Goal: Task Accomplishment & Management: Use online tool/utility

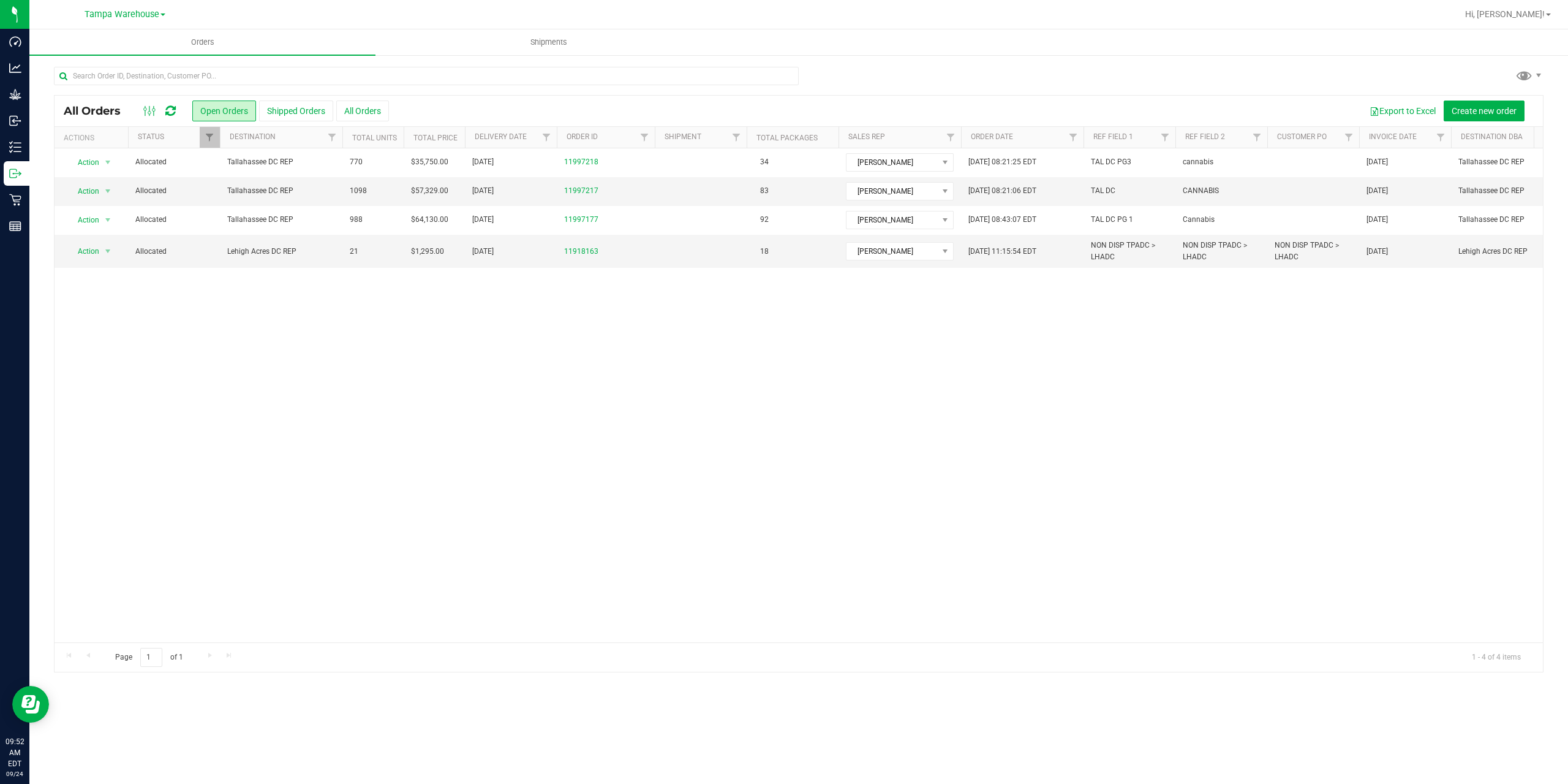
click at [174, 114] on icon at bounding box center [171, 111] width 10 height 12
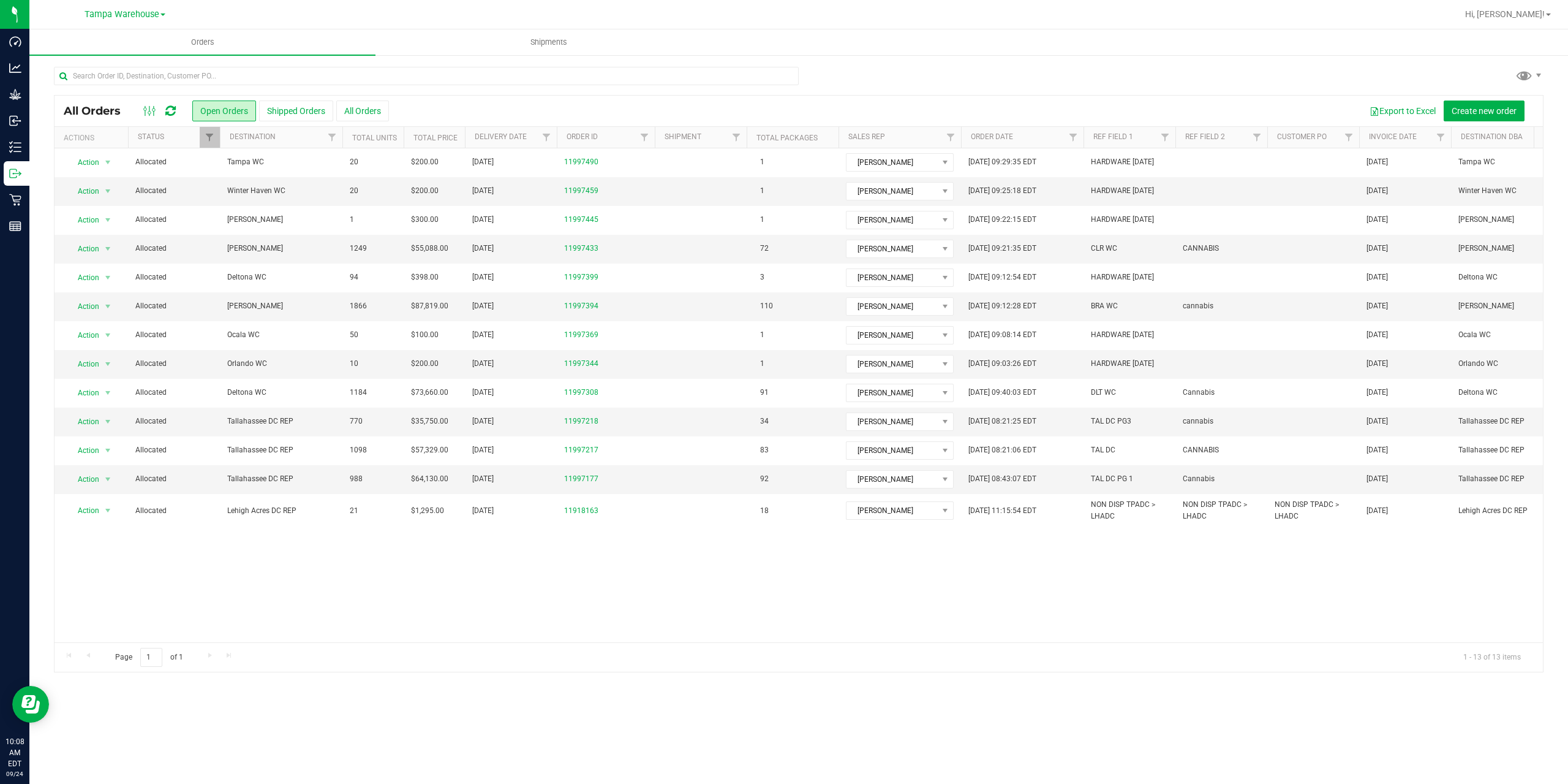
click at [172, 107] on icon at bounding box center [171, 111] width 10 height 12
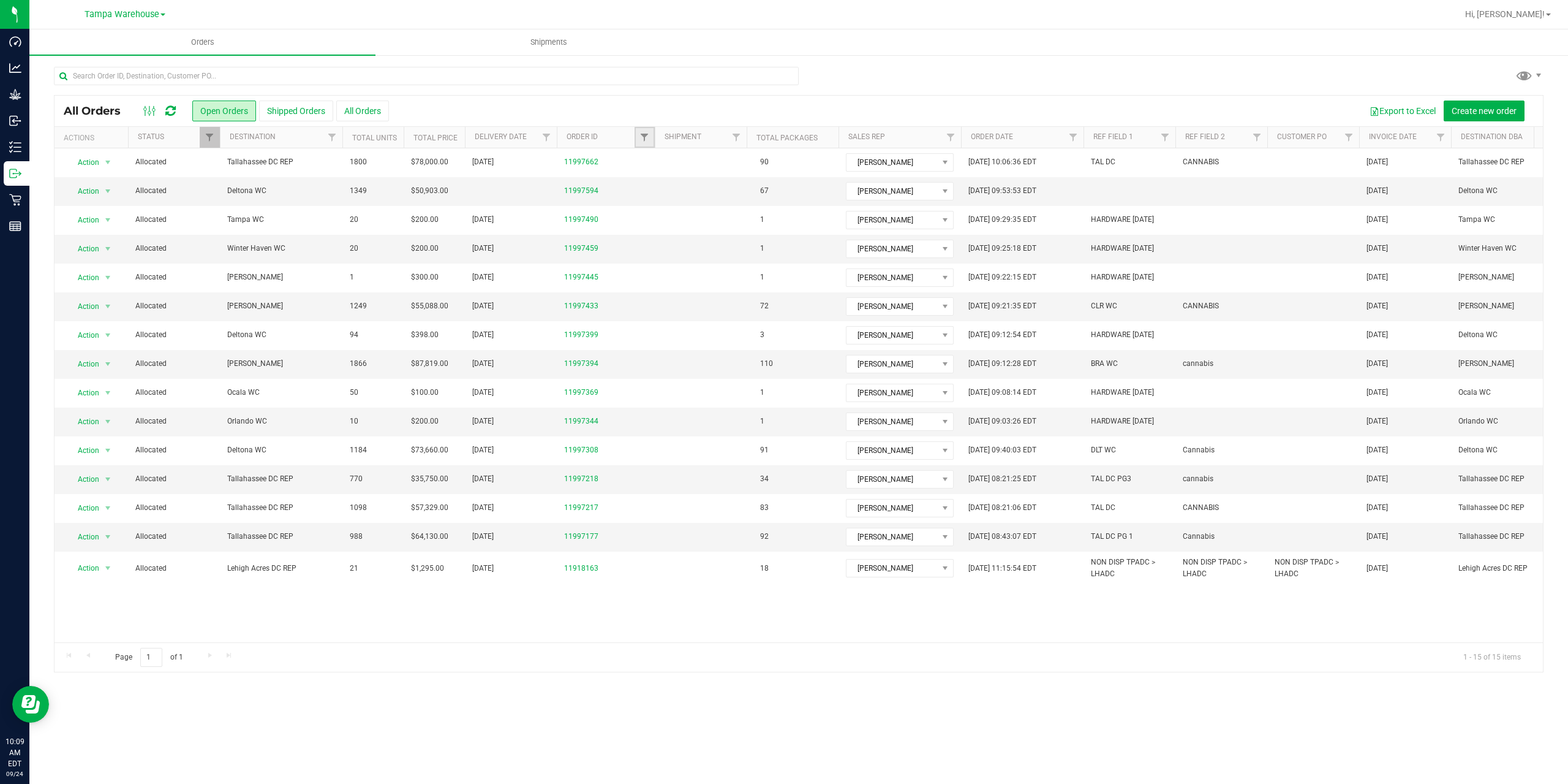
click at [636, 131] on link "Filter" at bounding box center [645, 137] width 20 height 21
type input "7218"
click at [642, 183] on button "Filter" at bounding box center [672, 196] width 59 height 27
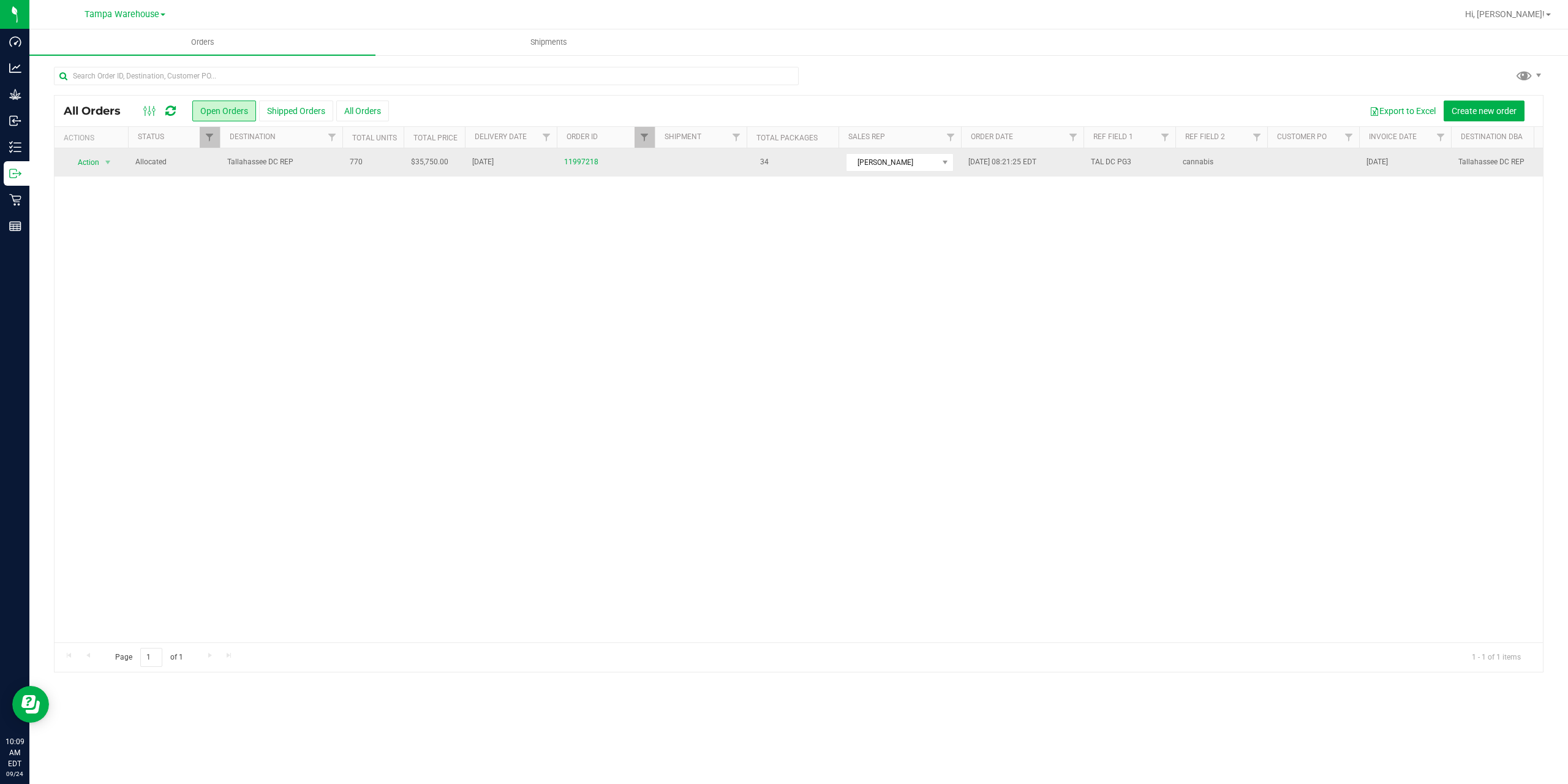
click at [320, 161] on span "Tallahassee DC REP" at bounding box center [281, 162] width 108 height 12
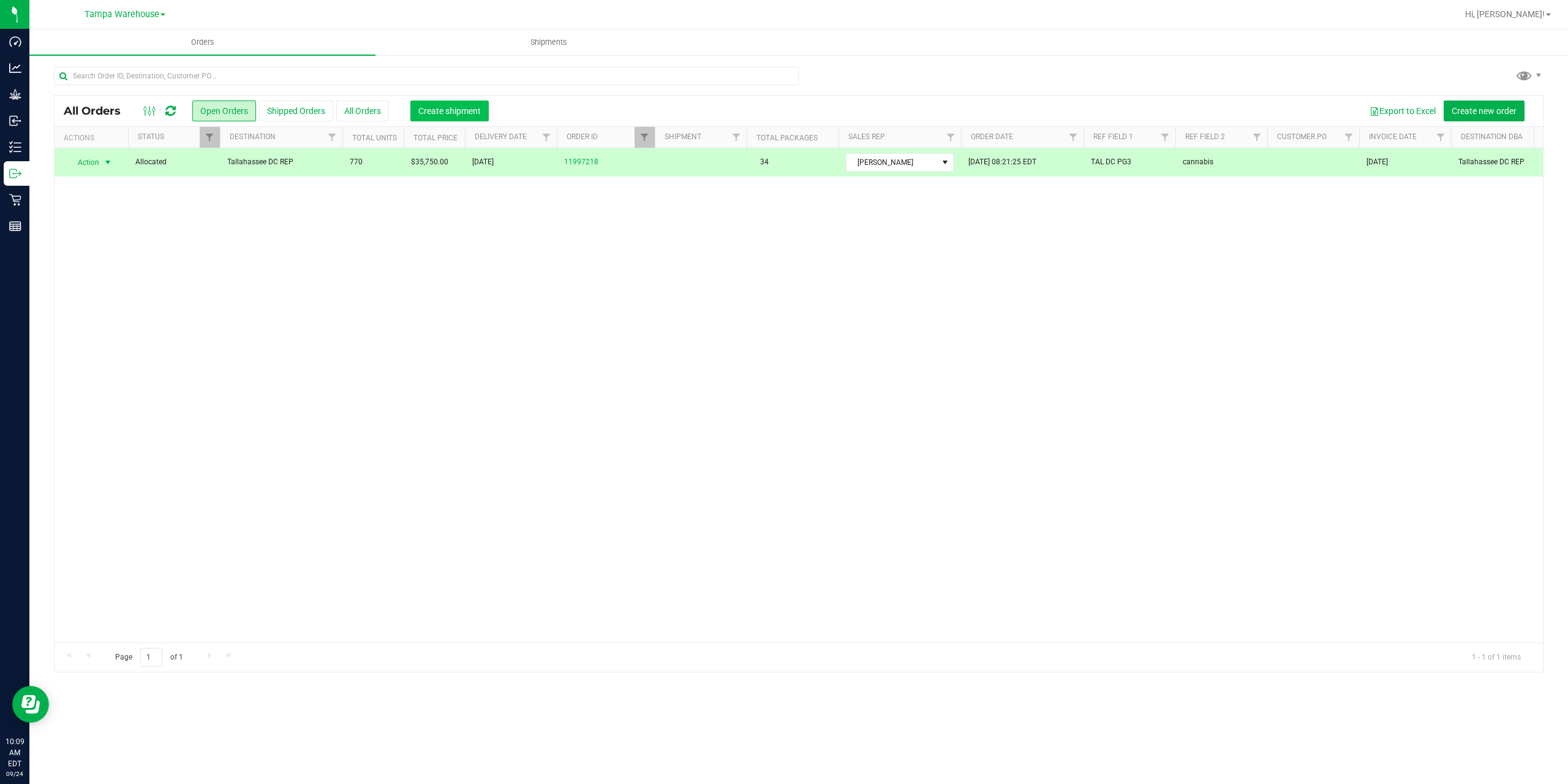
click at [413, 115] on button "Create shipment" at bounding box center [450, 111] width 79 height 21
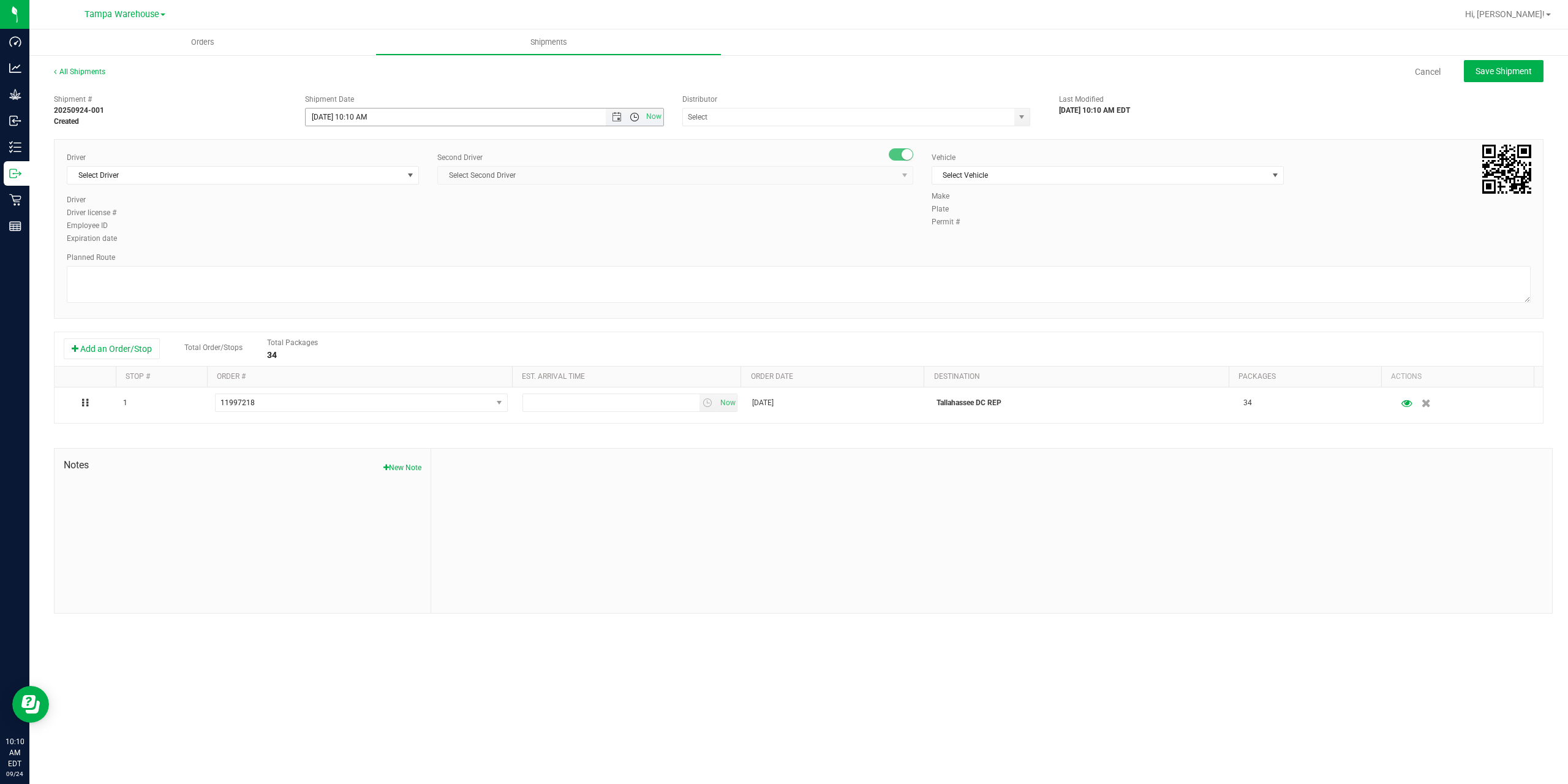
click at [634, 115] on span "Open the time view" at bounding box center [634, 117] width 10 height 10
click at [464, 176] on li "1:00 PM" at bounding box center [484, 179] width 357 height 16
type input "[DATE] 1:00 PM"
click at [769, 119] on input "text" at bounding box center [843, 117] width 321 height 17
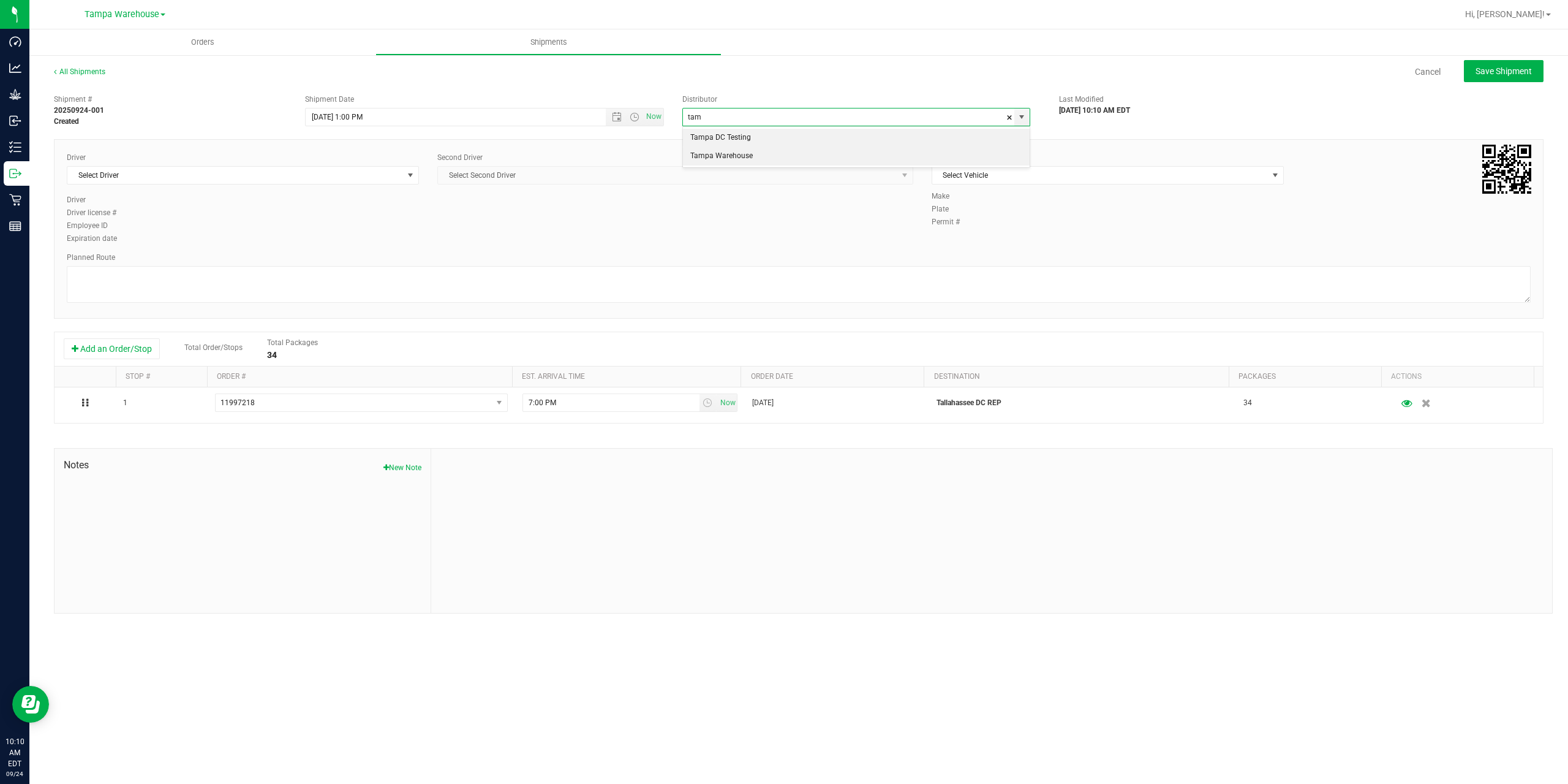
click at [753, 153] on li "Tampa Warehouse" at bounding box center [856, 156] width 347 height 18
type input "Tampa Warehouse"
click at [192, 173] on span "Select Driver" at bounding box center [235, 175] width 336 height 17
click at [348, 173] on span "Select Driver" at bounding box center [235, 175] width 336 height 17
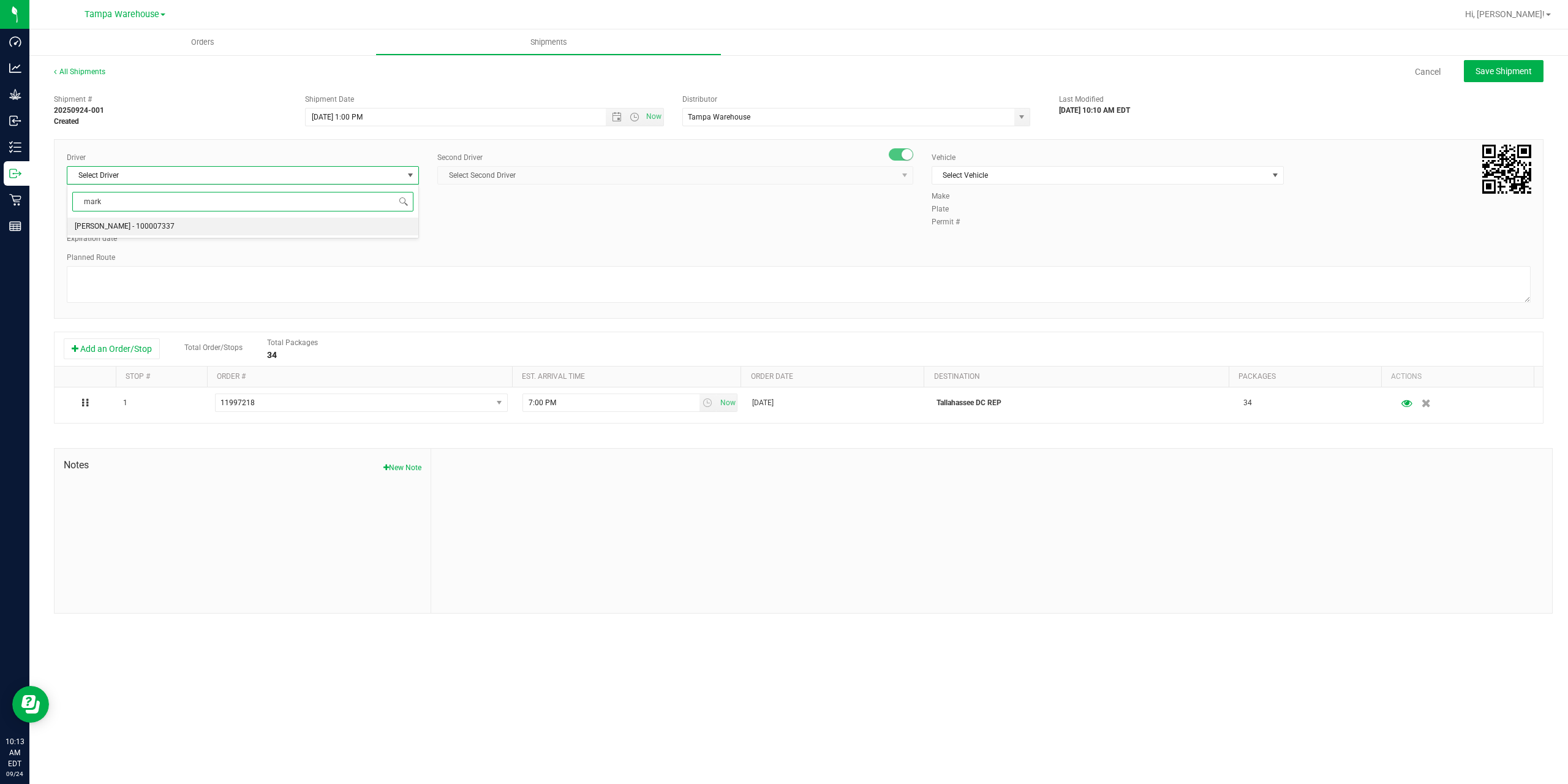
click at [144, 230] on span "[PERSON_NAME] - 100007337" at bounding box center [125, 226] width 100 height 16
type input "mark"
click at [673, 178] on span "Select Second Driver" at bounding box center [668, 175] width 459 height 17
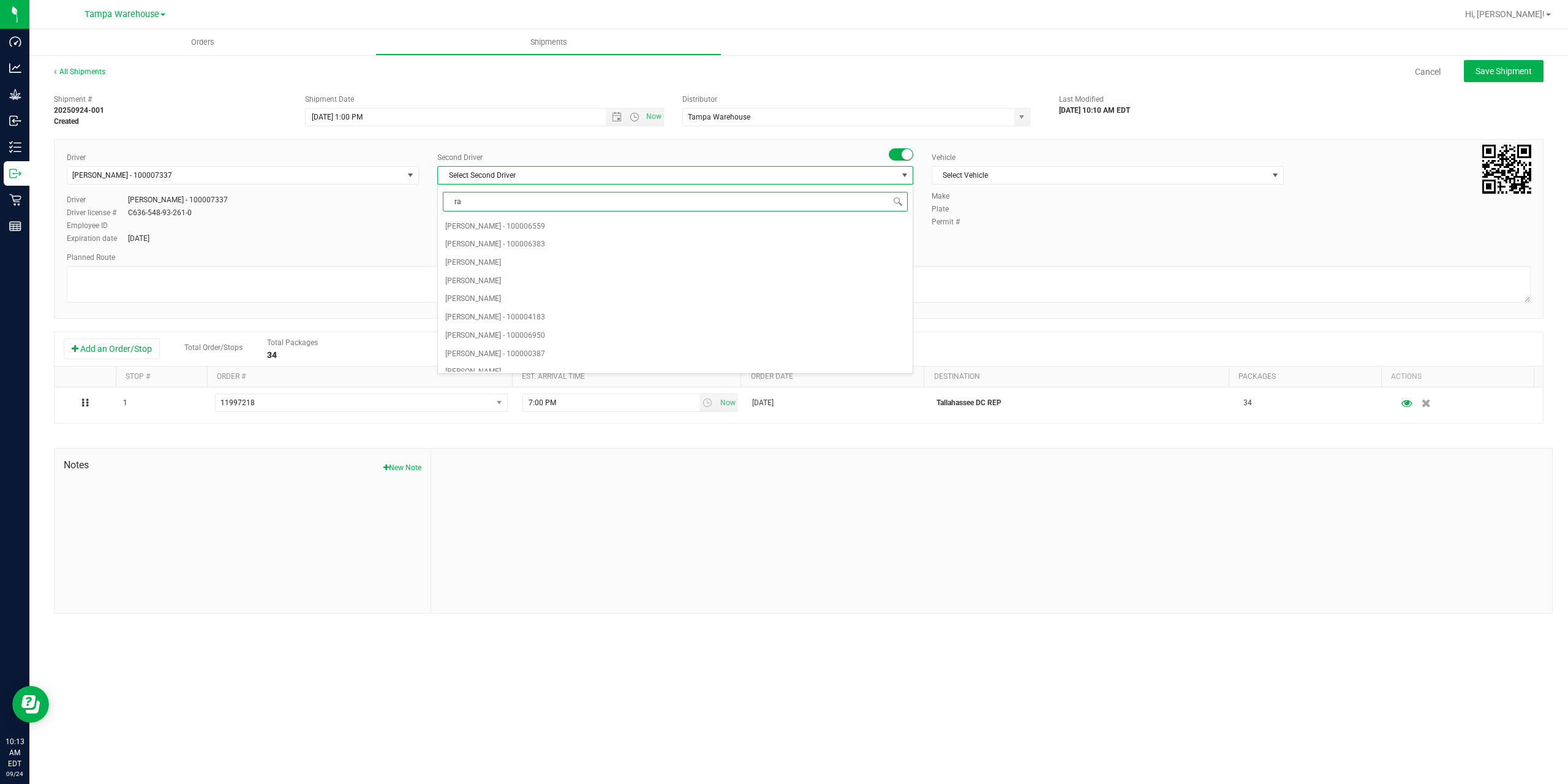
type input "rat"
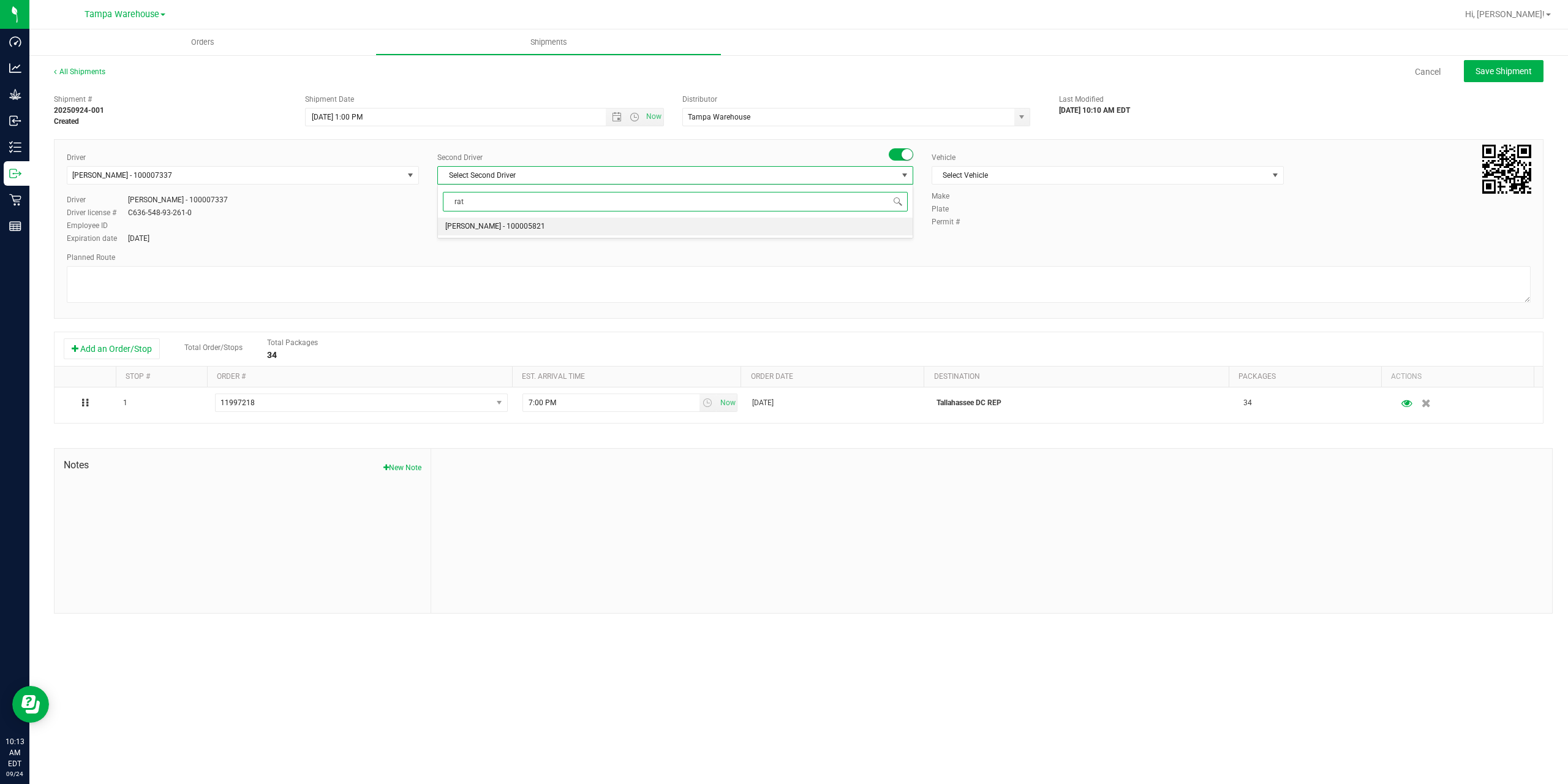
click at [506, 222] on span "[PERSON_NAME] - 100005821" at bounding box center [495, 226] width 100 height 16
click at [1003, 176] on span "Select Vehicle" at bounding box center [1100, 175] width 336 height 17
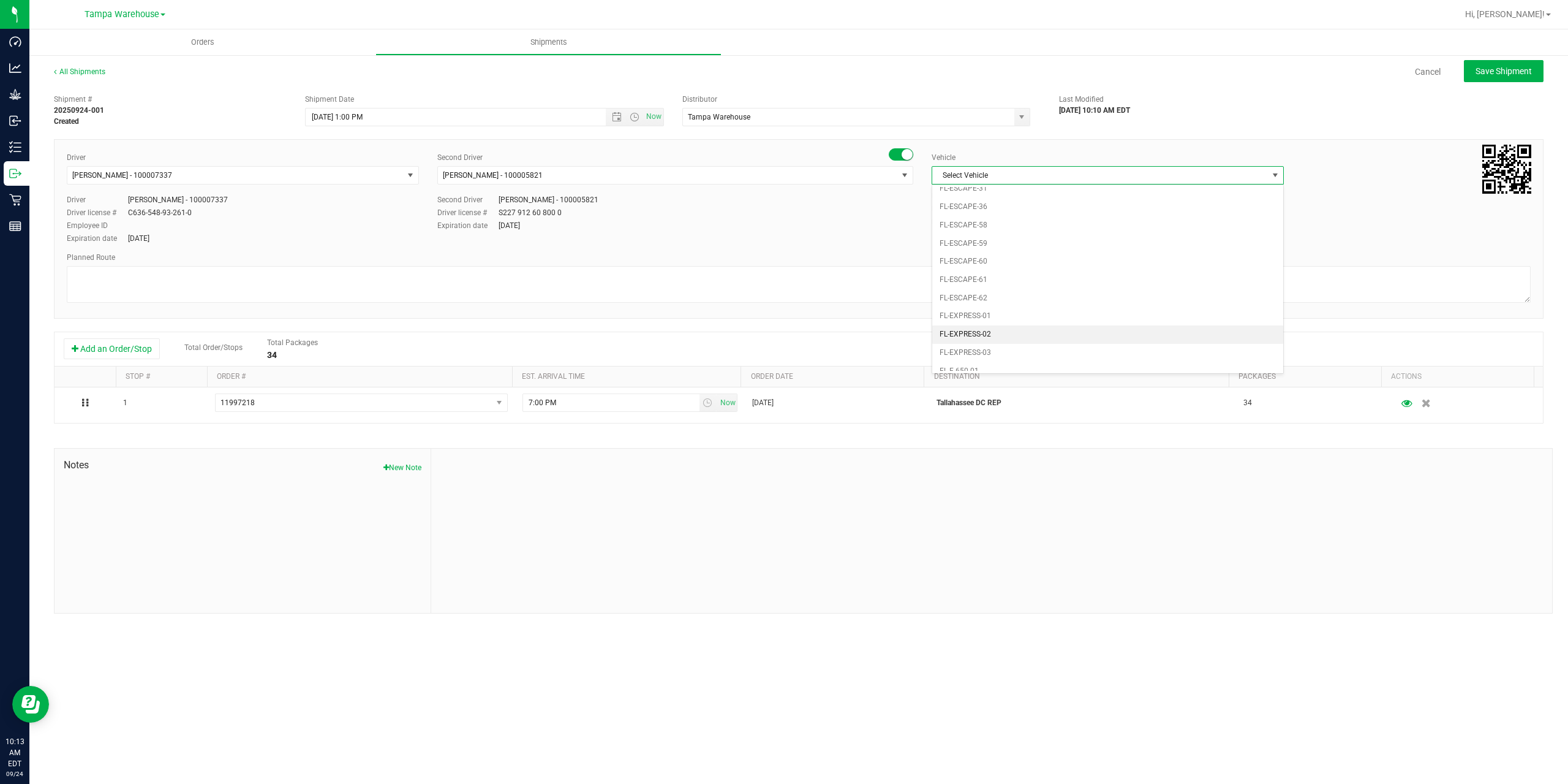
scroll to position [270, 0]
click at [1019, 173] on span "Select Vehicle" at bounding box center [1100, 175] width 336 height 17
click at [1005, 333] on li "FL-EXPRESS-02" at bounding box center [1108, 335] width 351 height 18
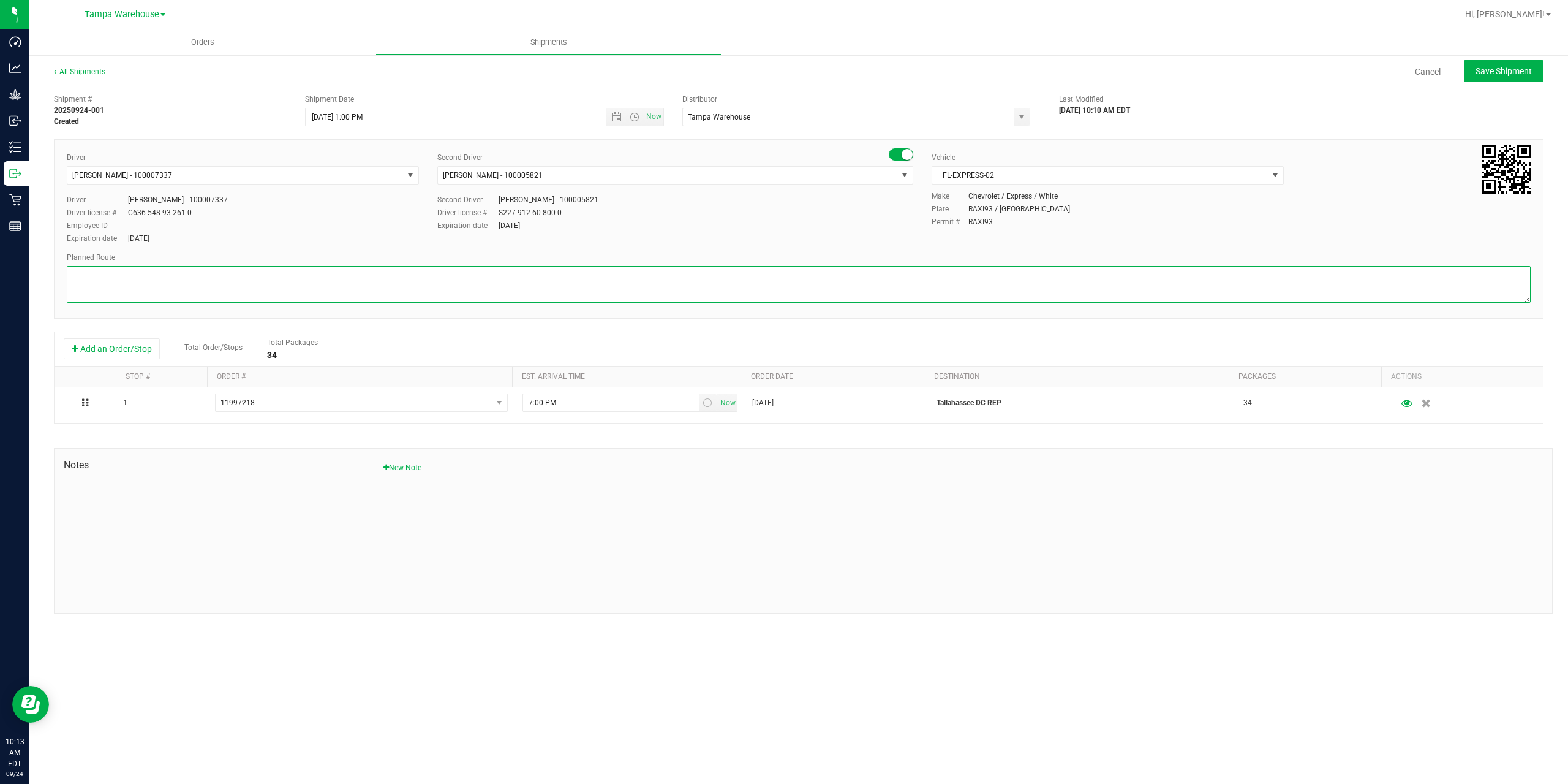
click at [894, 291] on textarea at bounding box center [799, 284] width 1464 height 37
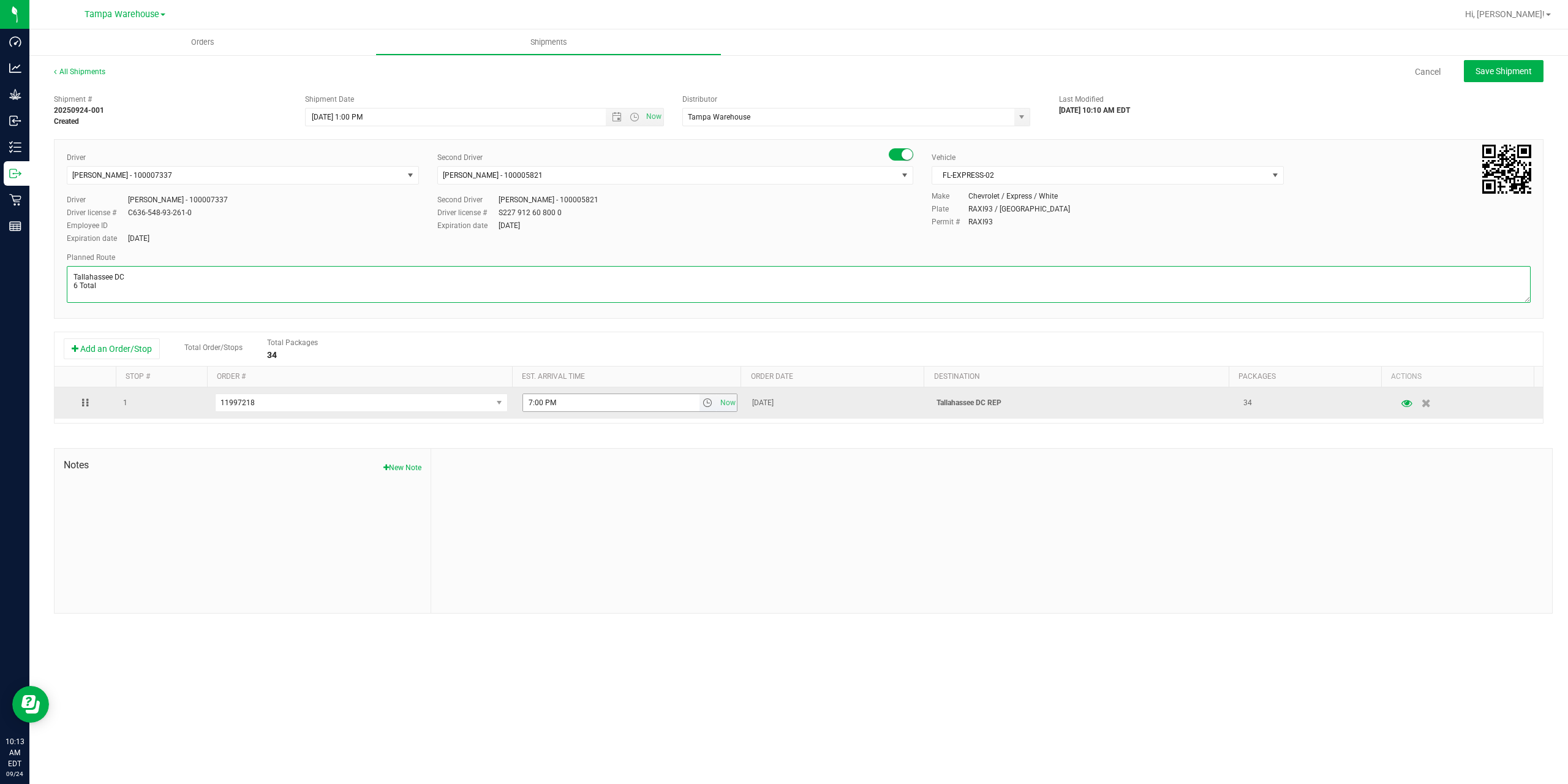
type textarea "Tallahassee DC 6 Total"
click at [528, 398] on input "7:00 PM" at bounding box center [611, 403] width 176 height 17
type input "6:00 PM"
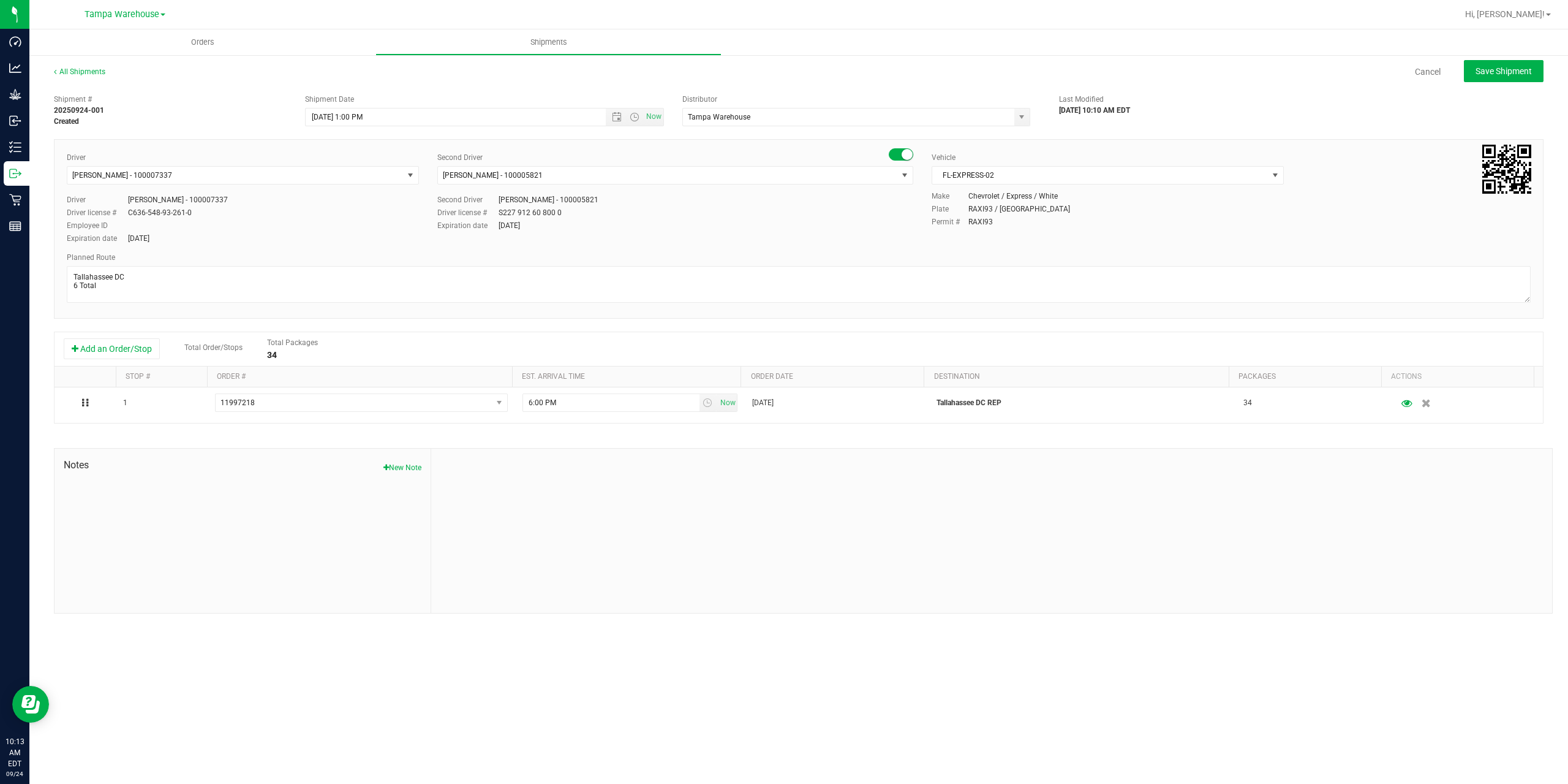
click at [587, 487] on div at bounding box center [992, 531] width 1121 height 164
click at [1525, 70] on span "Save Shipment" at bounding box center [1504, 71] width 56 height 10
type input "[DATE] 5:00 PM"
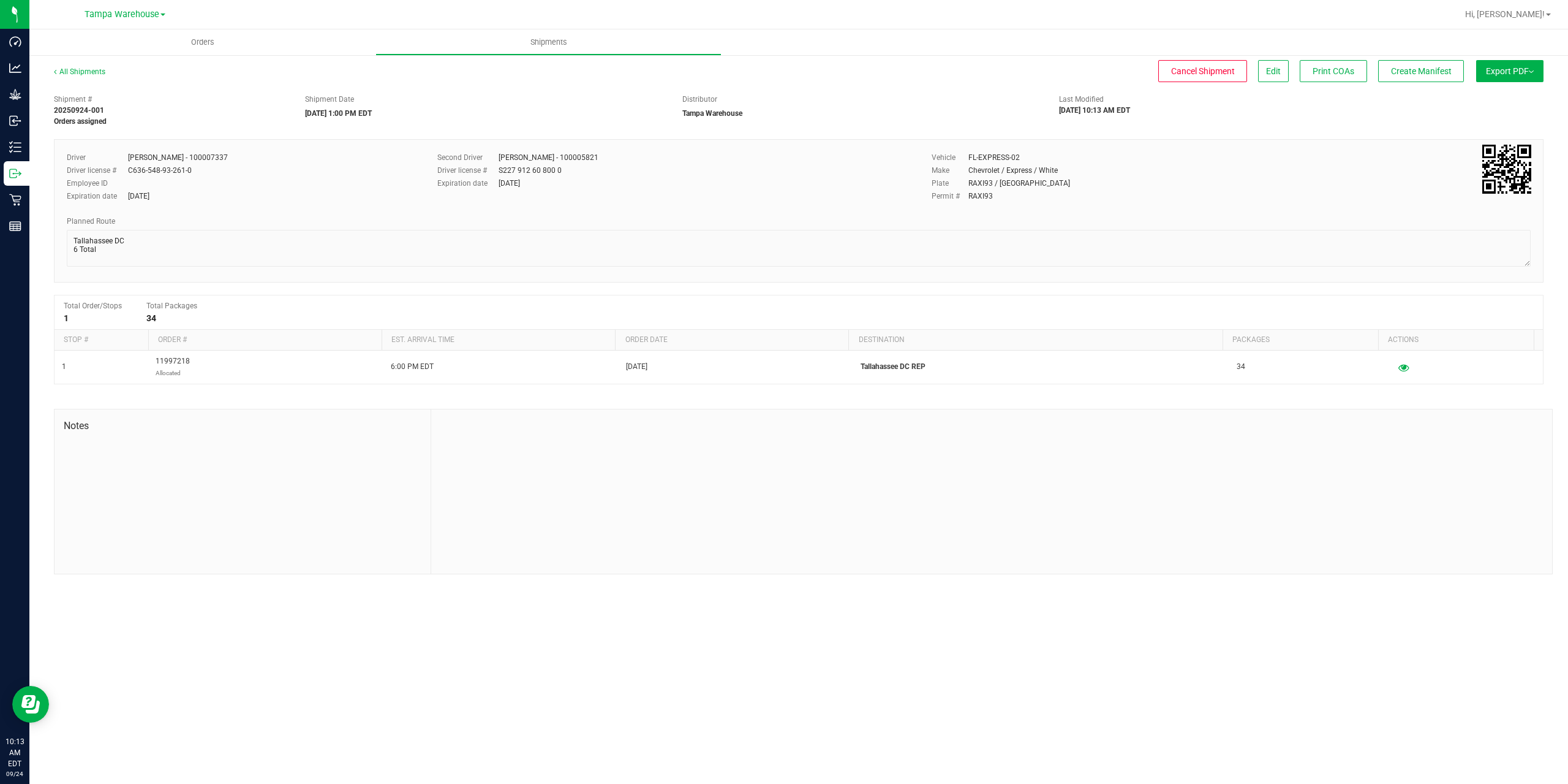
click at [1525, 70] on span "Export PDF" at bounding box center [1510, 71] width 48 height 10
click at [1514, 97] on span "Manifest by Package ID" at bounding box center [1491, 98] width 78 height 9
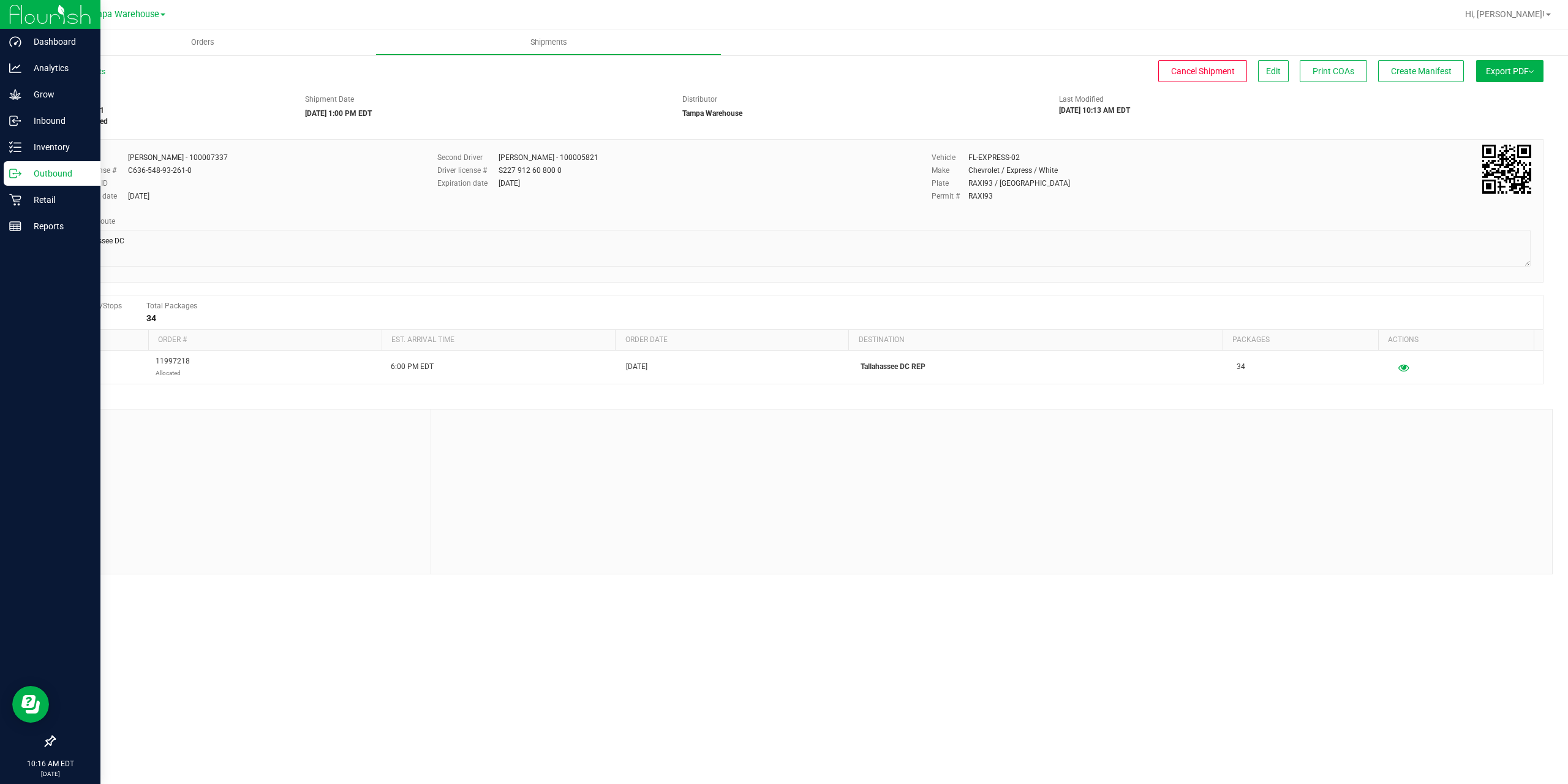
click at [25, 172] on p "Outbound" at bounding box center [58, 173] width 73 height 14
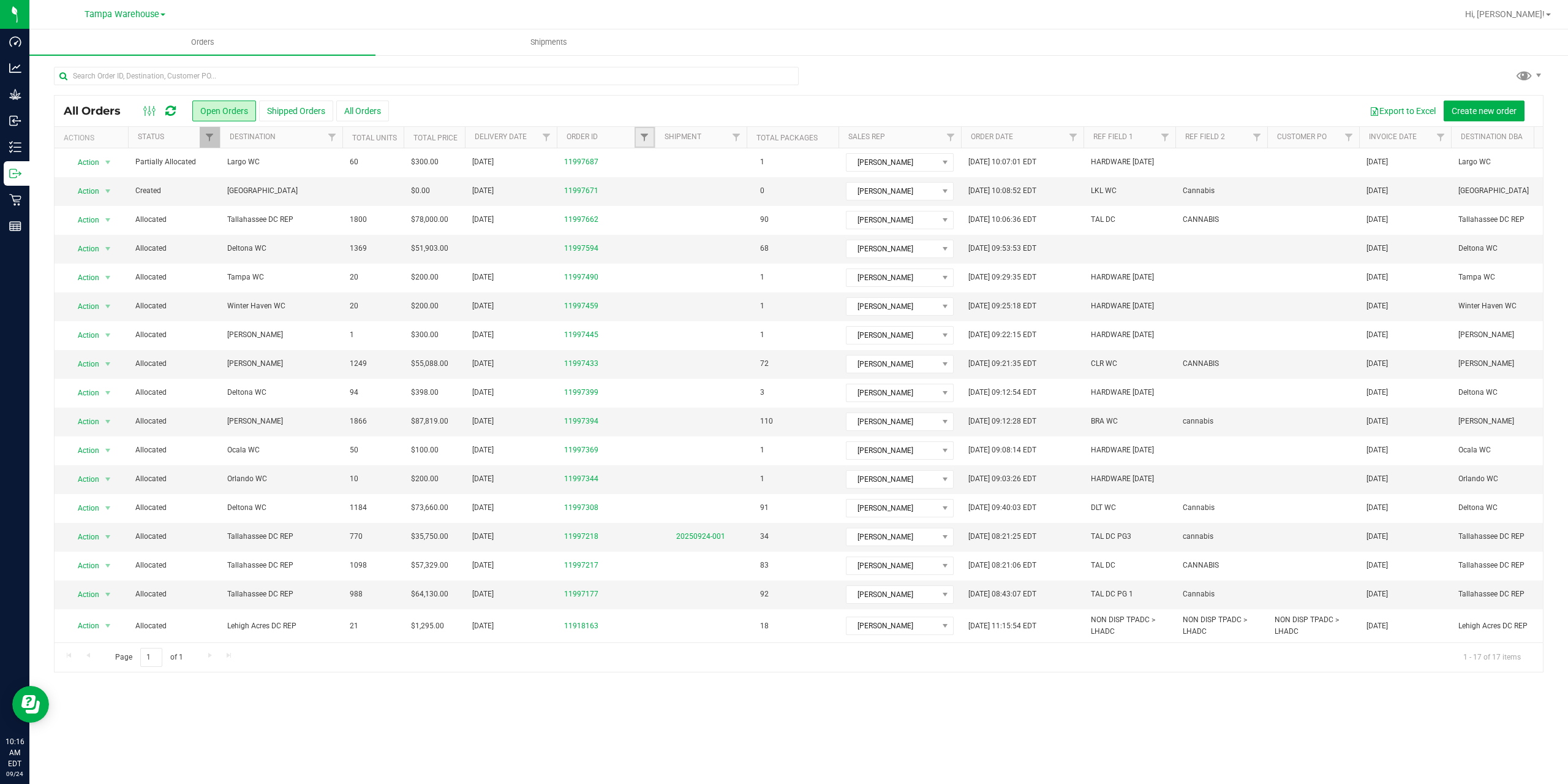
click at [645, 144] on link "Filter" at bounding box center [645, 137] width 20 height 21
type input "7217"
click at [642, 183] on button "Filter" at bounding box center [672, 196] width 59 height 27
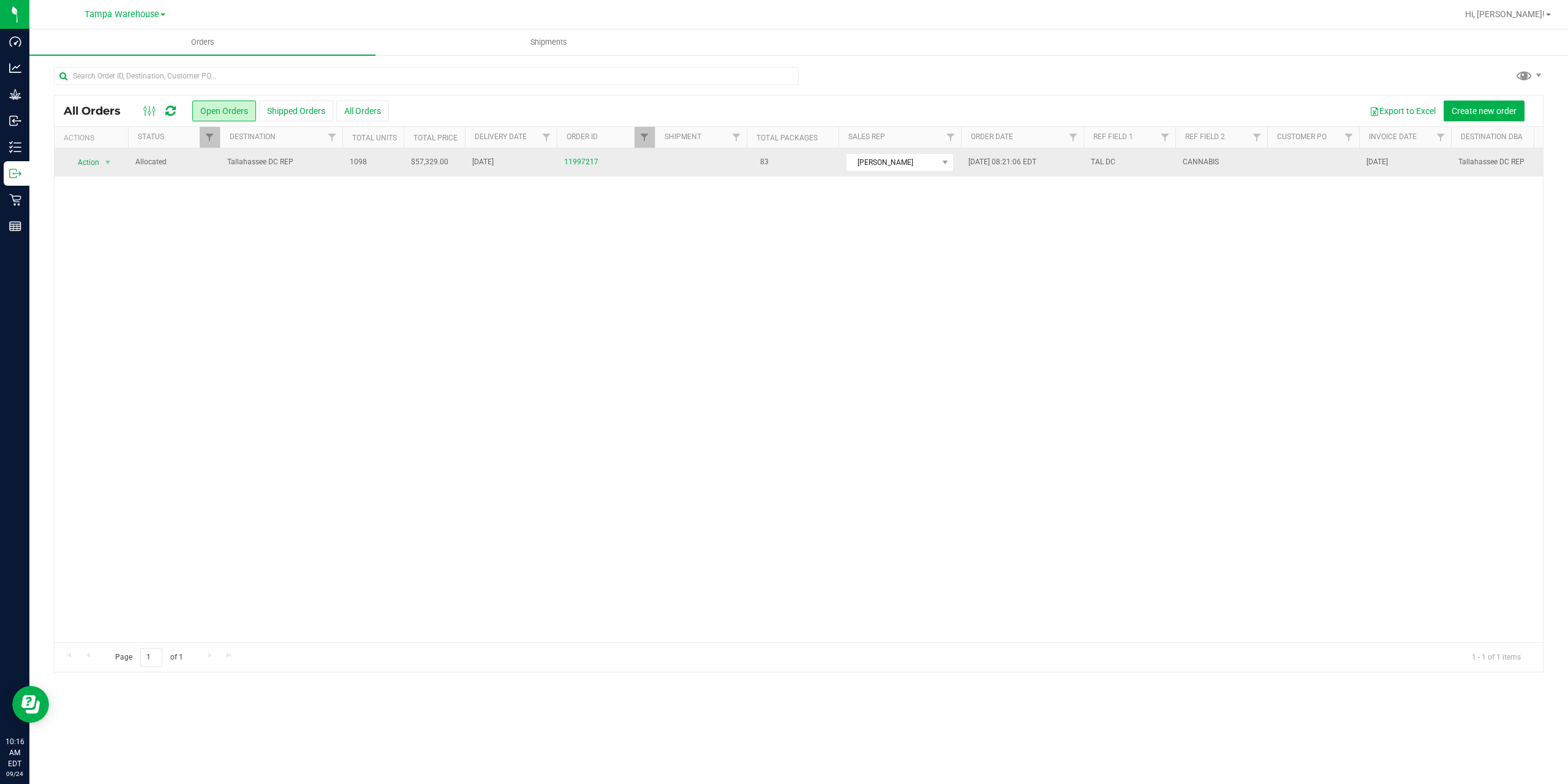
click at [302, 172] on td "Tallahassee DC REP" at bounding box center [281, 162] width 123 height 28
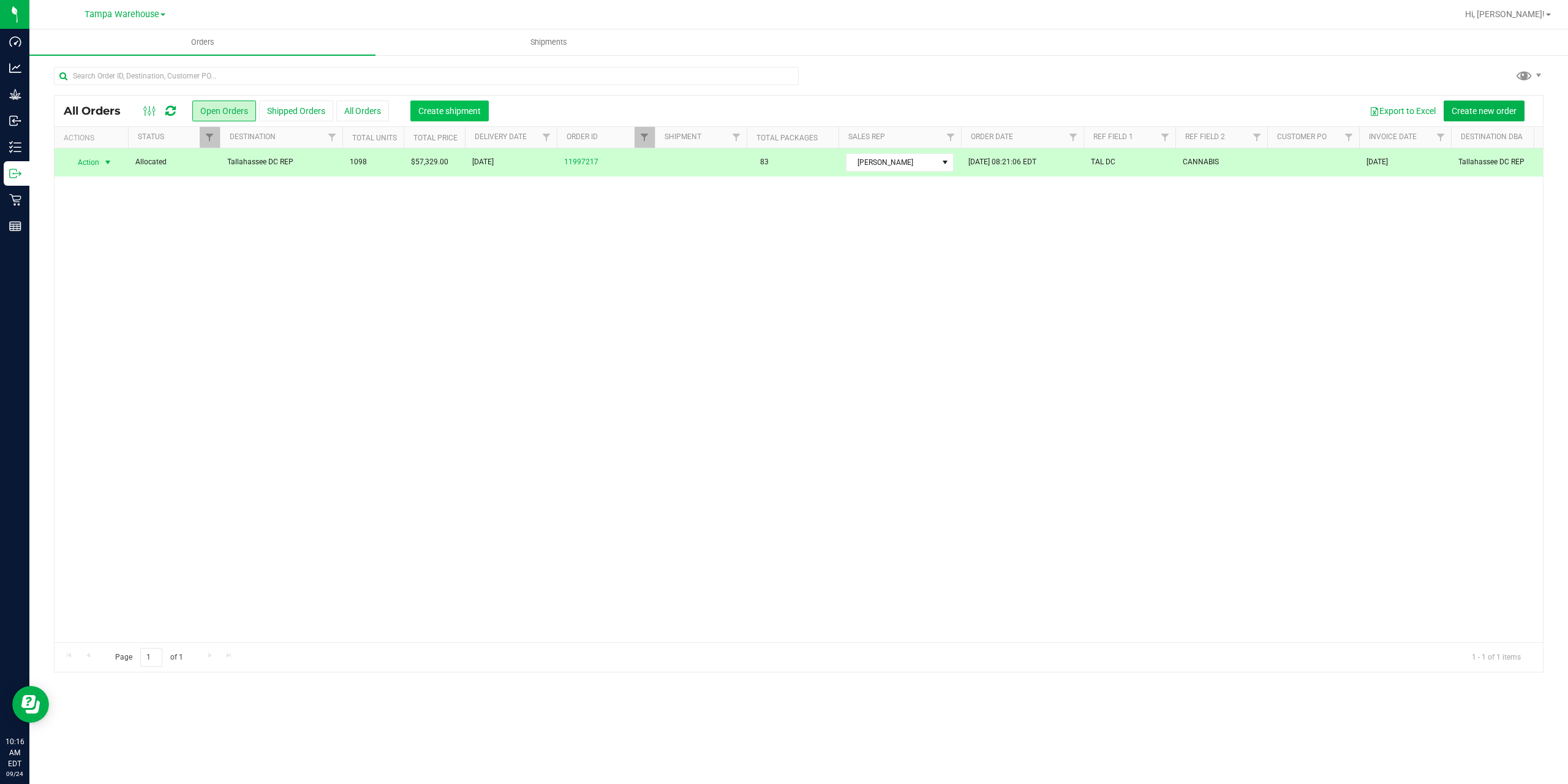
click at [443, 108] on span "Create shipment" at bounding box center [449, 111] width 62 height 10
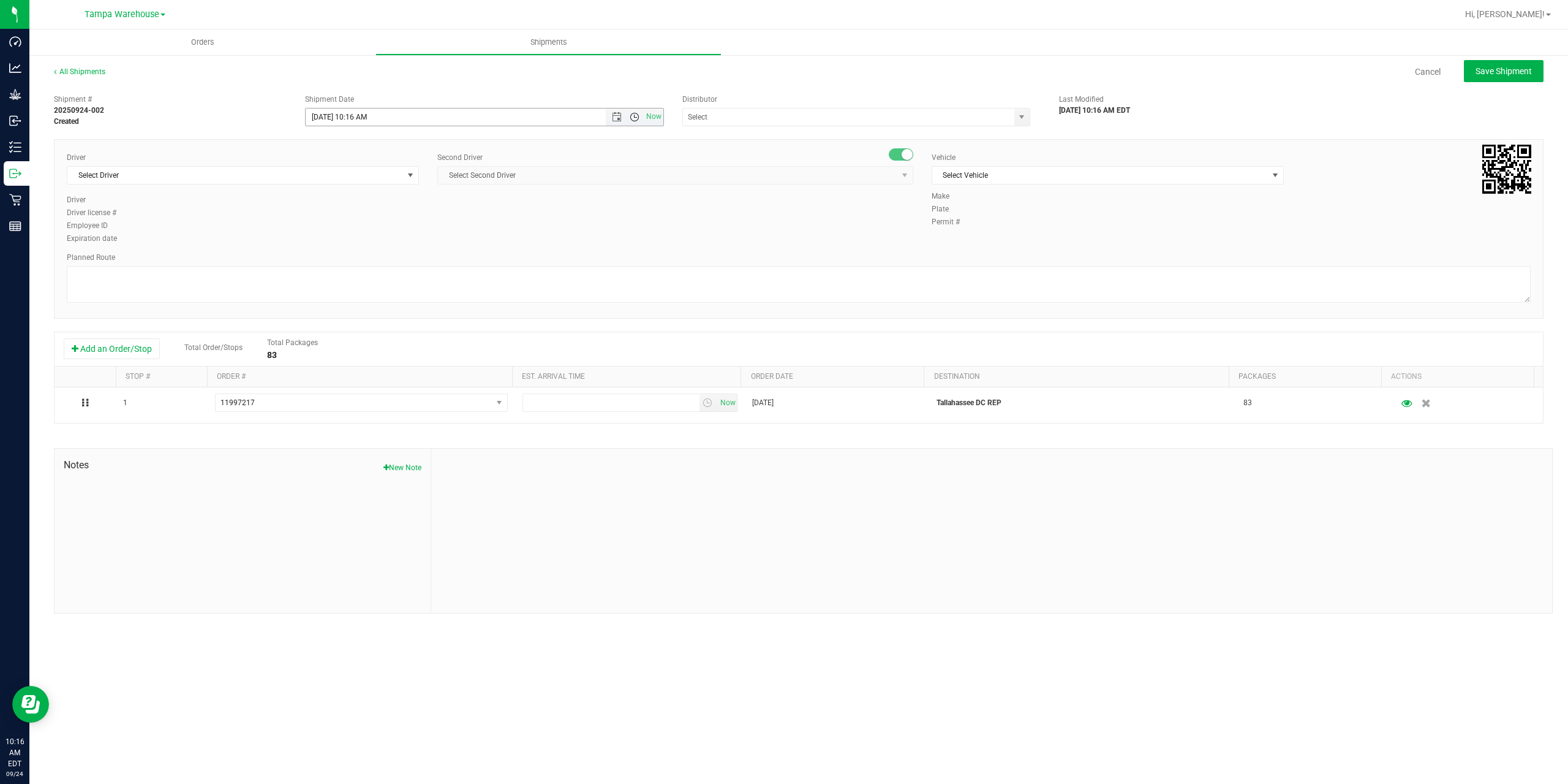
click at [630, 117] on span "Open the time view" at bounding box center [634, 117] width 10 height 10
click at [413, 181] on li "1:00 PM" at bounding box center [484, 179] width 357 height 16
type input "[DATE] 1:00 PM"
click at [728, 116] on input "text" at bounding box center [843, 117] width 321 height 17
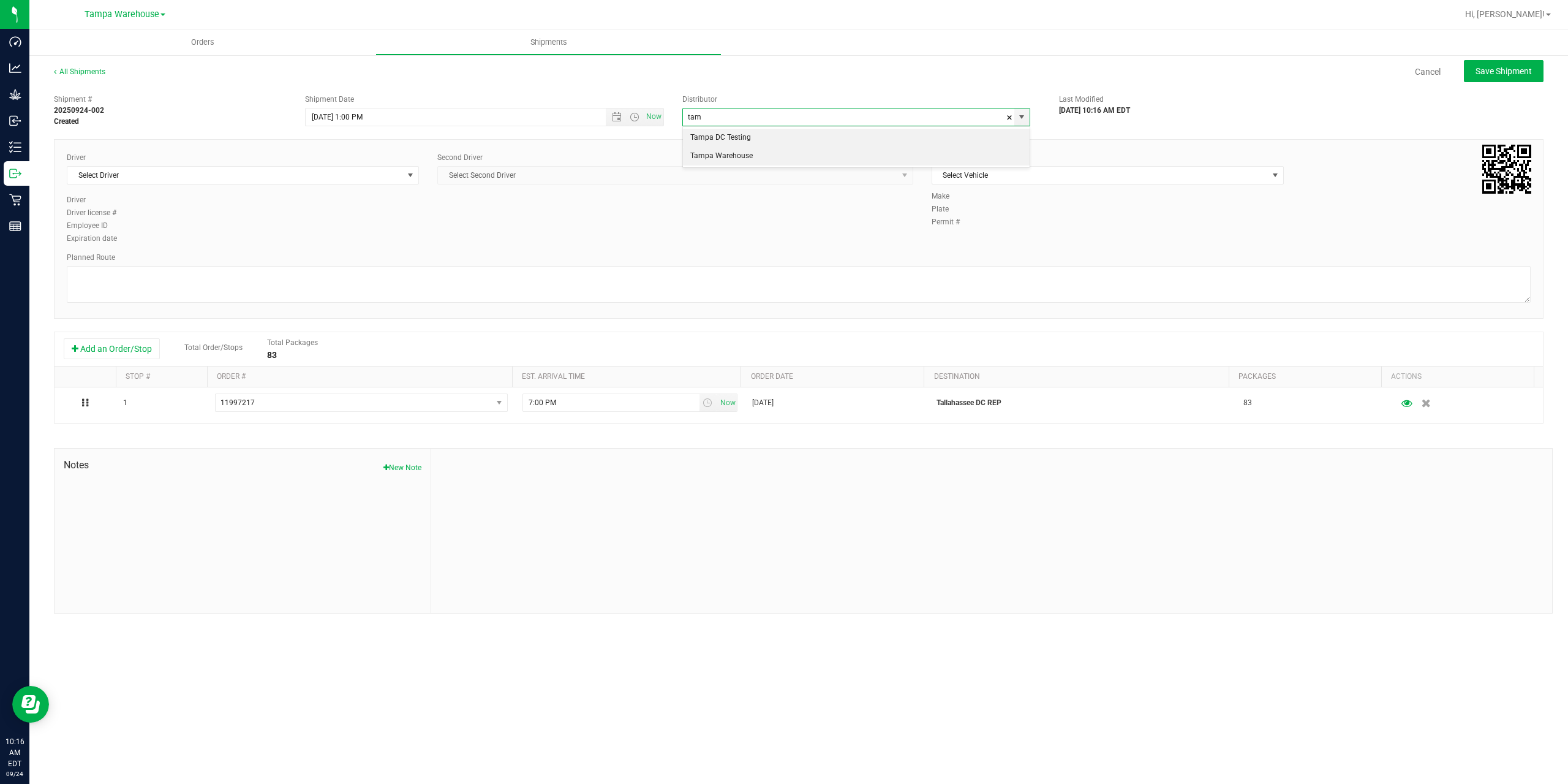
click at [717, 161] on li "Tampa Warehouse" at bounding box center [856, 156] width 347 height 18
type input "Tampa Warehouse"
click at [253, 171] on span "Select Driver" at bounding box center [235, 175] width 336 height 17
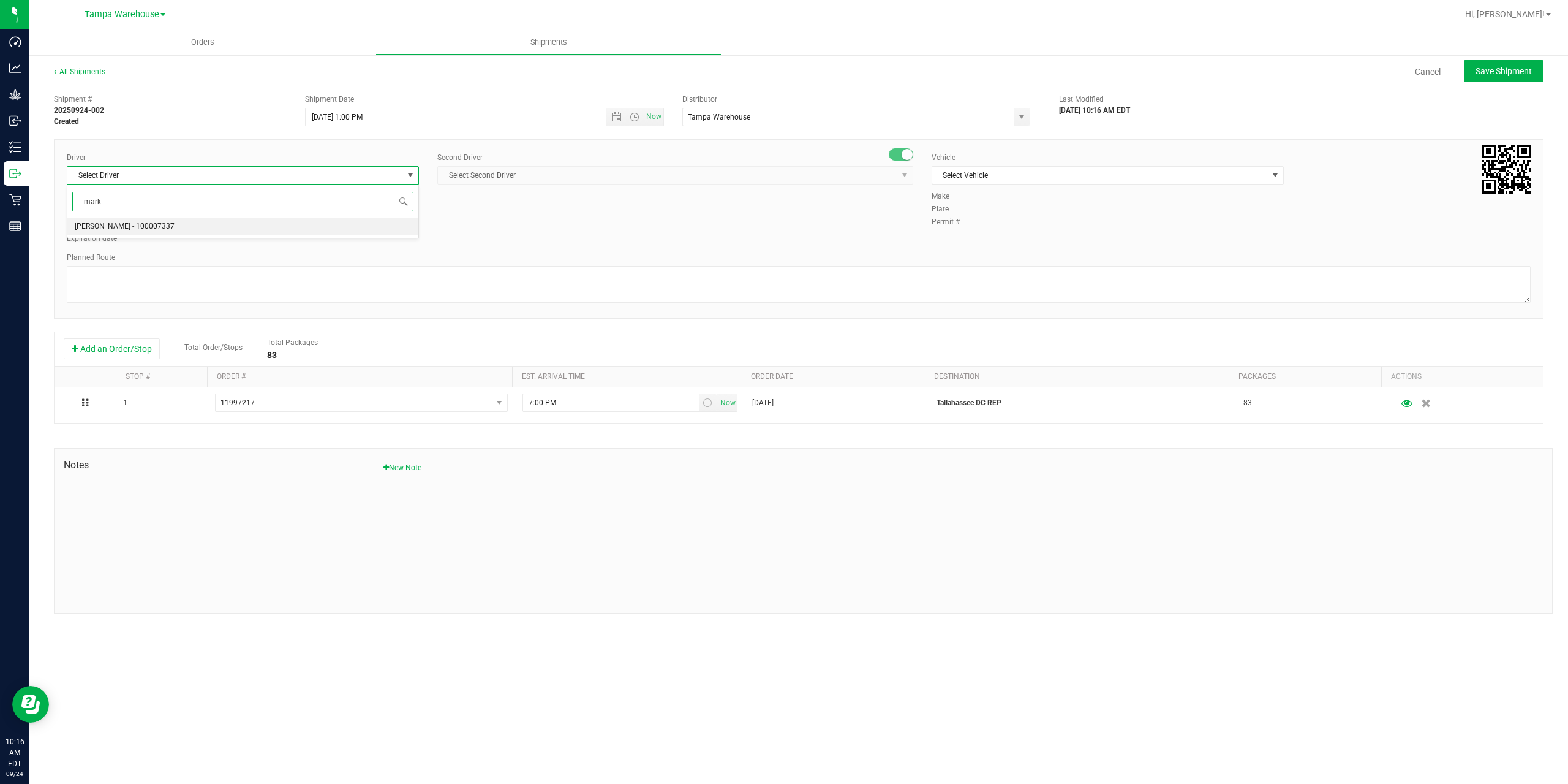
click at [174, 223] on li "[PERSON_NAME] - 100007337" at bounding box center [243, 227] width 351 height 18
type input "mark"
click at [545, 176] on span "Select Second Driver" at bounding box center [668, 175] width 459 height 17
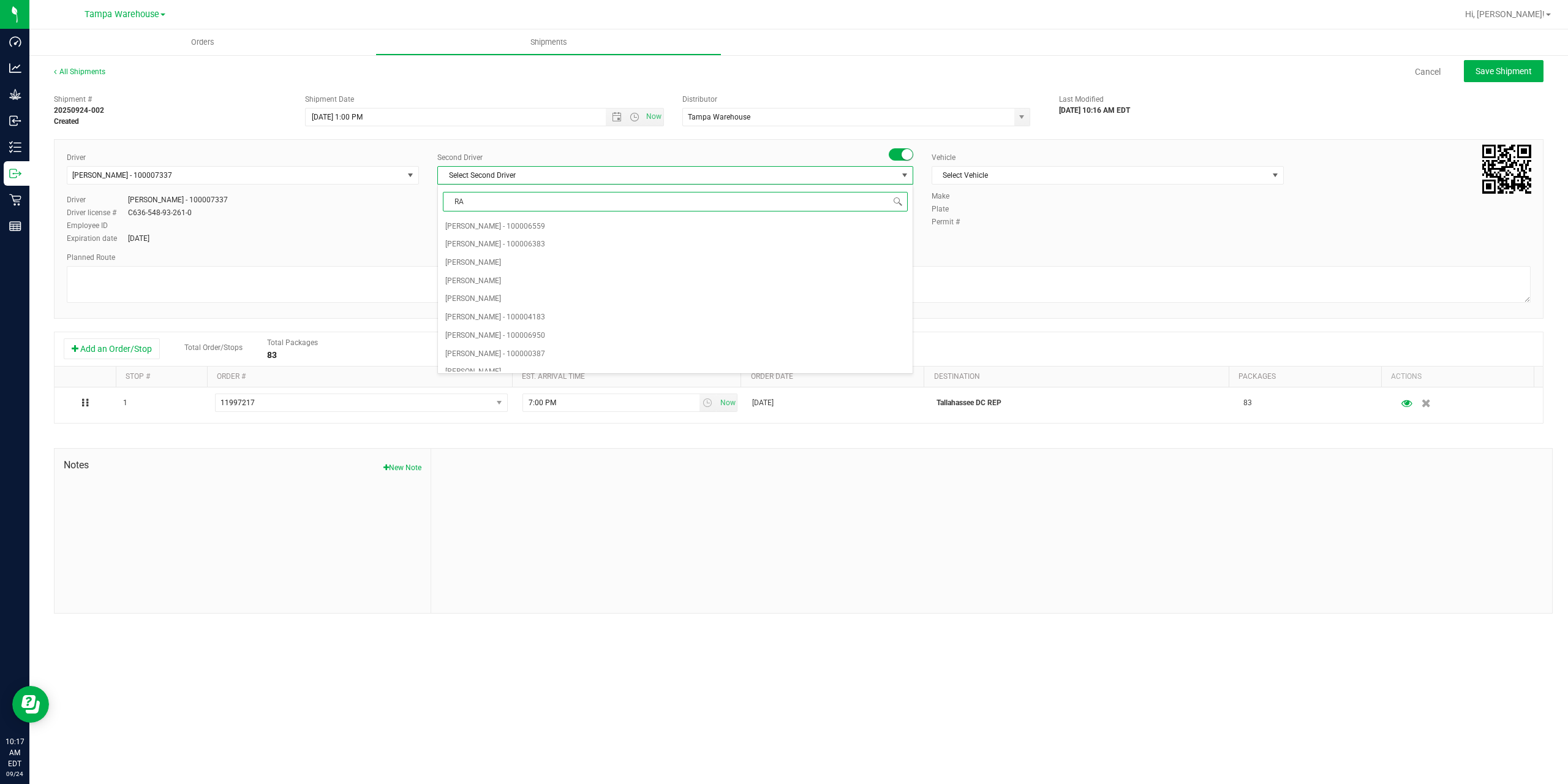
type input "RAT"
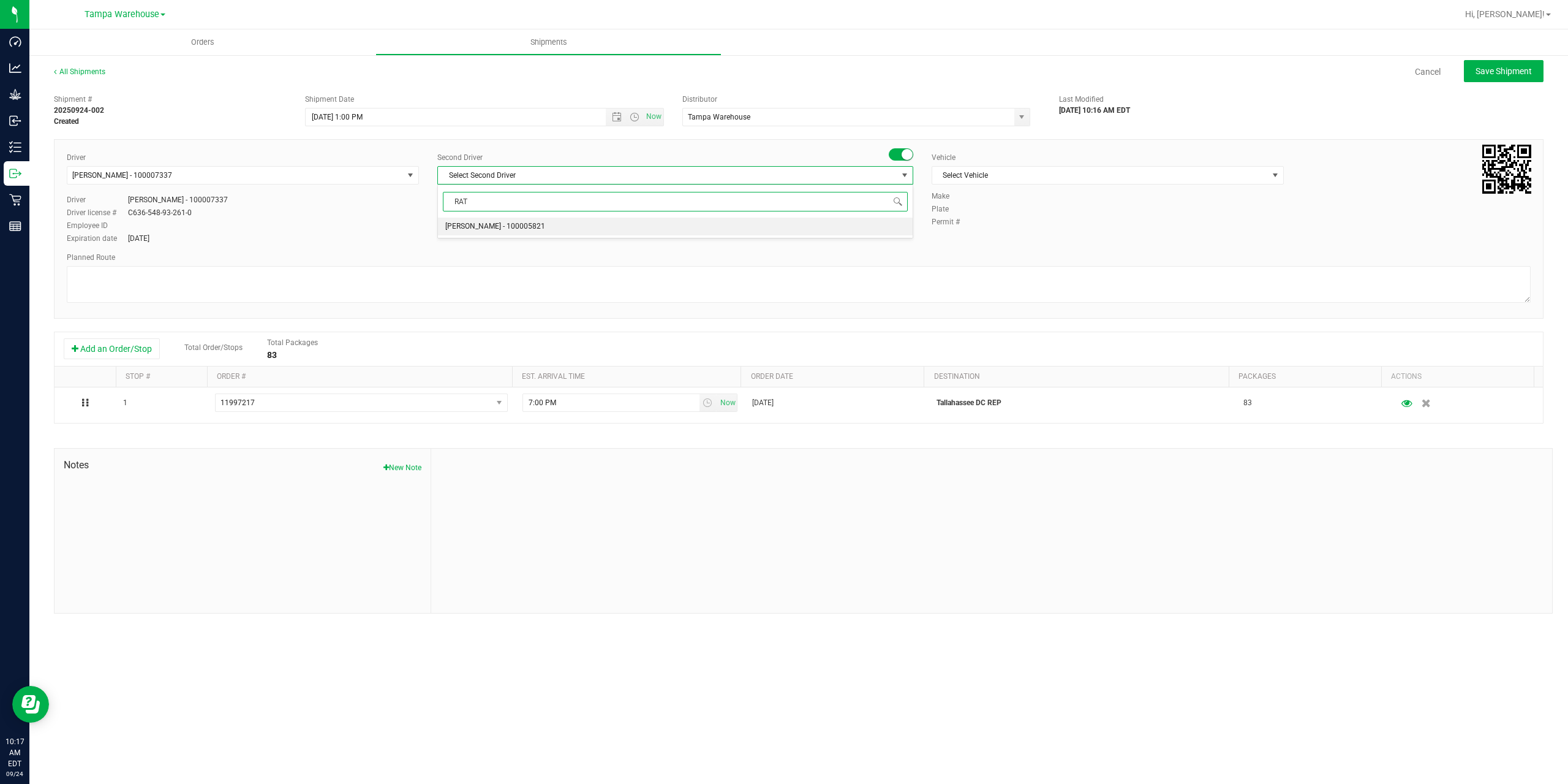
click at [510, 224] on span "[PERSON_NAME] - 100005821" at bounding box center [495, 226] width 100 height 16
click at [1040, 175] on span "Select Vehicle" at bounding box center [1100, 175] width 336 height 17
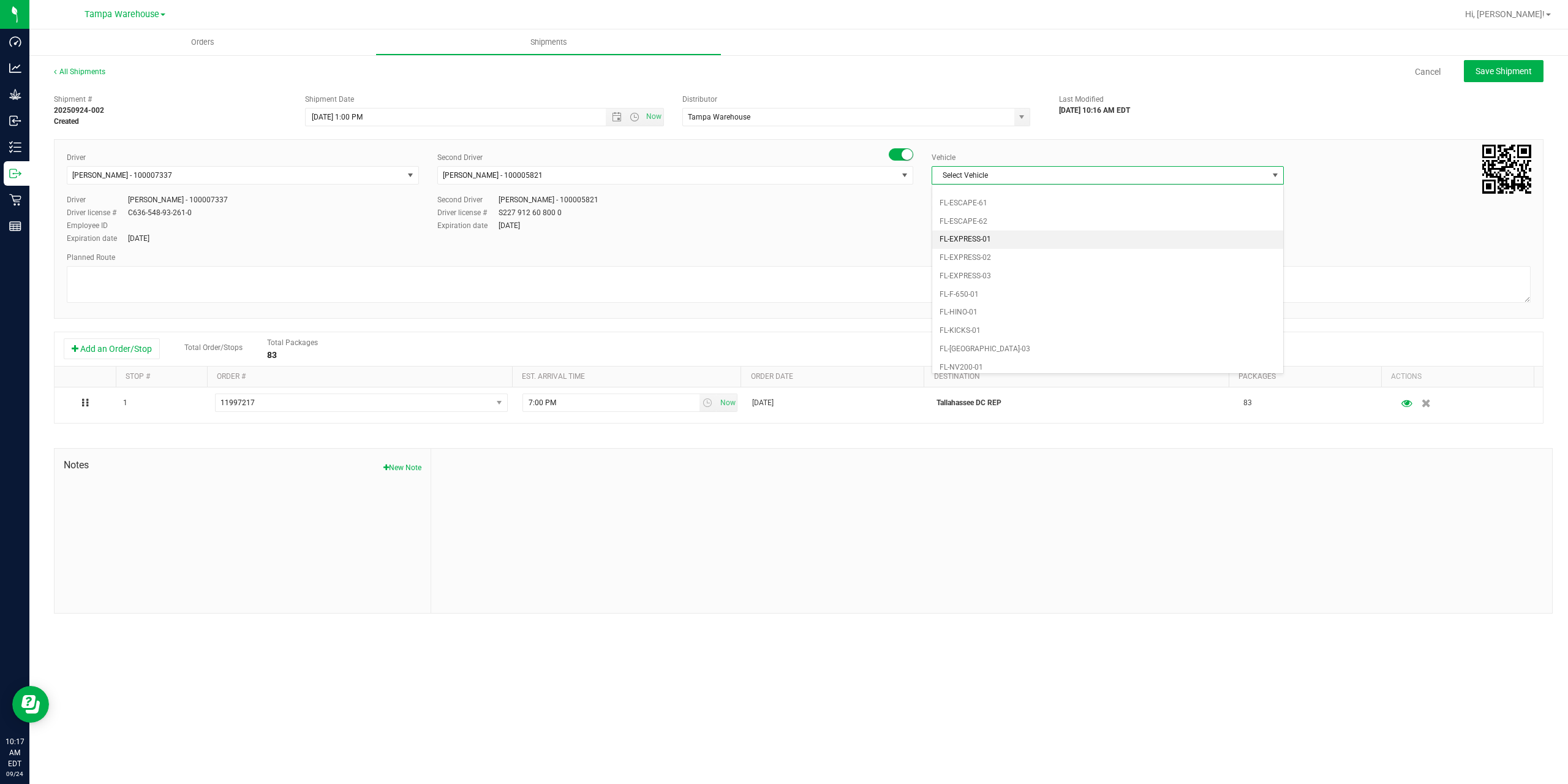
scroll to position [270, 0]
click at [1026, 201] on li "FL-EXPRESS-02" at bounding box center [1108, 199] width 351 height 18
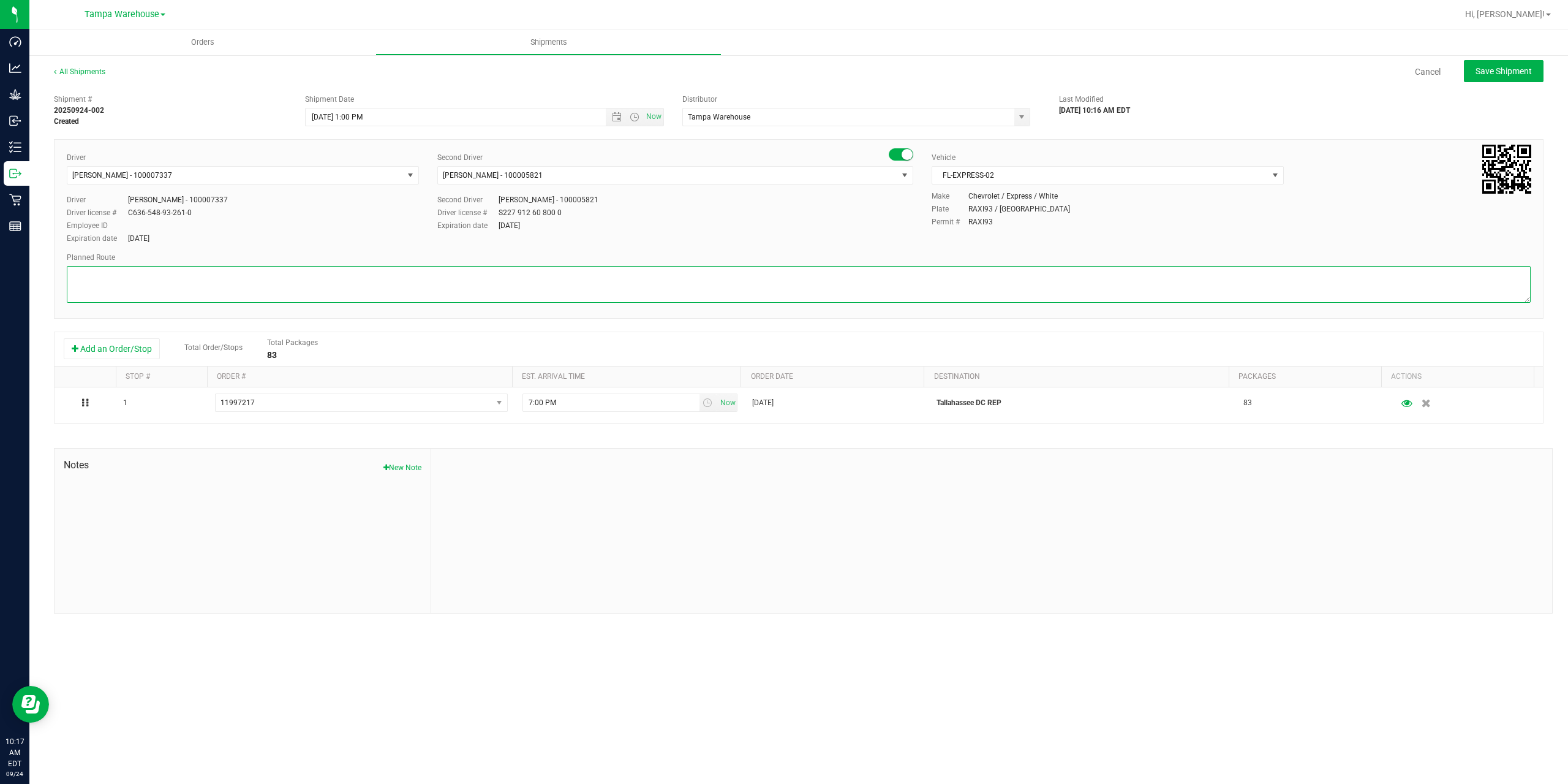
click at [945, 278] on textarea at bounding box center [799, 284] width 1464 height 37
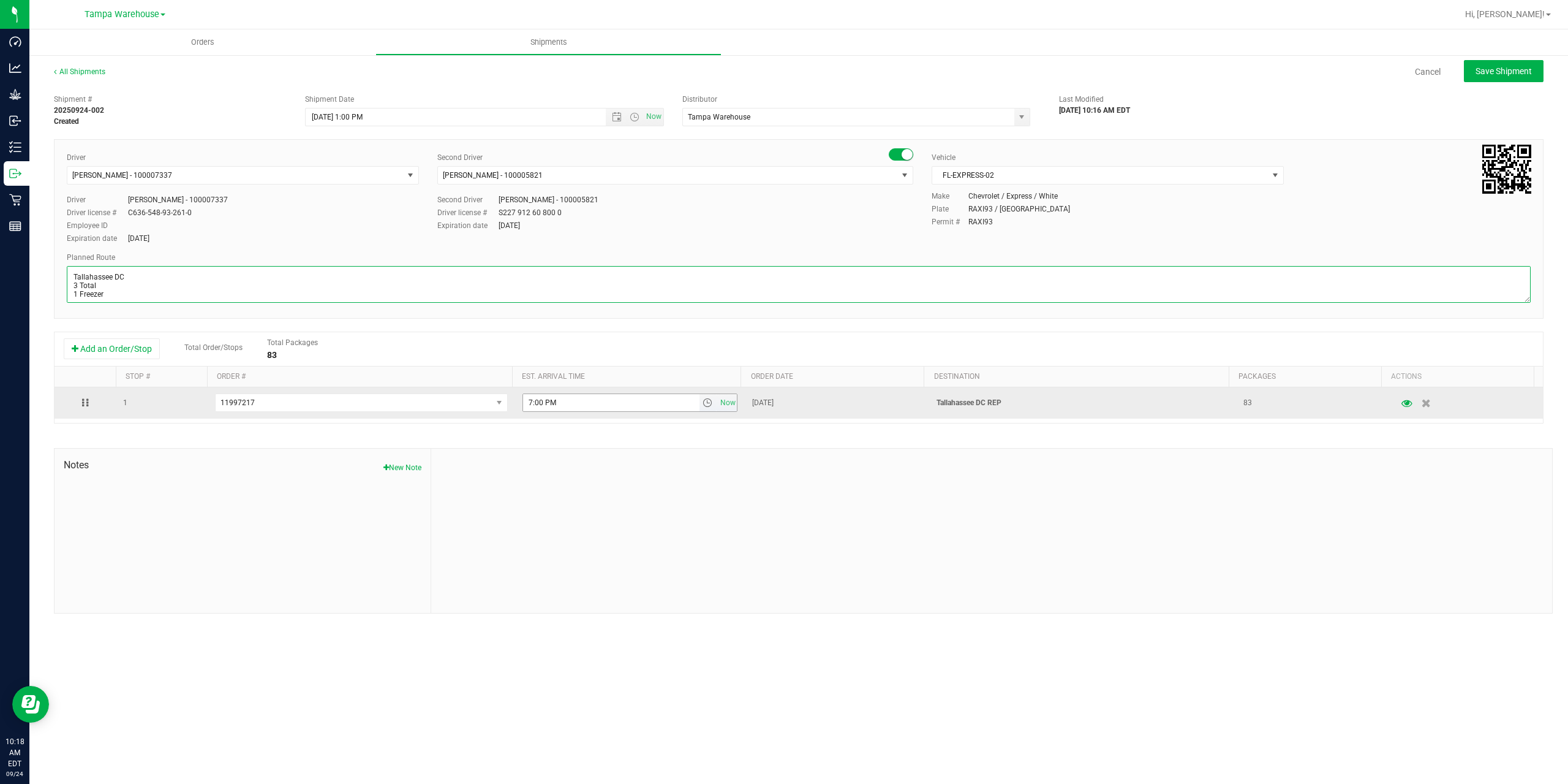
type textarea "Tallahassee DC 3 Total 1 Freezer"
click at [529, 404] on input "7:00 PM" at bounding box center [611, 403] width 176 height 17
type input "6:00 PM"
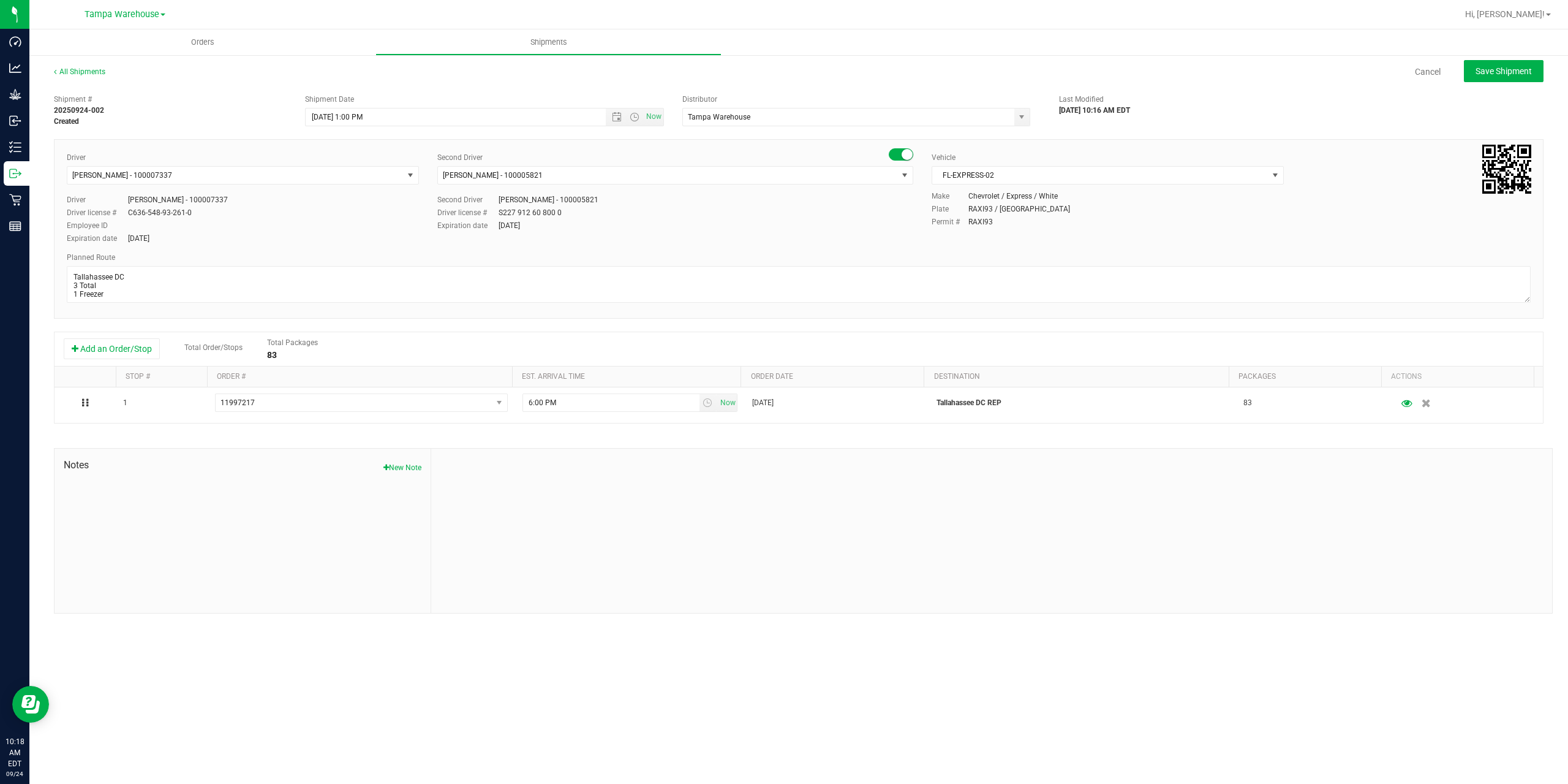
click at [609, 434] on div "Shipment # 20250924-002 Created Shipment Date [DATE] 1:00 PM Now Distributor Ta…" at bounding box center [798, 350] width 1489 height 525
click at [1512, 70] on span "Save Shipment" at bounding box center [1504, 71] width 56 height 10
type input "[DATE] 5:00 PM"
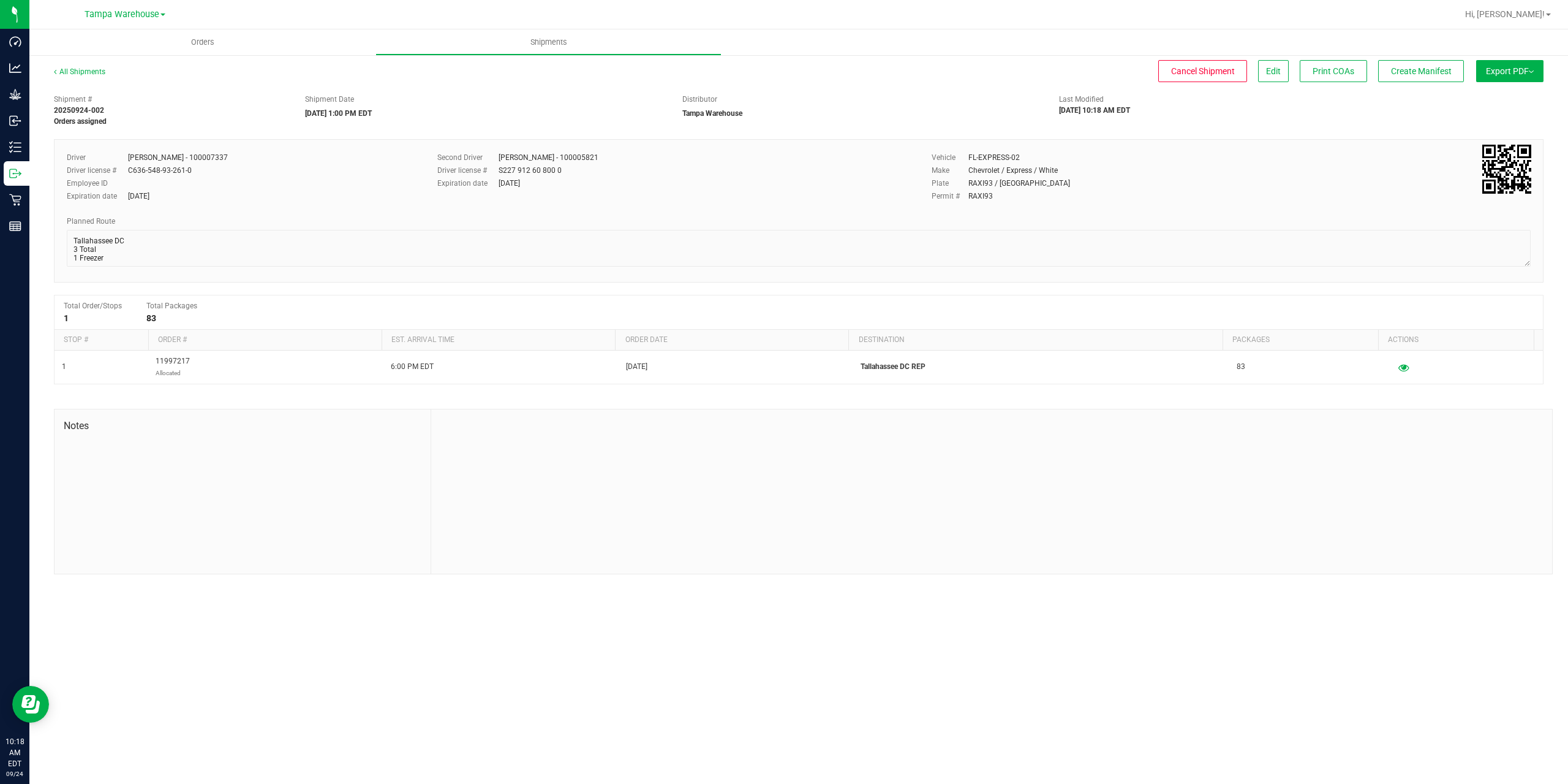
click at [1512, 70] on span "Export PDF" at bounding box center [1510, 71] width 48 height 10
click at [1509, 93] on li "Manifest by Package ID" at bounding box center [1506, 98] width 124 height 18
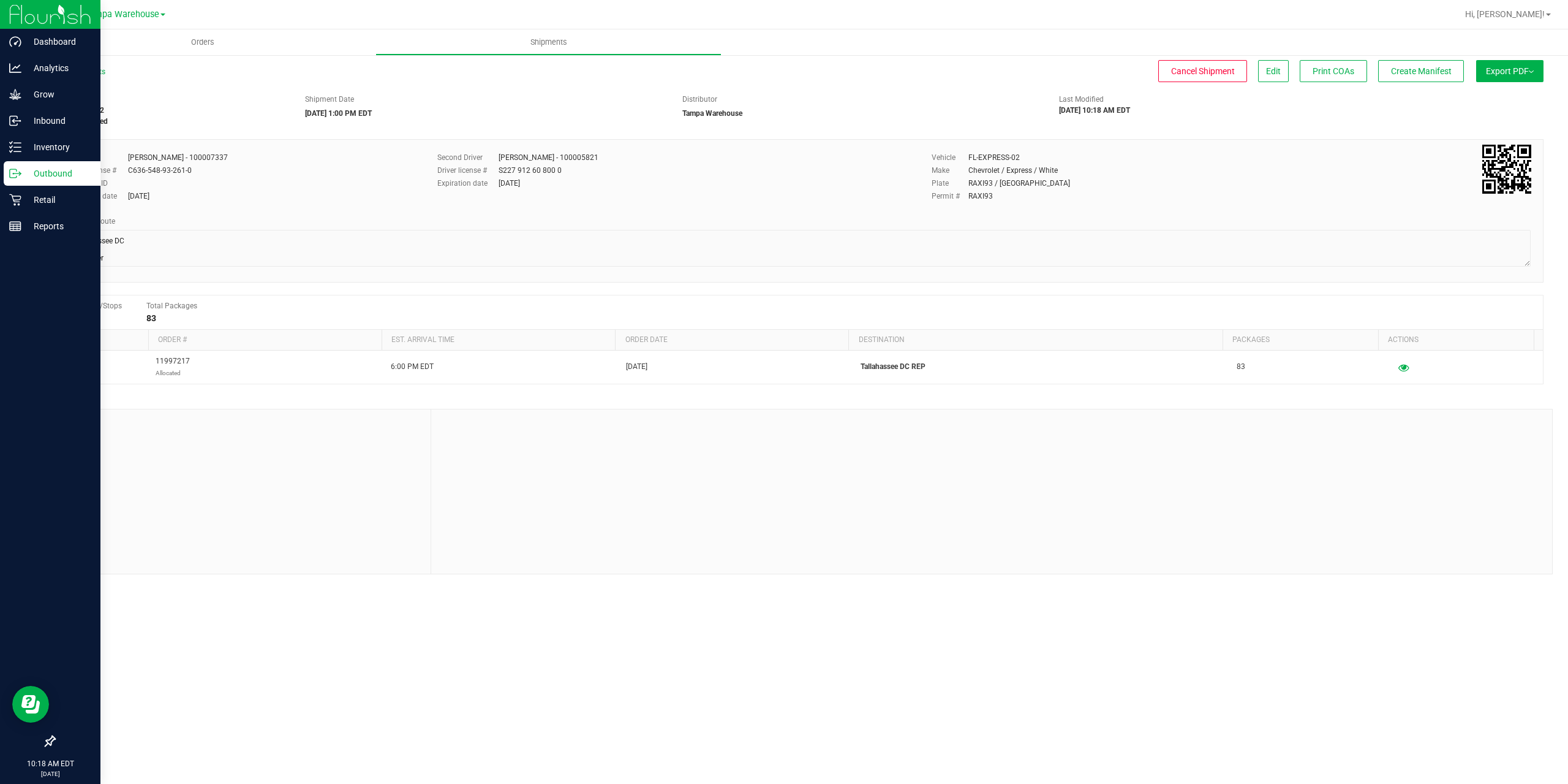
click at [18, 173] on line at bounding box center [17, 173] width 7 height 0
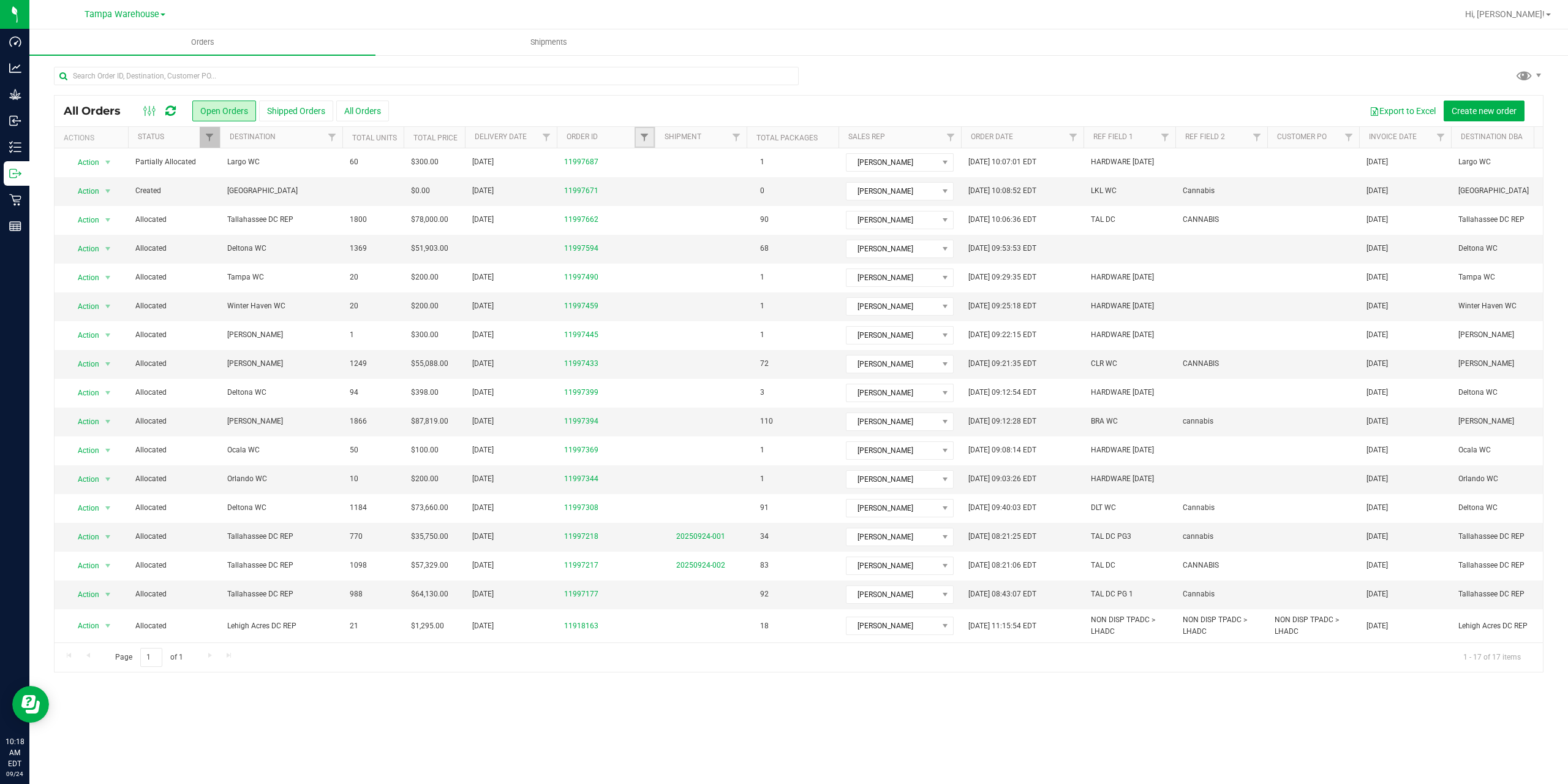
click at [646, 143] on link "Filter" at bounding box center [645, 137] width 20 height 21
type input "7177"
click at [660, 199] on button "Filter" at bounding box center [672, 196] width 59 height 27
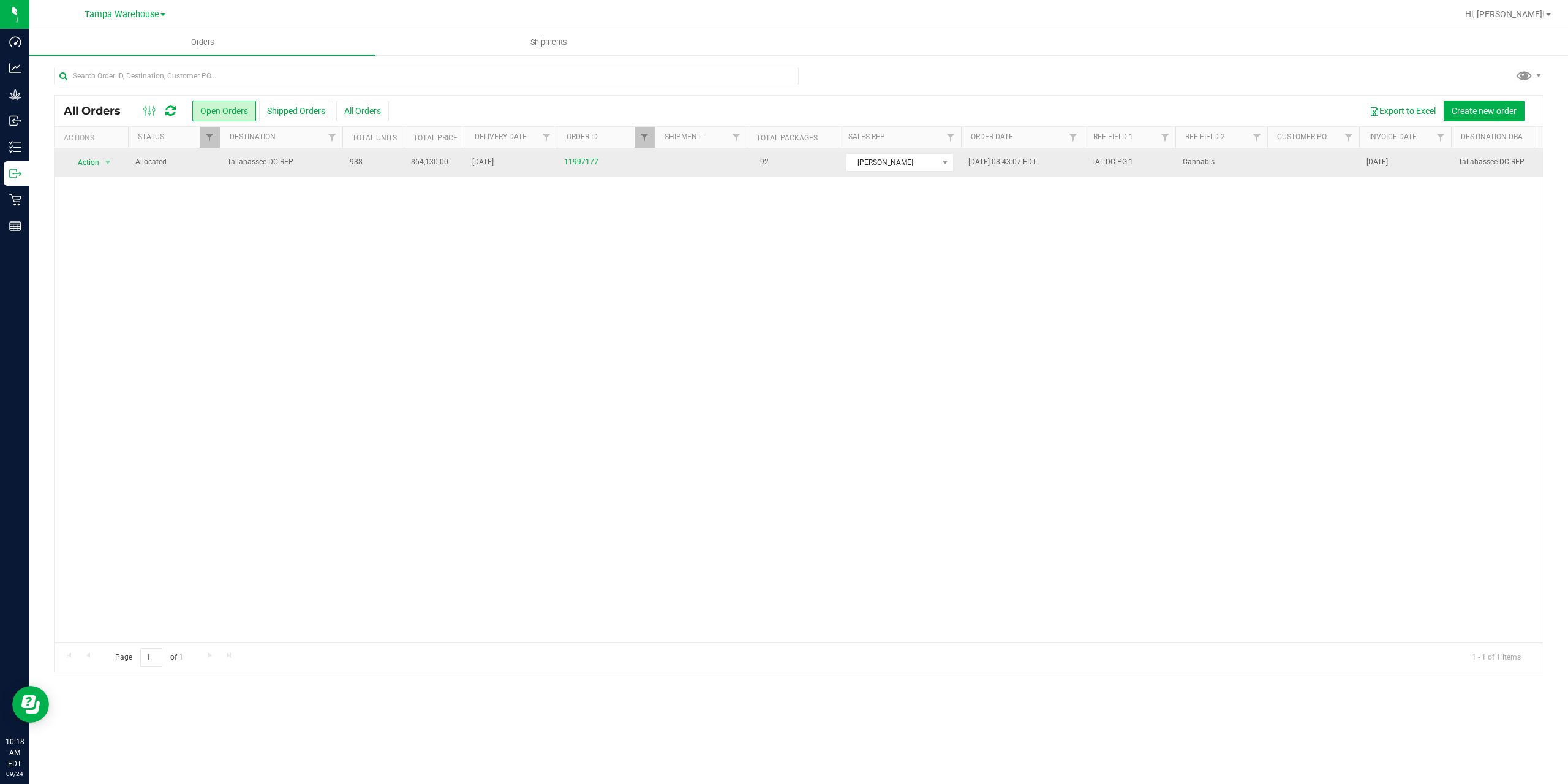
click at [294, 164] on span "Tallahassee DC REP" at bounding box center [281, 162] width 108 height 12
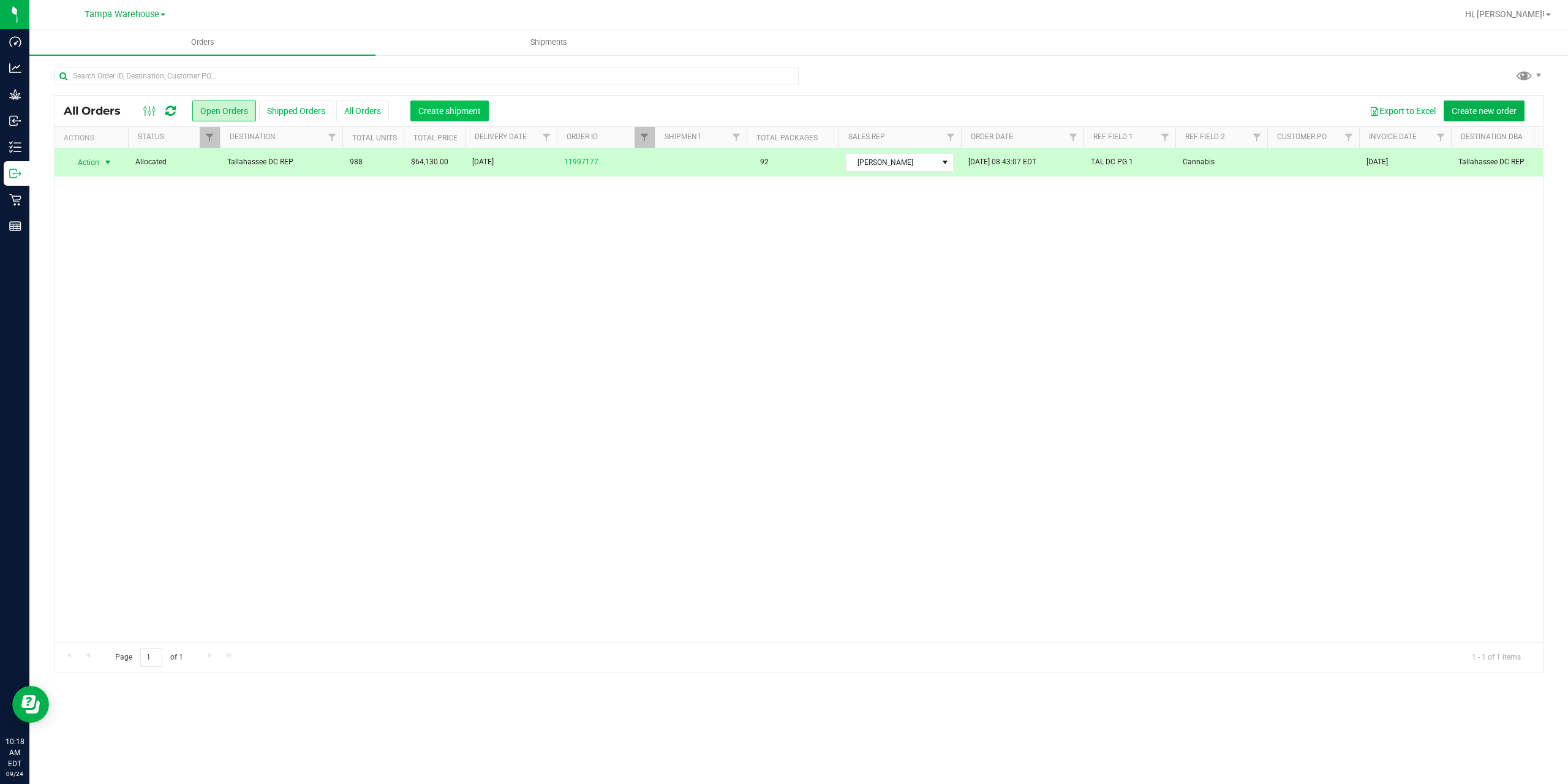
click at [441, 110] on span "Create shipment" at bounding box center [449, 111] width 62 height 10
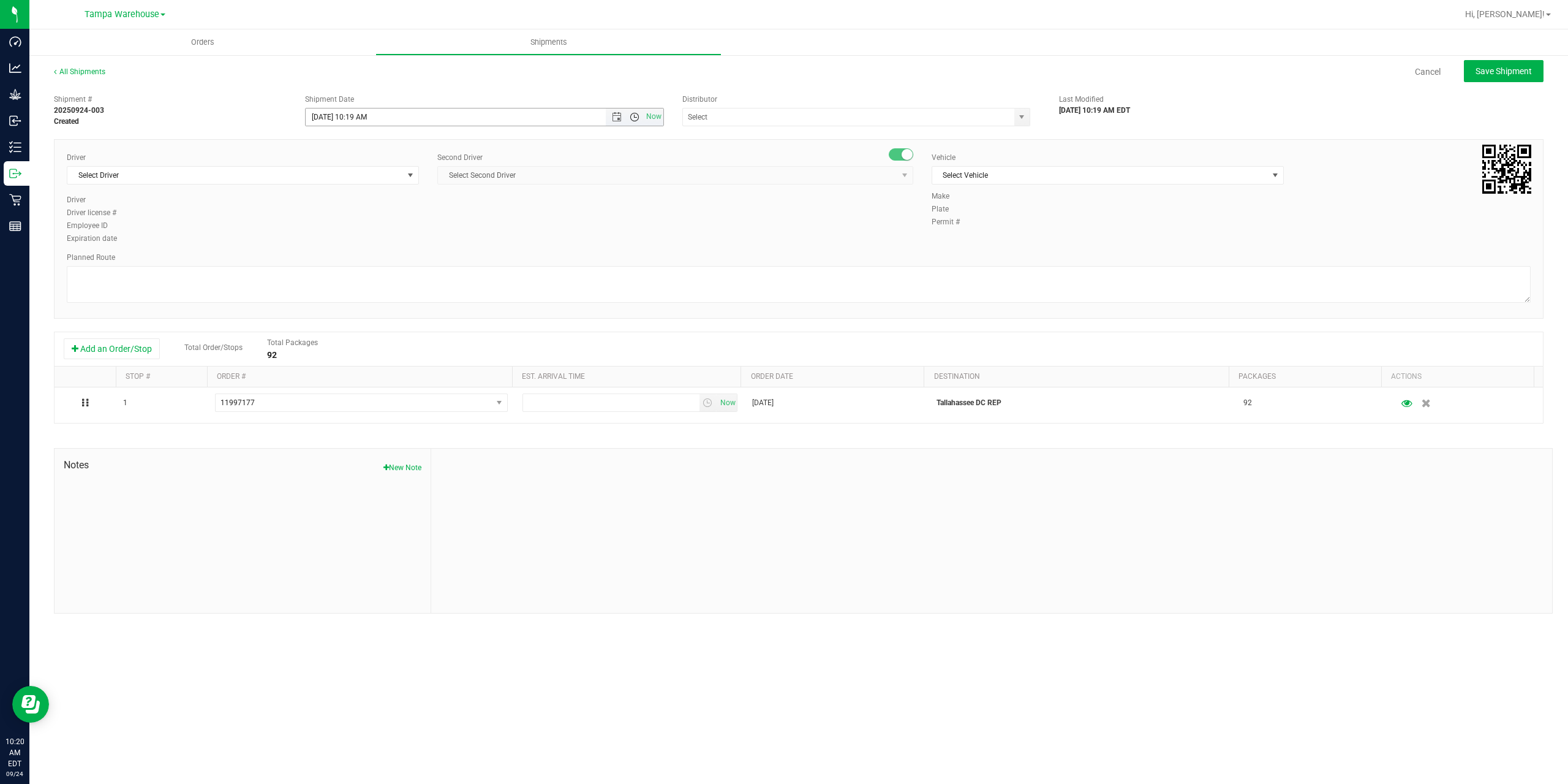
click at [635, 118] on span "Open the time view" at bounding box center [634, 117] width 10 height 10
click at [513, 181] on li "1:00 PM" at bounding box center [484, 179] width 357 height 16
type input "[DATE] 1:00 PM"
click at [729, 116] on input "text" at bounding box center [843, 117] width 321 height 17
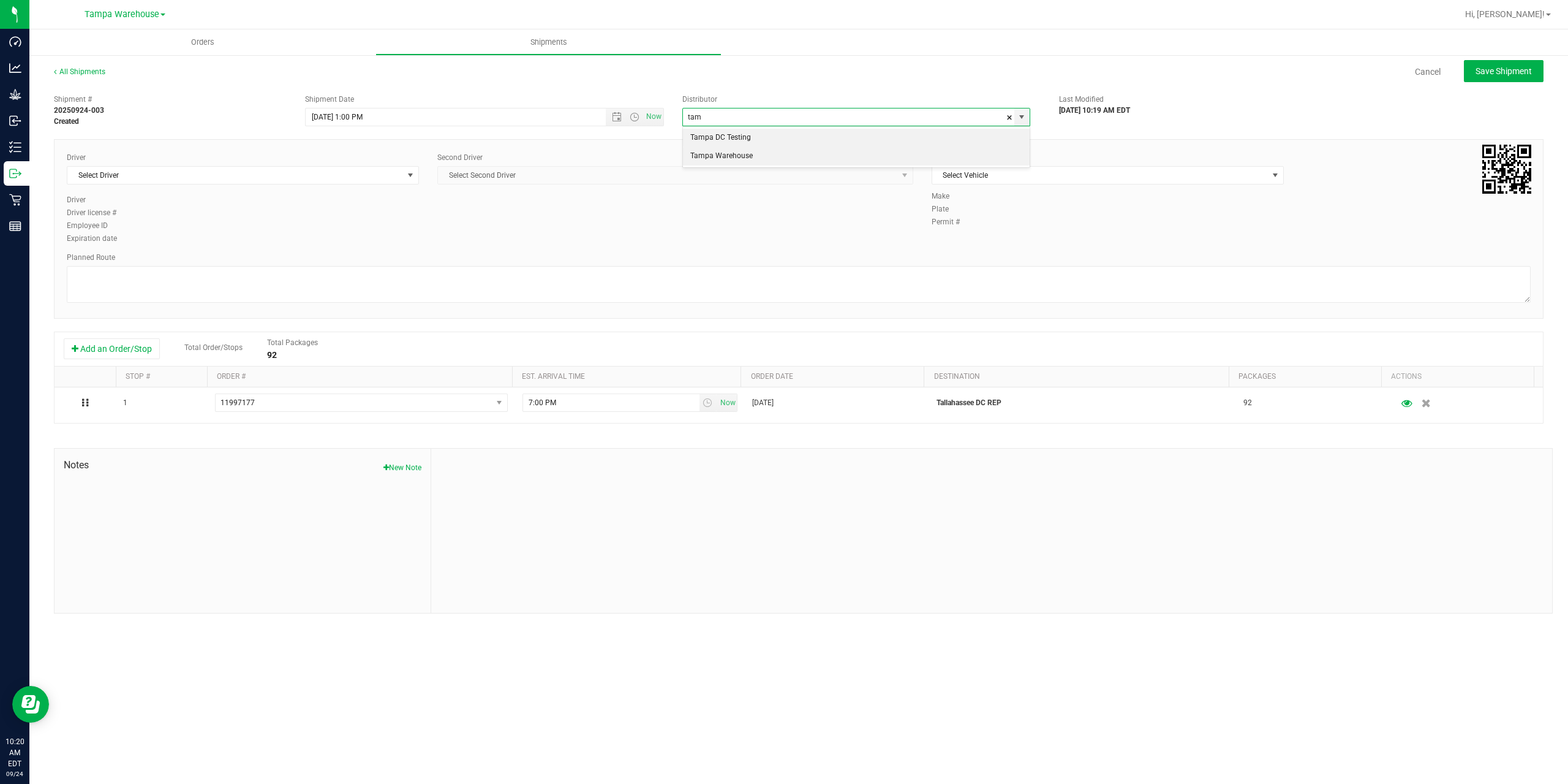
click at [720, 155] on li "Tampa Warehouse" at bounding box center [856, 156] width 347 height 18
type input "Tampa Warehouse"
click at [285, 178] on span "Select Driver" at bounding box center [235, 175] width 336 height 17
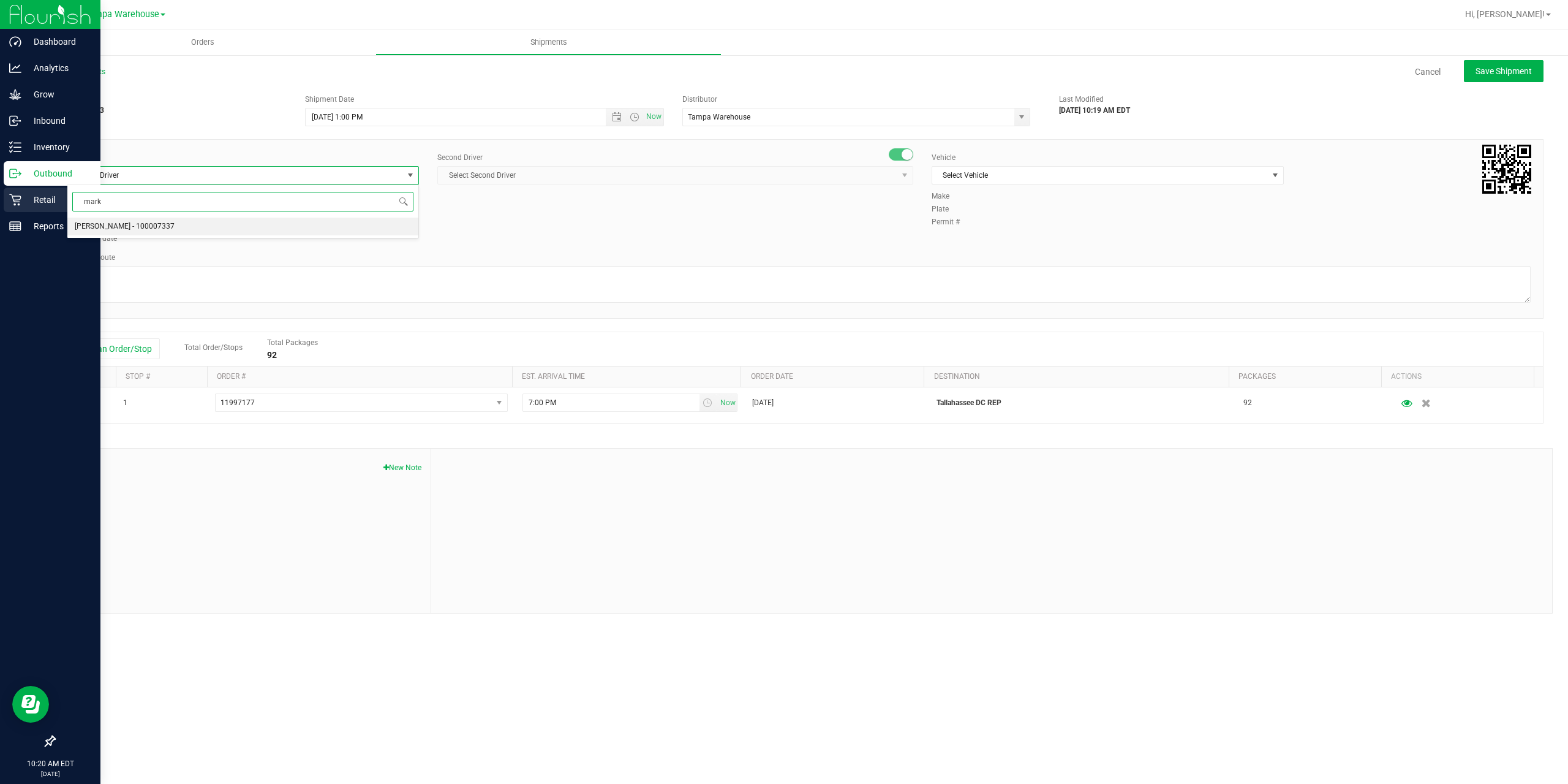
drag, startPoint x: 196, startPoint y: 204, endPoint x: 1, endPoint y: 194, distance: 195.3
click at [1, 194] on body "Dashboard Analytics Grow Inbound Inventory Outbound Retail Reports 10:20 AM EDT…" at bounding box center [784, 392] width 1568 height 784
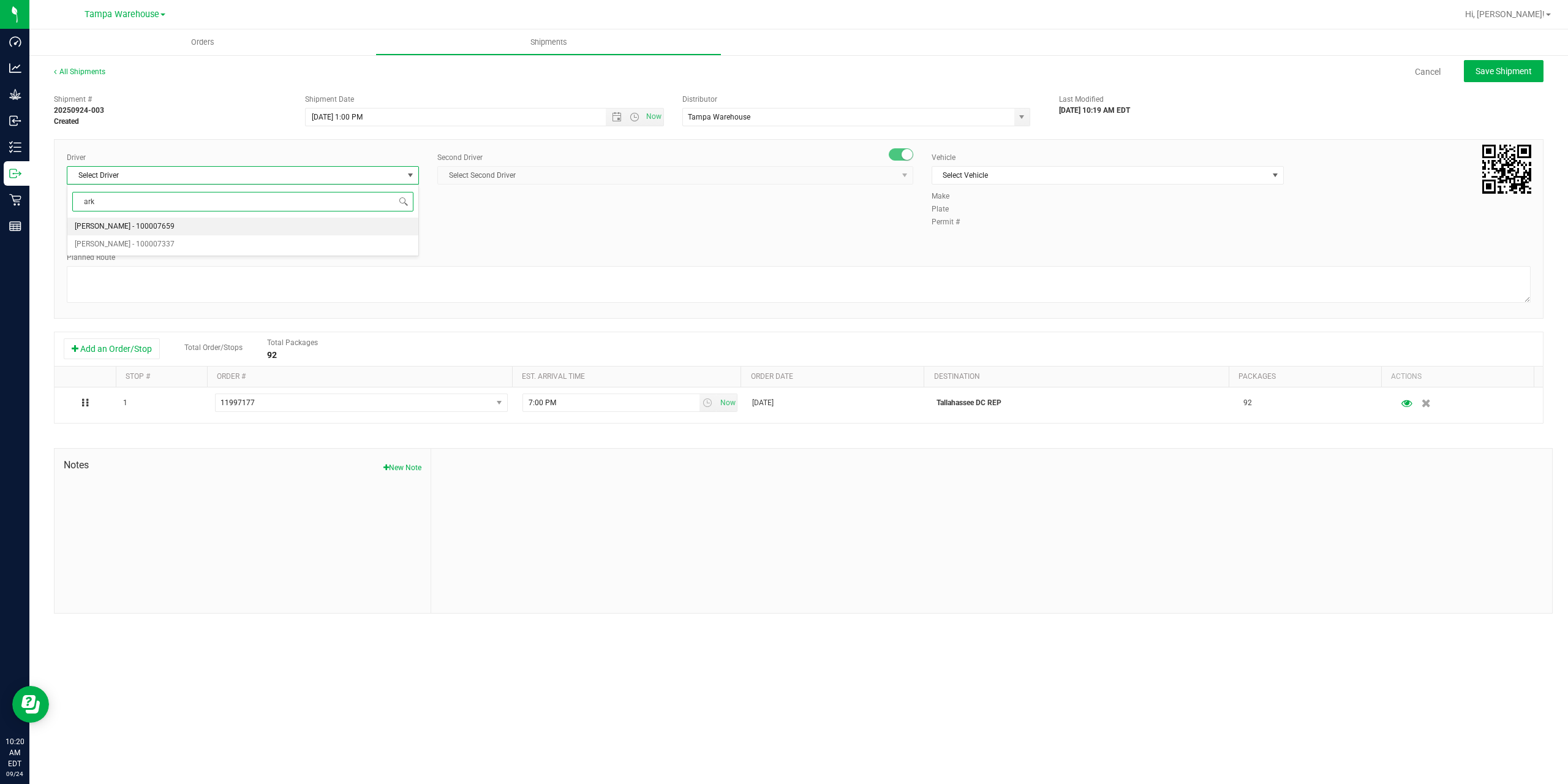
drag, startPoint x: 126, startPoint y: 204, endPoint x: 70, endPoint y: 196, distance: 56.6
click at [70, 196] on span "ark" at bounding box center [243, 201] width 351 height 29
click at [121, 224] on span "[PERSON_NAME] - 100007337" at bounding box center [125, 226] width 100 height 16
type input "cart"
click at [564, 177] on span "Select Second Driver" at bounding box center [668, 175] width 459 height 17
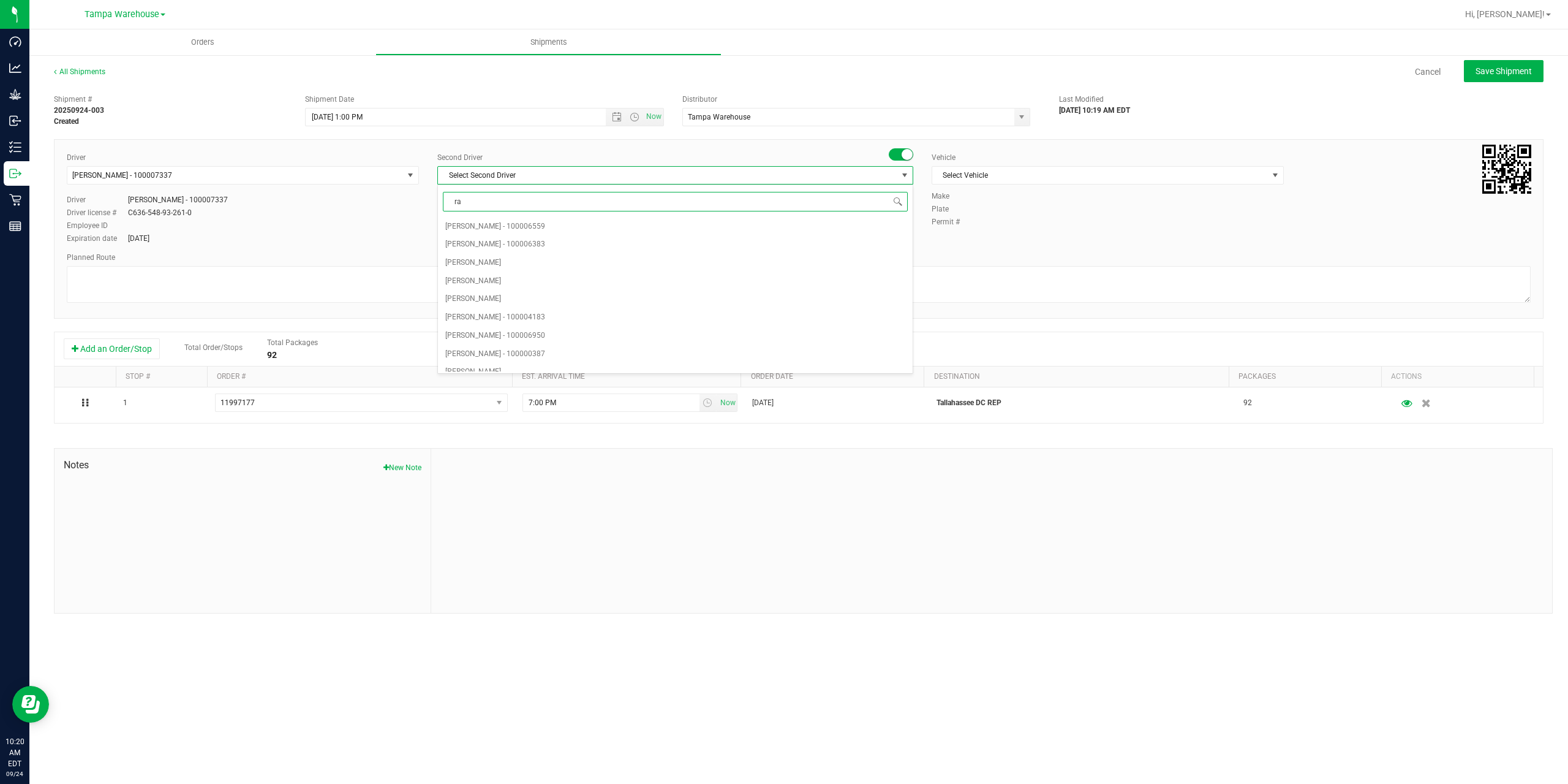
type input "rat"
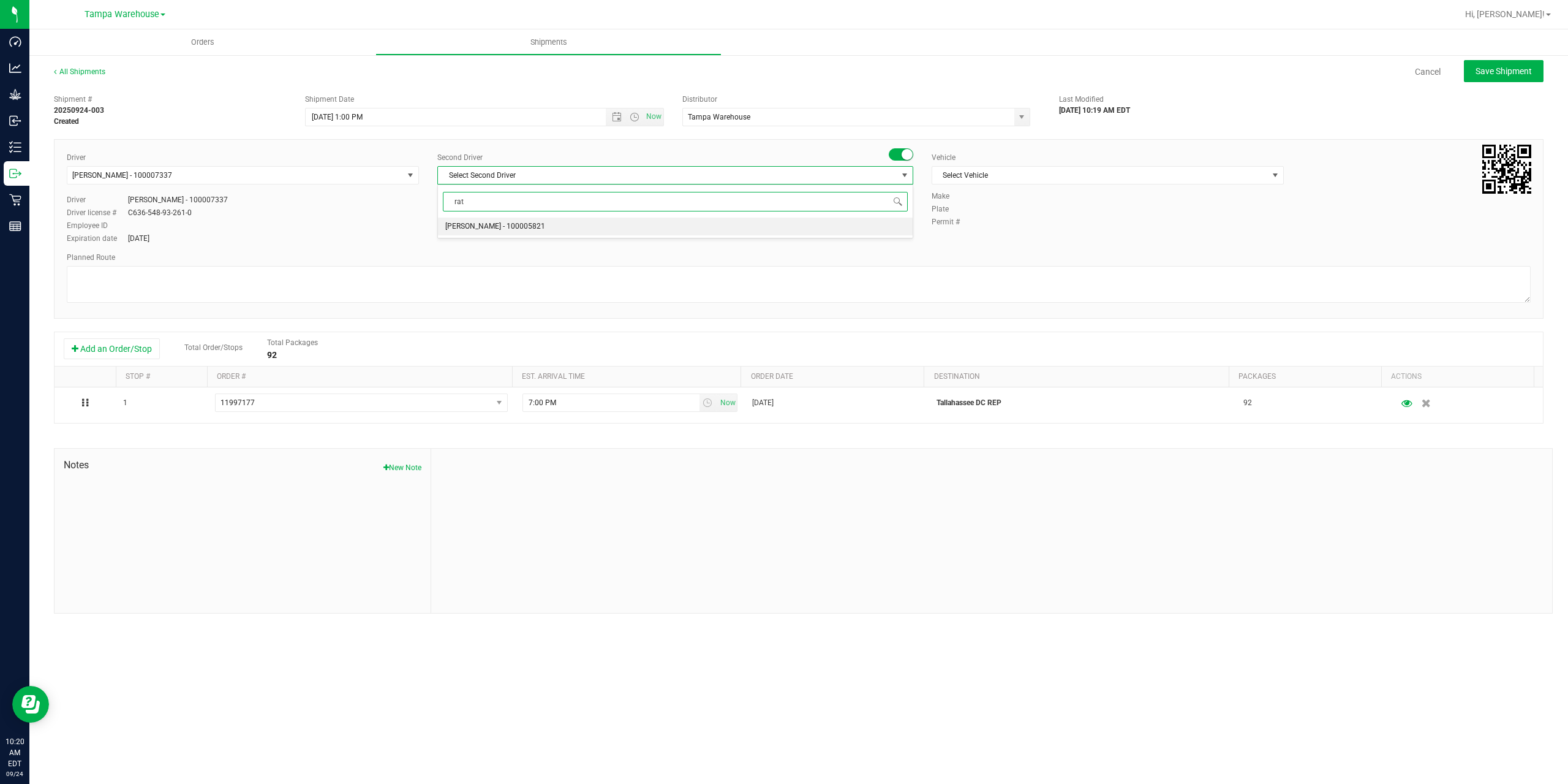
click at [543, 222] on li "[PERSON_NAME] - 100005821" at bounding box center [675, 227] width 475 height 18
click at [1003, 174] on span "Select Vehicle" at bounding box center [1100, 175] width 336 height 17
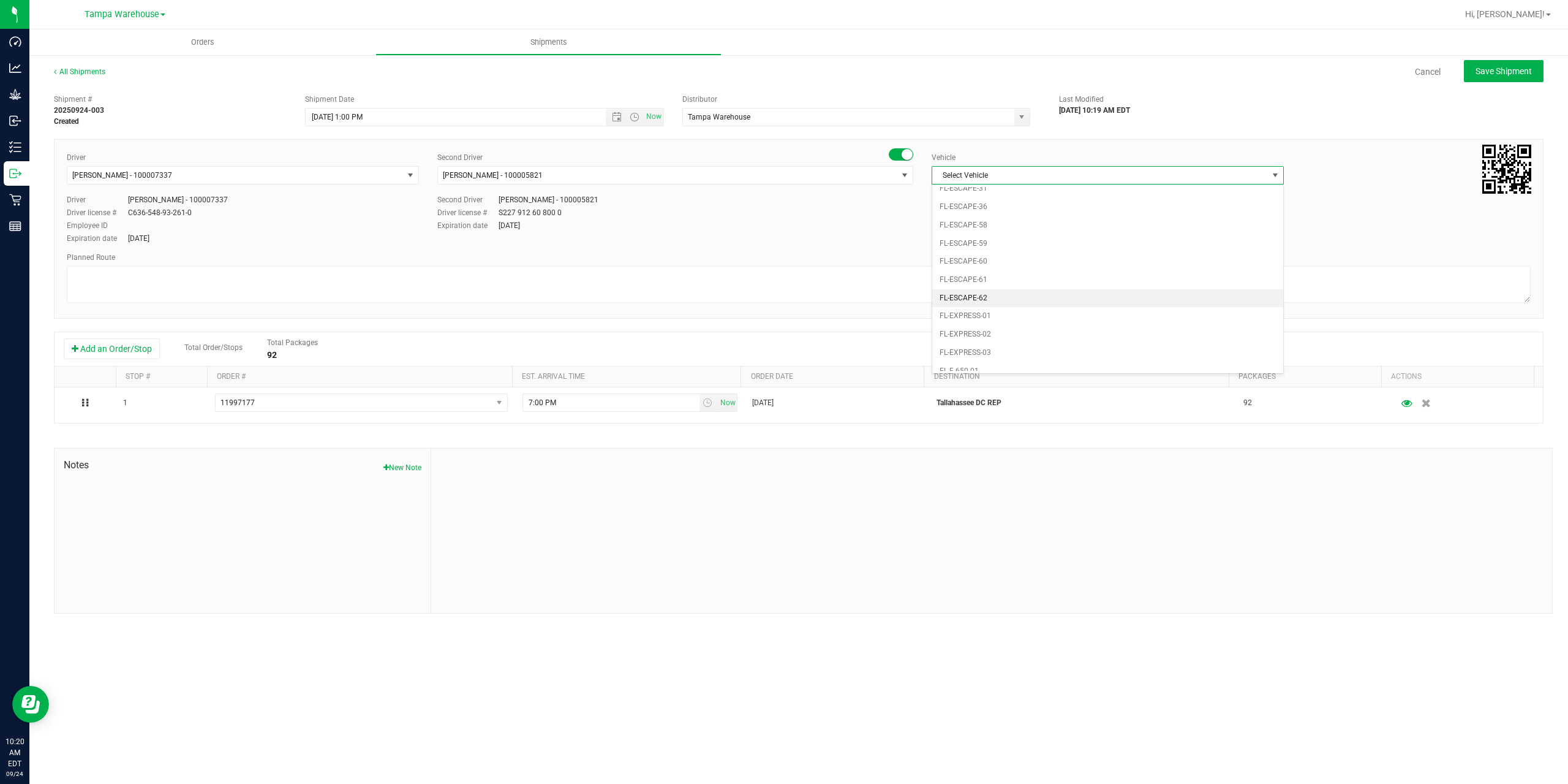
scroll to position [209, 0]
click at [1007, 258] on li "FL-EXPRESS-02" at bounding box center [1108, 260] width 351 height 18
click at [977, 284] on textarea at bounding box center [799, 284] width 1464 height 37
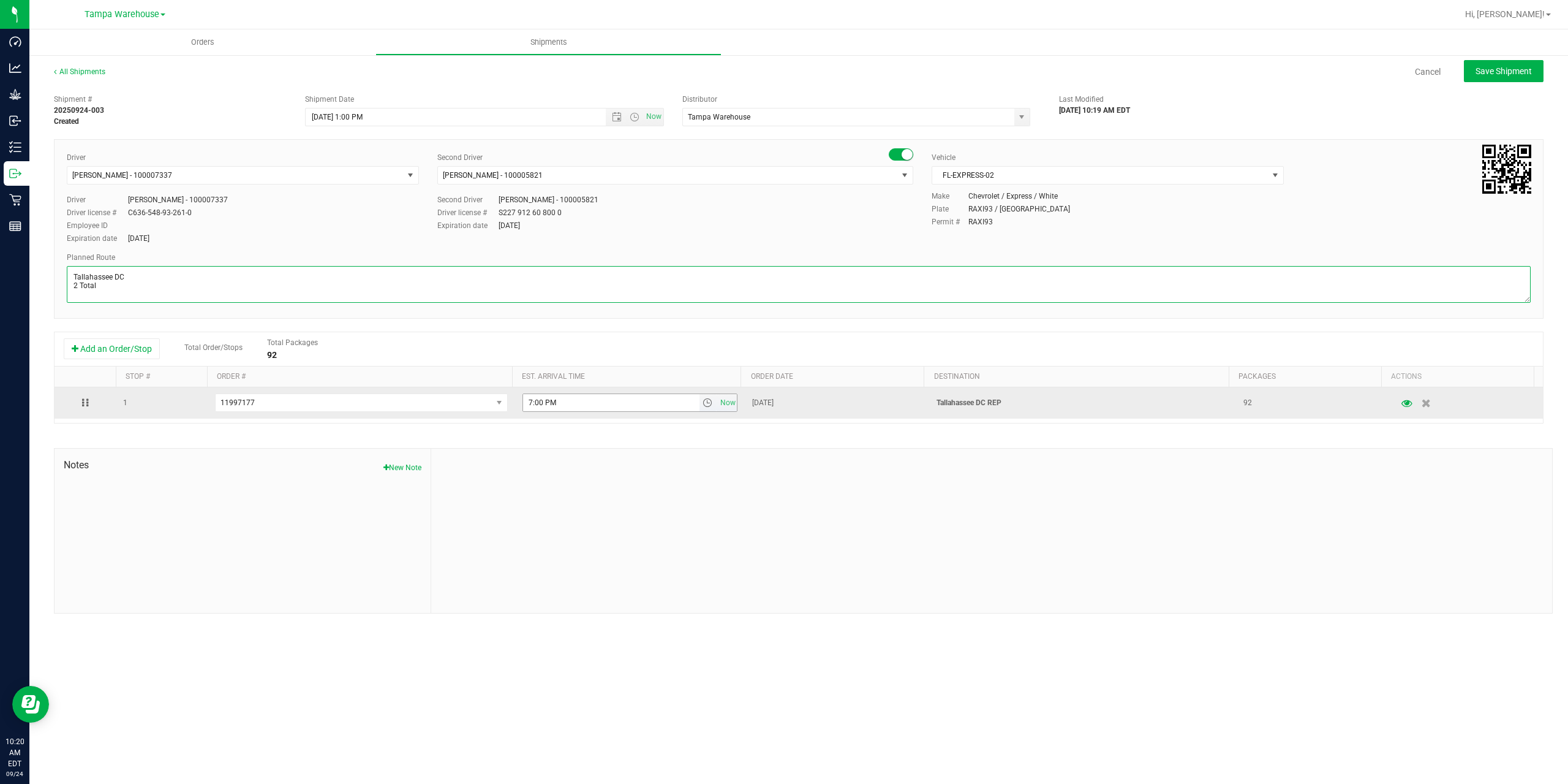
type textarea "Tallahassee DC 2 Total"
click at [528, 398] on input "7:00 PM" at bounding box center [611, 403] width 176 height 17
type input "6:00 PM"
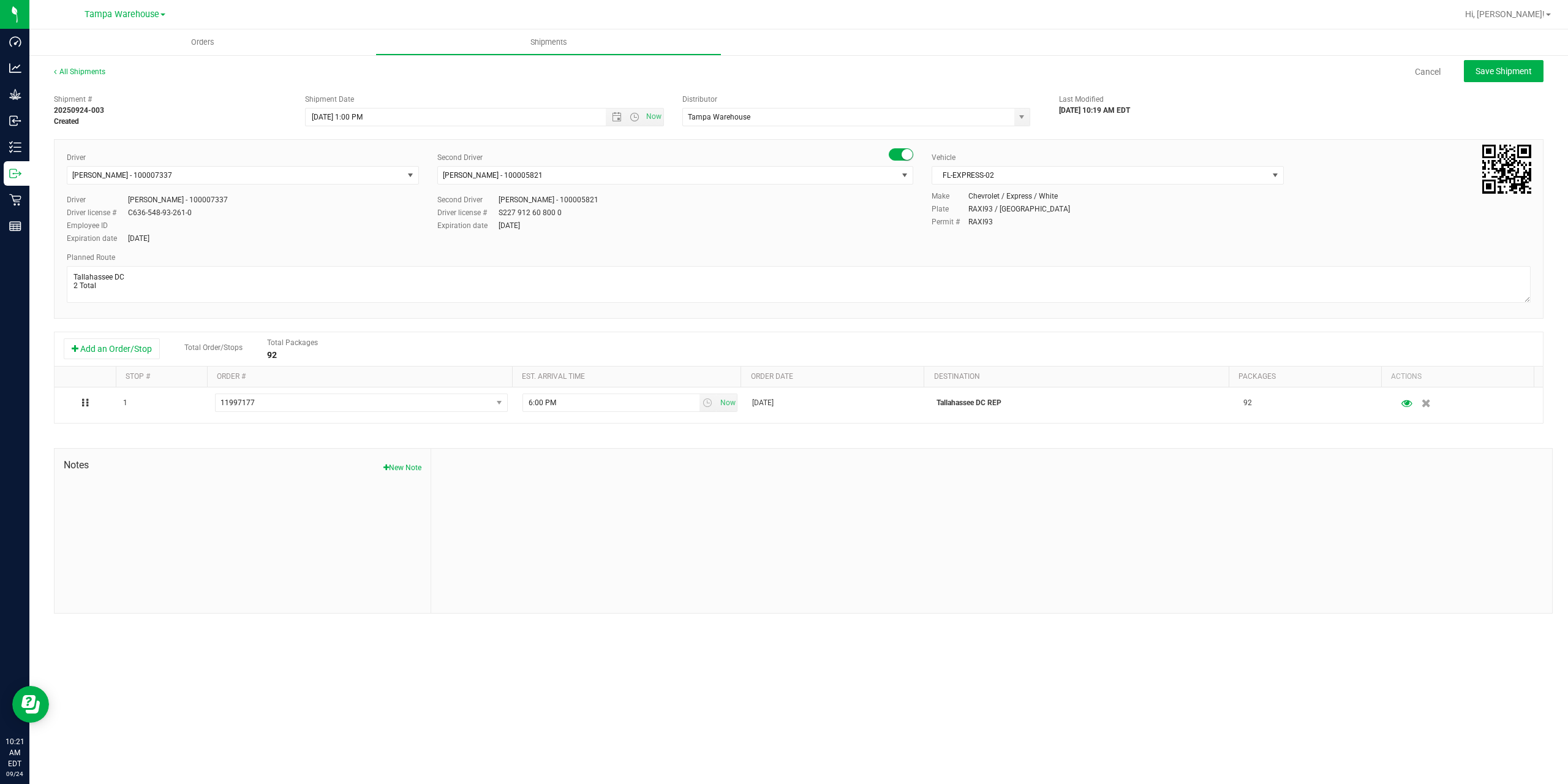
click at [691, 487] on div at bounding box center [992, 531] width 1121 height 164
click at [1527, 79] on button "Save Shipment" at bounding box center [1503, 72] width 79 height 22
type input "[DATE] 5:00 PM"
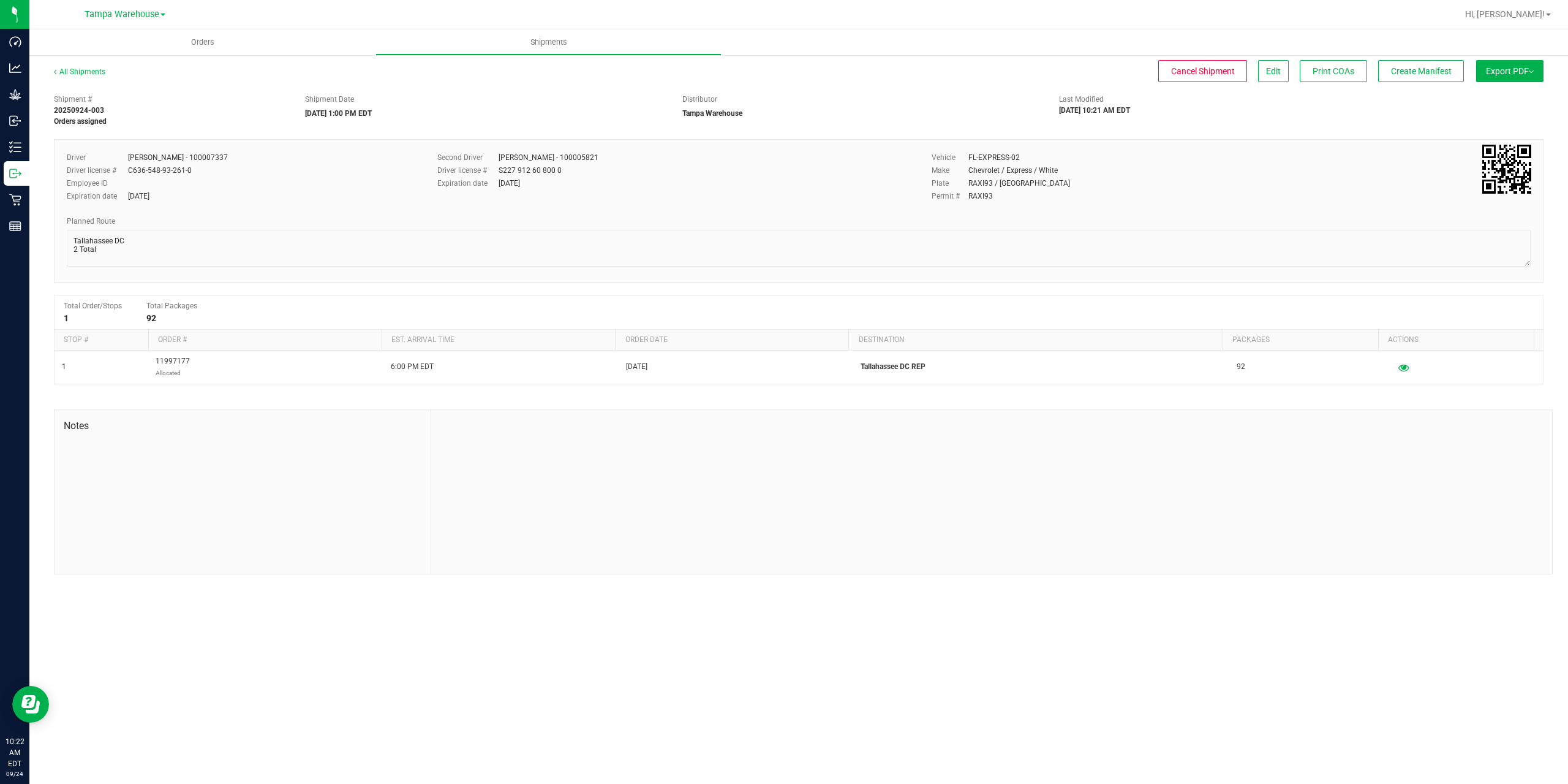
click at [1491, 70] on span "Export PDF" at bounding box center [1510, 71] width 48 height 10
click at [1502, 93] on li "Manifest by Package ID" at bounding box center [1506, 98] width 124 height 18
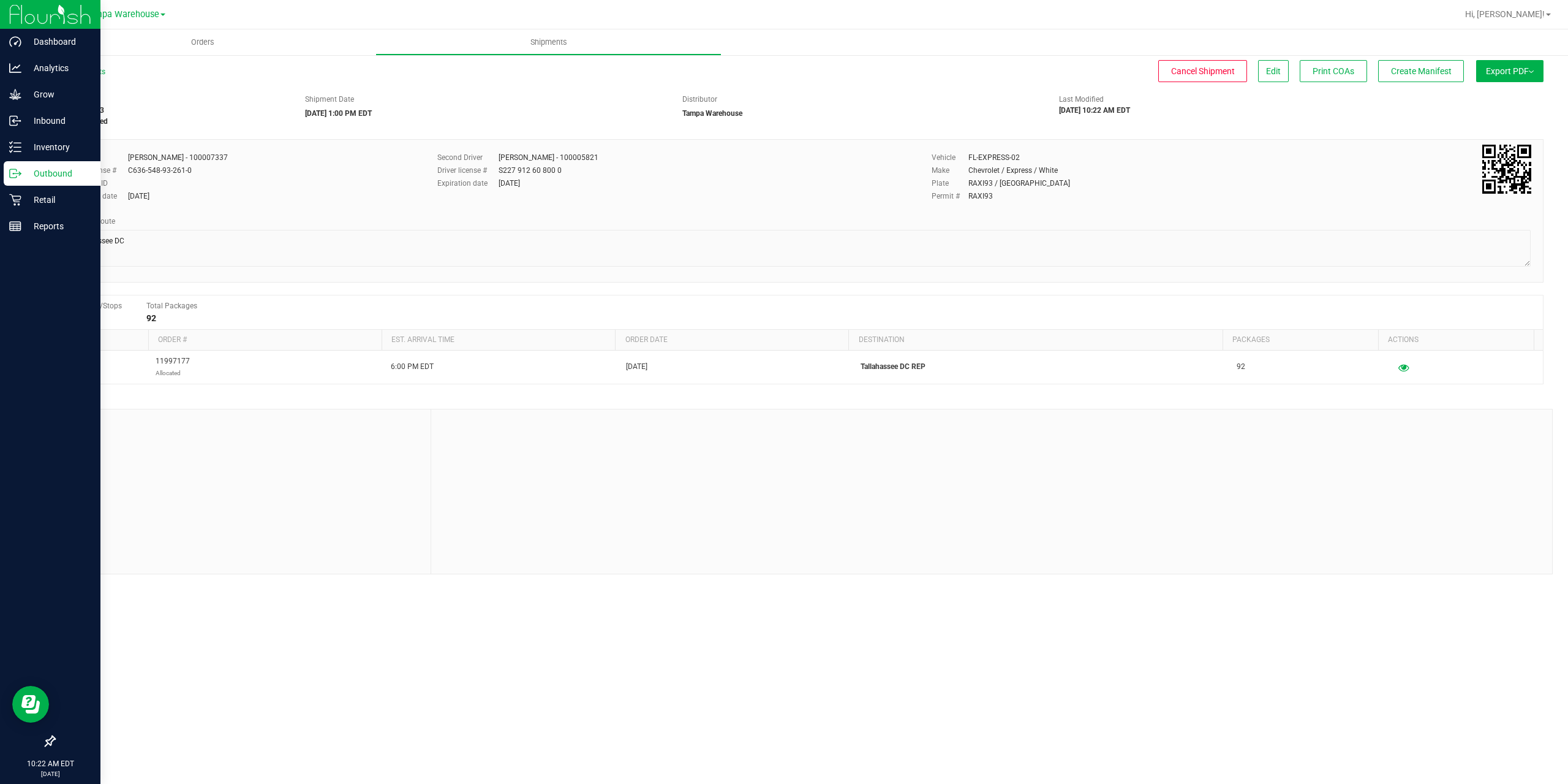
click at [19, 173] on icon at bounding box center [15, 173] width 12 height 12
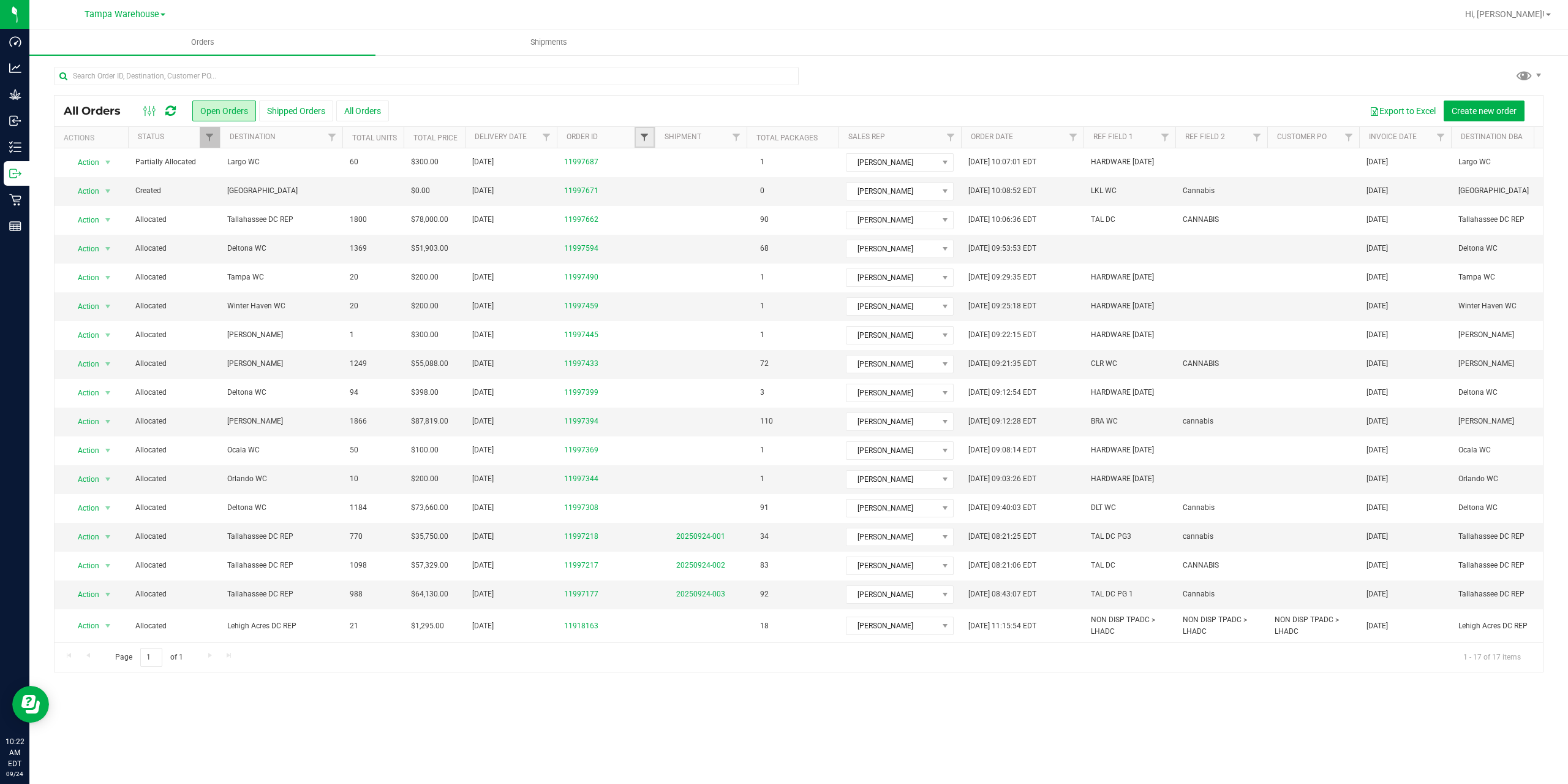
click at [642, 139] on span "Filter" at bounding box center [644, 137] width 10 height 10
type input "7662"
click at [673, 193] on button "Filter" at bounding box center [672, 196] width 59 height 27
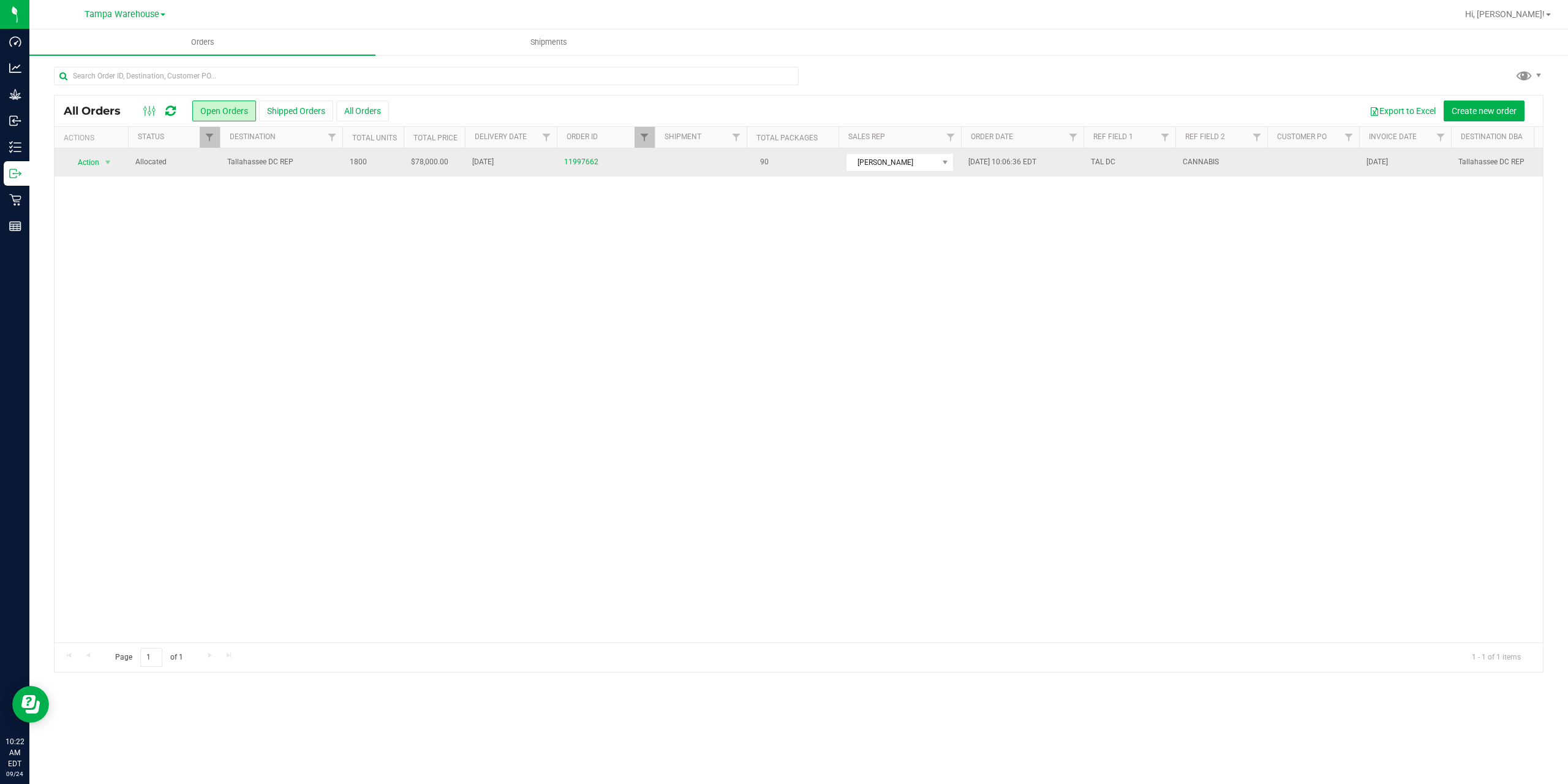
click at [214, 159] on td "Allocated" at bounding box center [174, 162] width 92 height 28
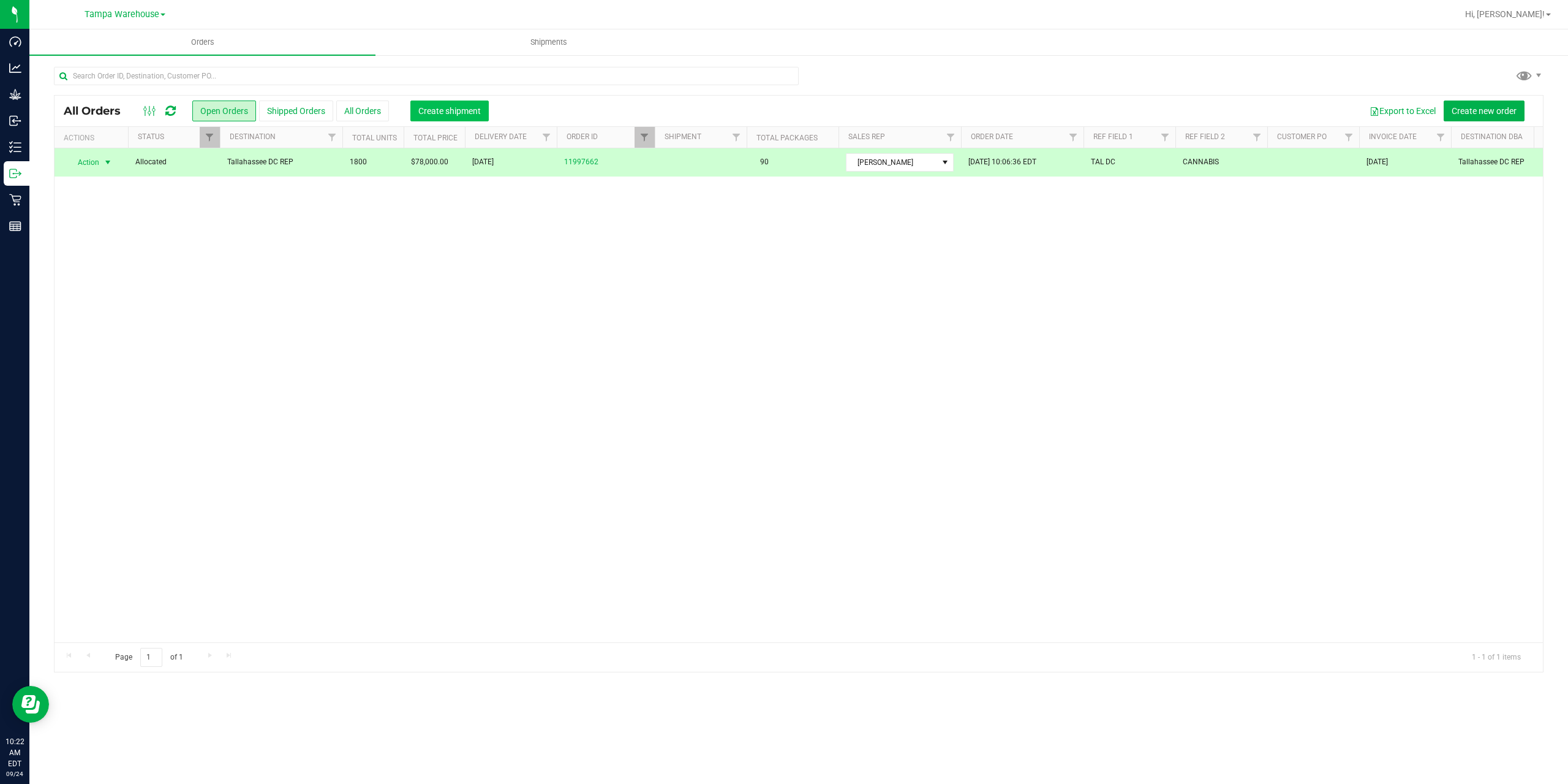
click at [446, 110] on span "Create shipment" at bounding box center [449, 111] width 62 height 10
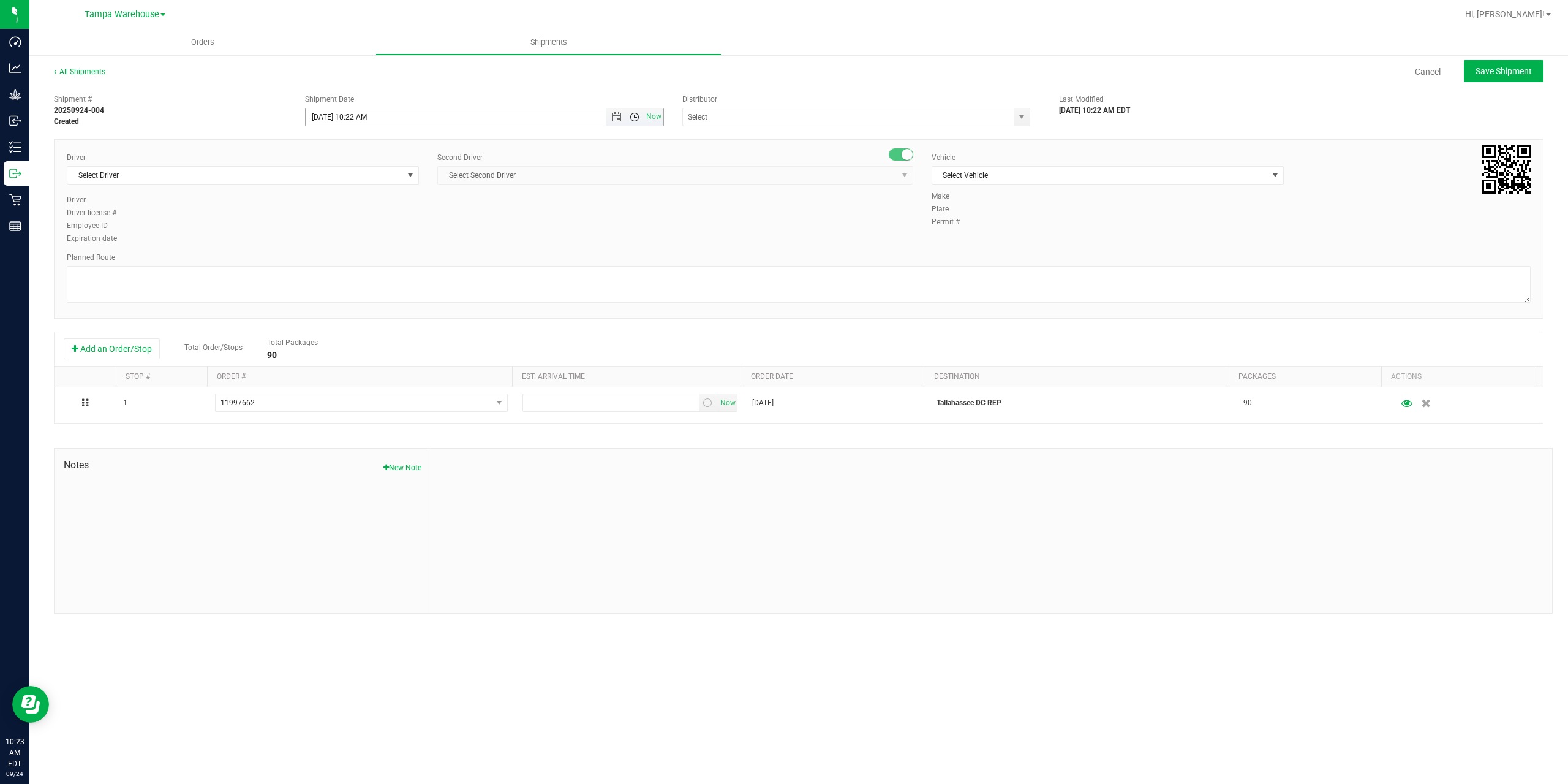
click at [635, 120] on span "Open the time view" at bounding box center [634, 117] width 10 height 10
click at [407, 239] on li "1:00 PM" at bounding box center [484, 240] width 357 height 16
type input "[DATE] 1:00 PM"
click at [737, 122] on input "text" at bounding box center [843, 117] width 321 height 17
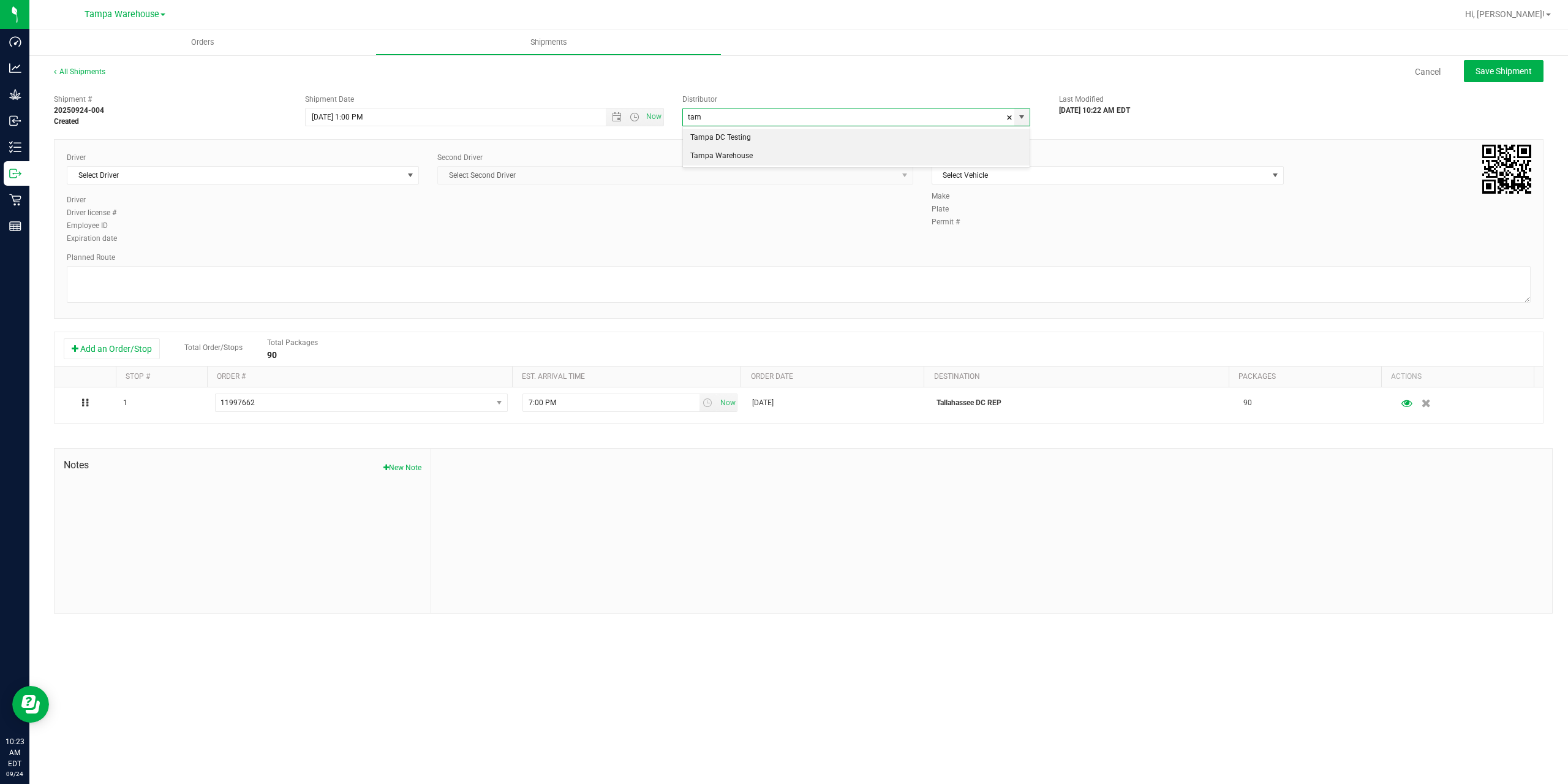
click at [728, 155] on li "Tampa Warehouse" at bounding box center [856, 156] width 347 height 18
type input "Tampa Warehouse"
click at [212, 176] on span "Select Driver" at bounding box center [235, 175] width 336 height 17
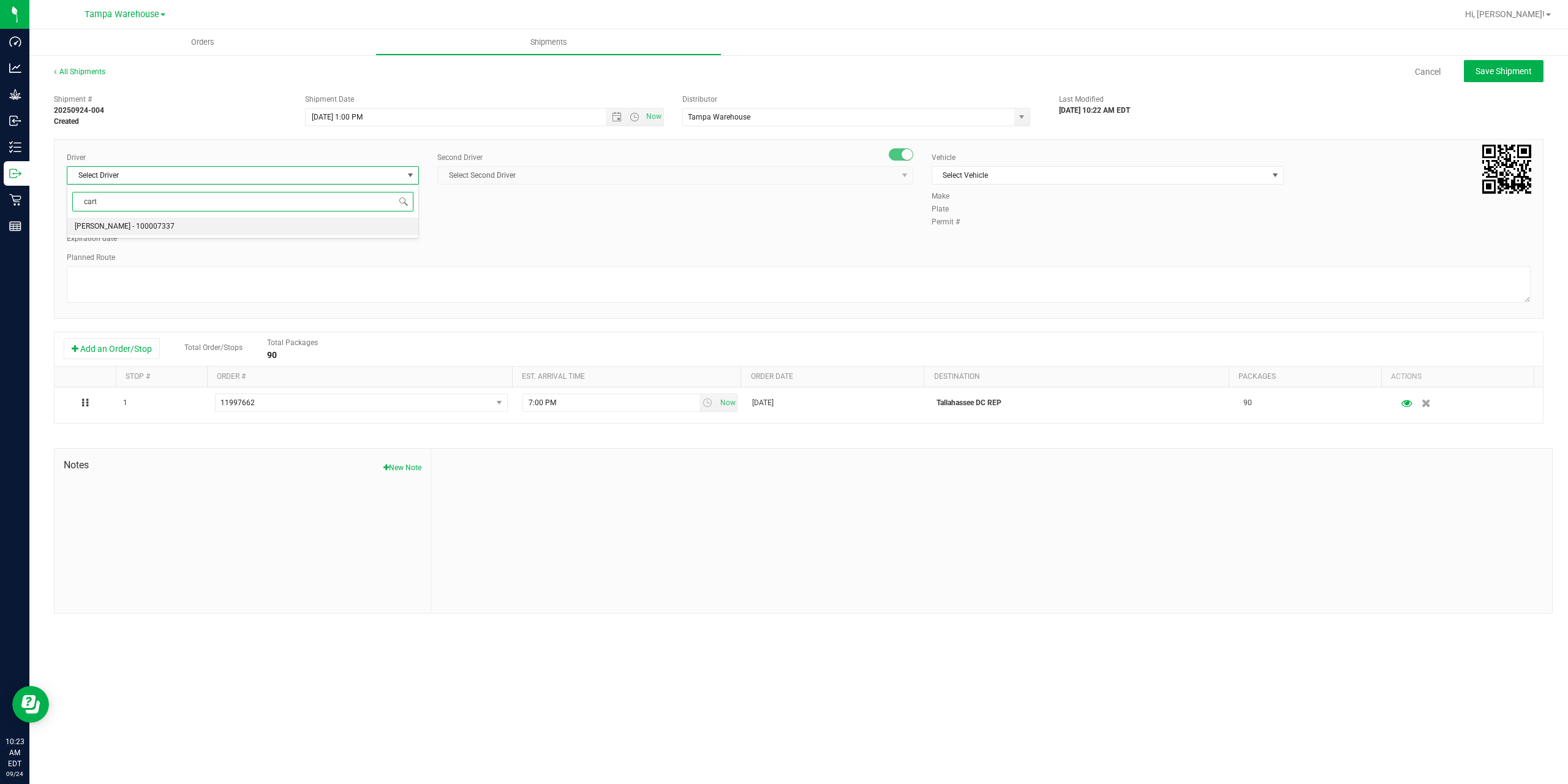
click at [169, 224] on li "[PERSON_NAME] - 100007337" at bounding box center [243, 227] width 351 height 18
type input "cart"
click at [521, 177] on span "Select Second Driver" at bounding box center [668, 175] width 459 height 17
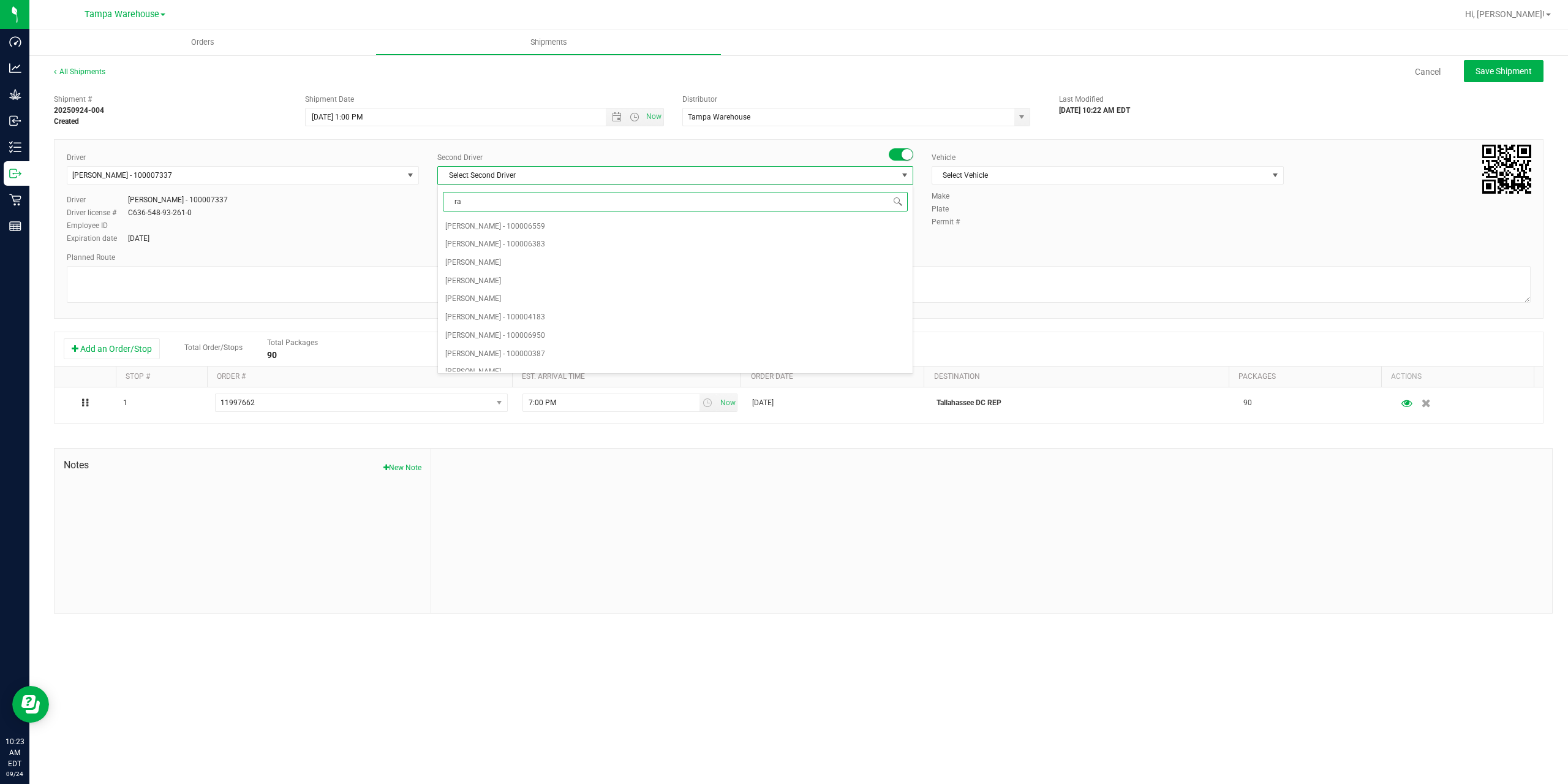
type input "rat"
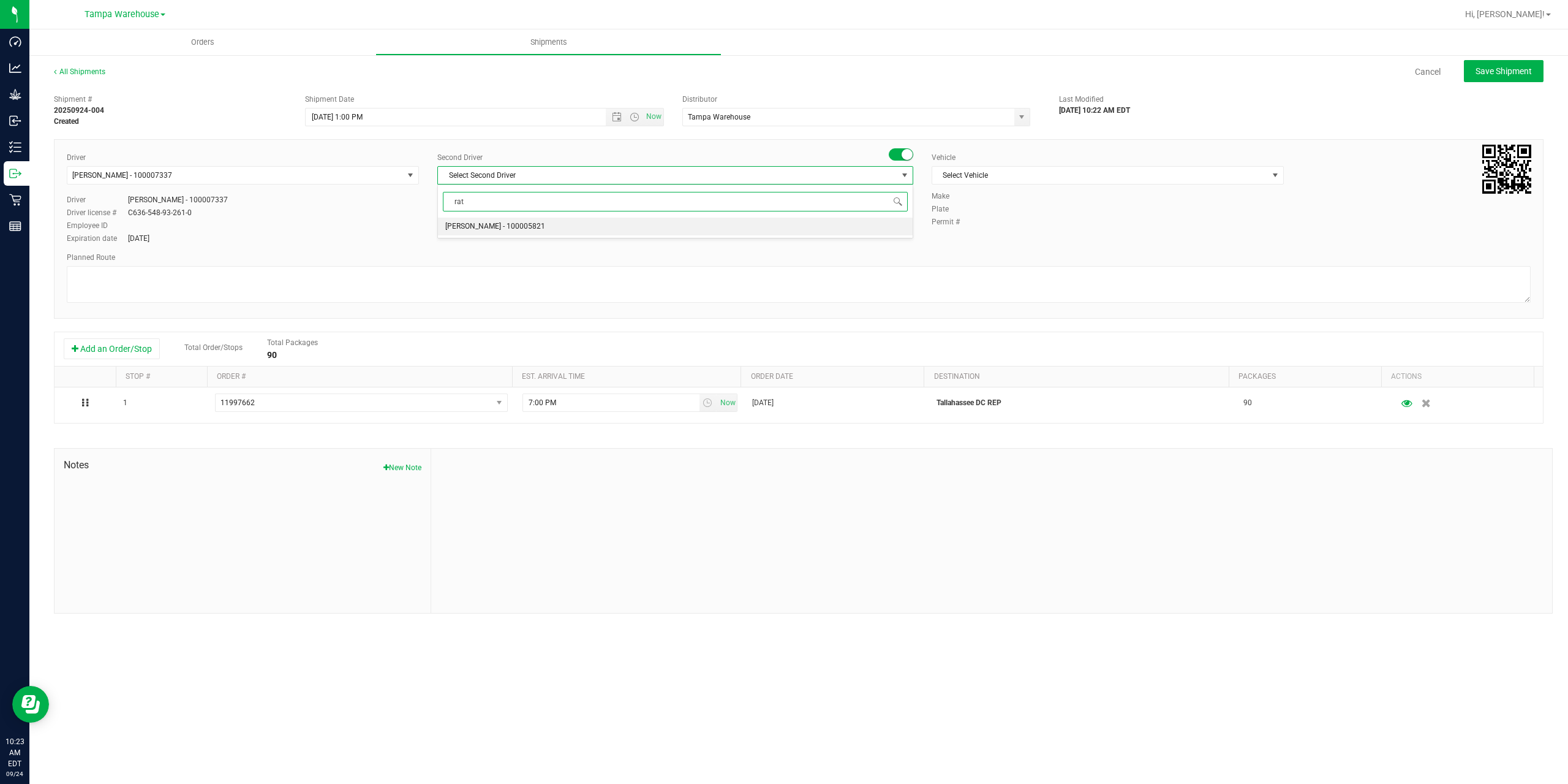
click at [502, 230] on span "[PERSON_NAME] - 100005821" at bounding box center [495, 226] width 100 height 16
click at [1053, 180] on span "Select Vehicle" at bounding box center [1100, 175] width 336 height 17
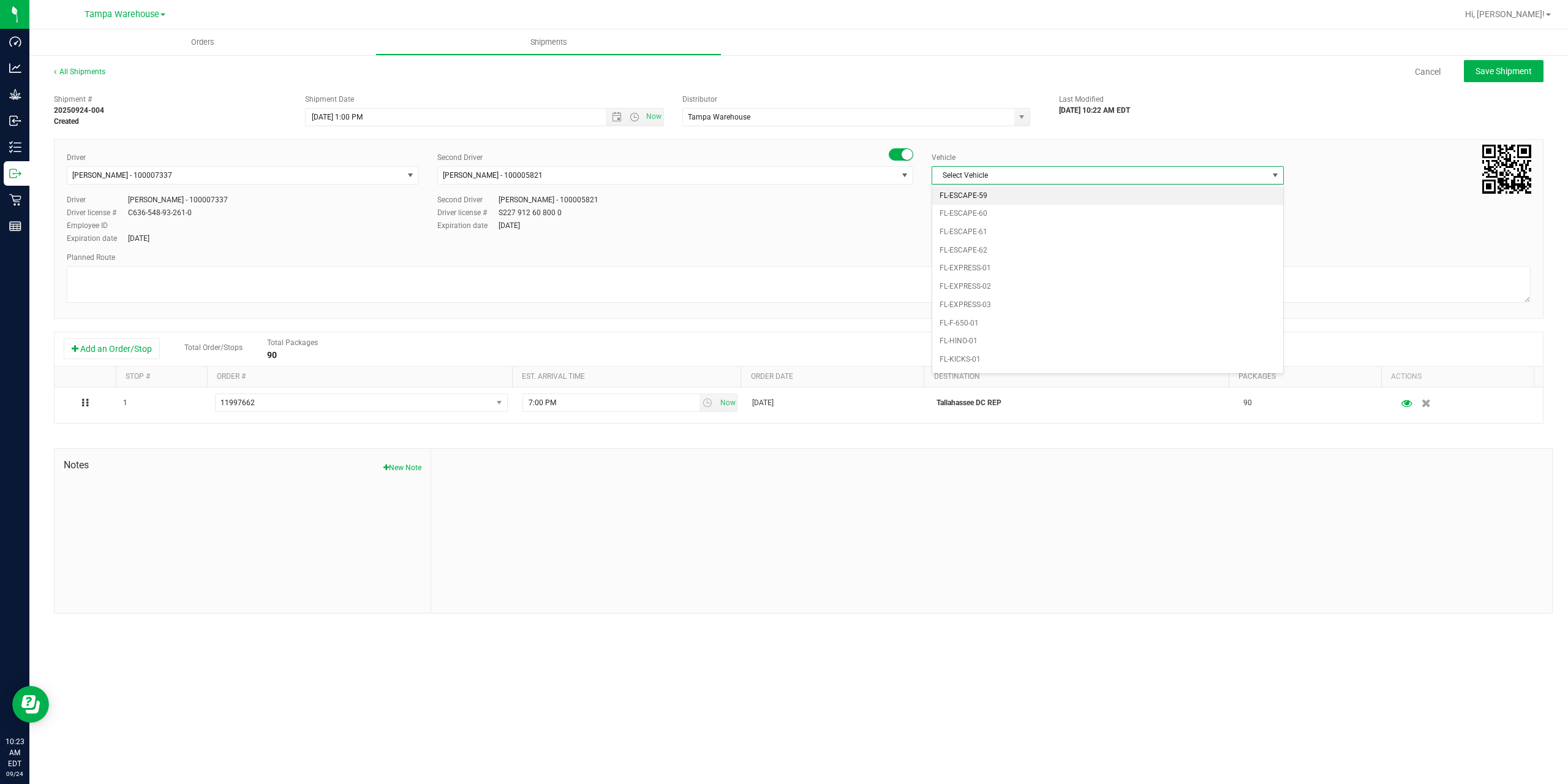
scroll to position [209, 0]
click at [1024, 257] on li "FL-EXPRESS-02" at bounding box center [1108, 261] width 351 height 18
click at [995, 285] on textarea at bounding box center [799, 284] width 1464 height 37
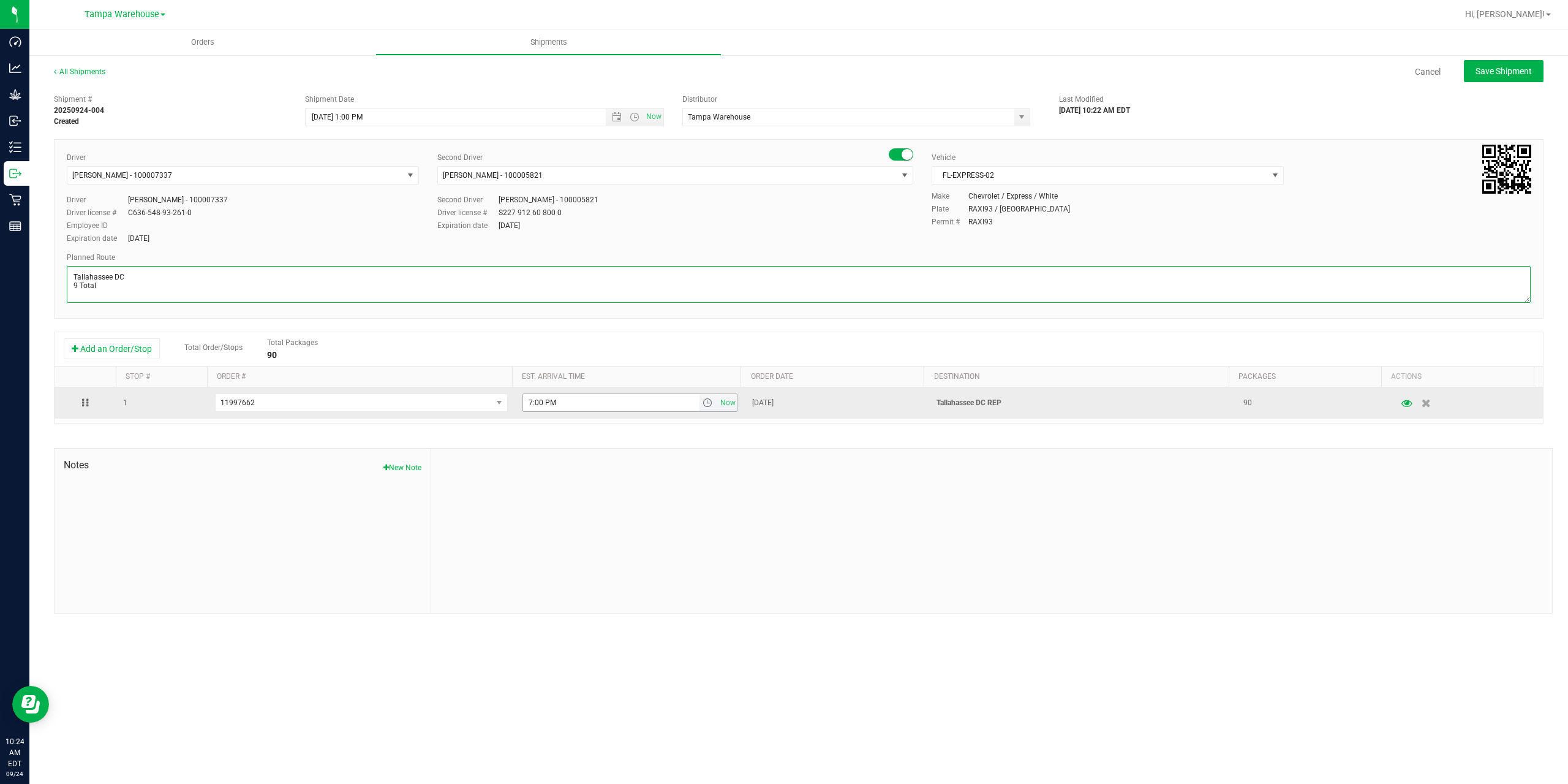
type textarea "Tallahassee DC 9 Total"
click at [529, 403] on input "7:00 PM" at bounding box center [611, 403] width 176 height 17
type input "6:00 PM"
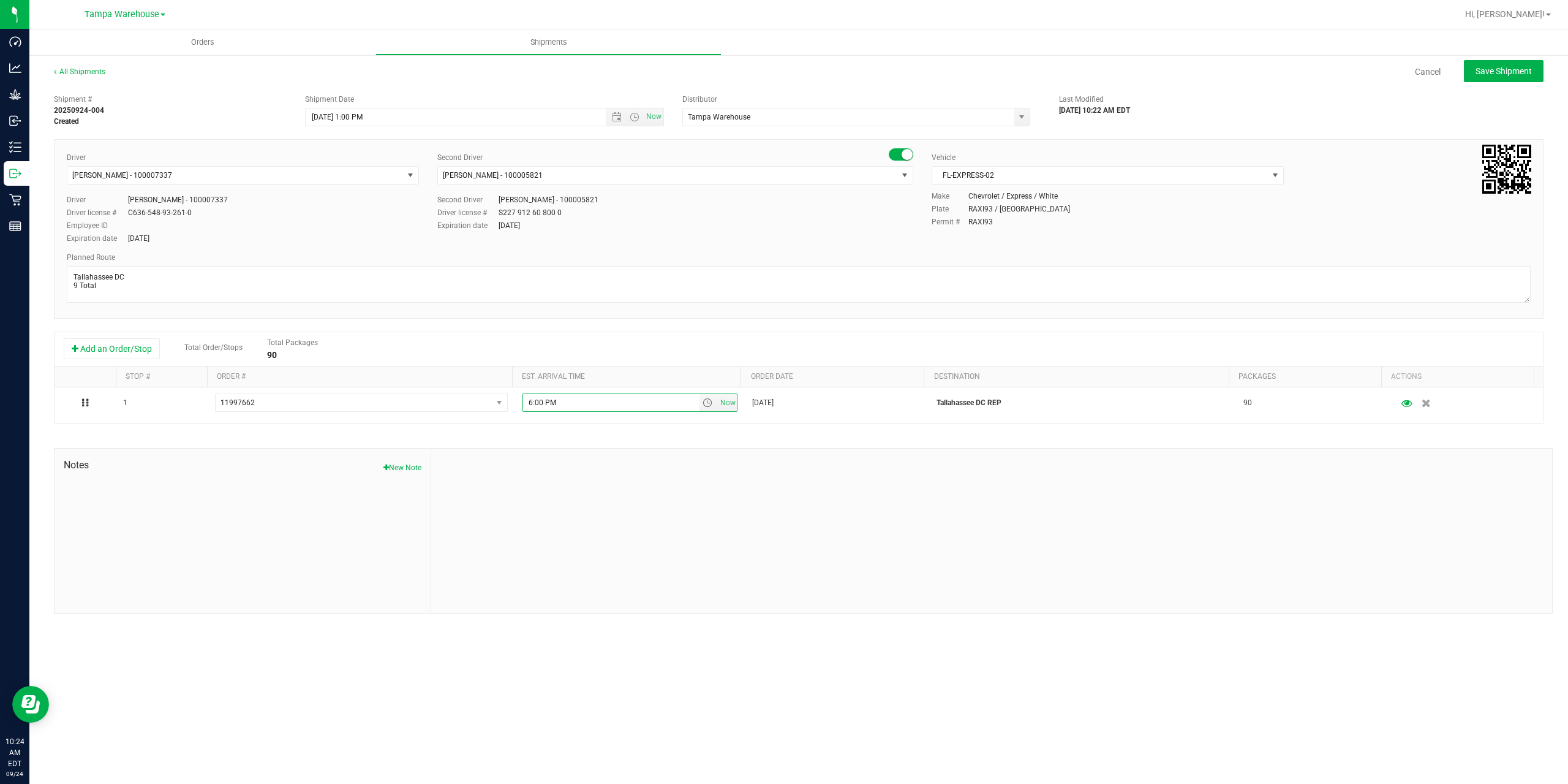
click at [614, 430] on div "Shipment # 20250924-004 Created Shipment Date [DATE] 1:00 PM Now Distributor Ta…" at bounding box center [798, 350] width 1489 height 525
click at [1502, 66] on span "Save Shipment" at bounding box center [1504, 71] width 56 height 10
type input "[DATE] 5:00 PM"
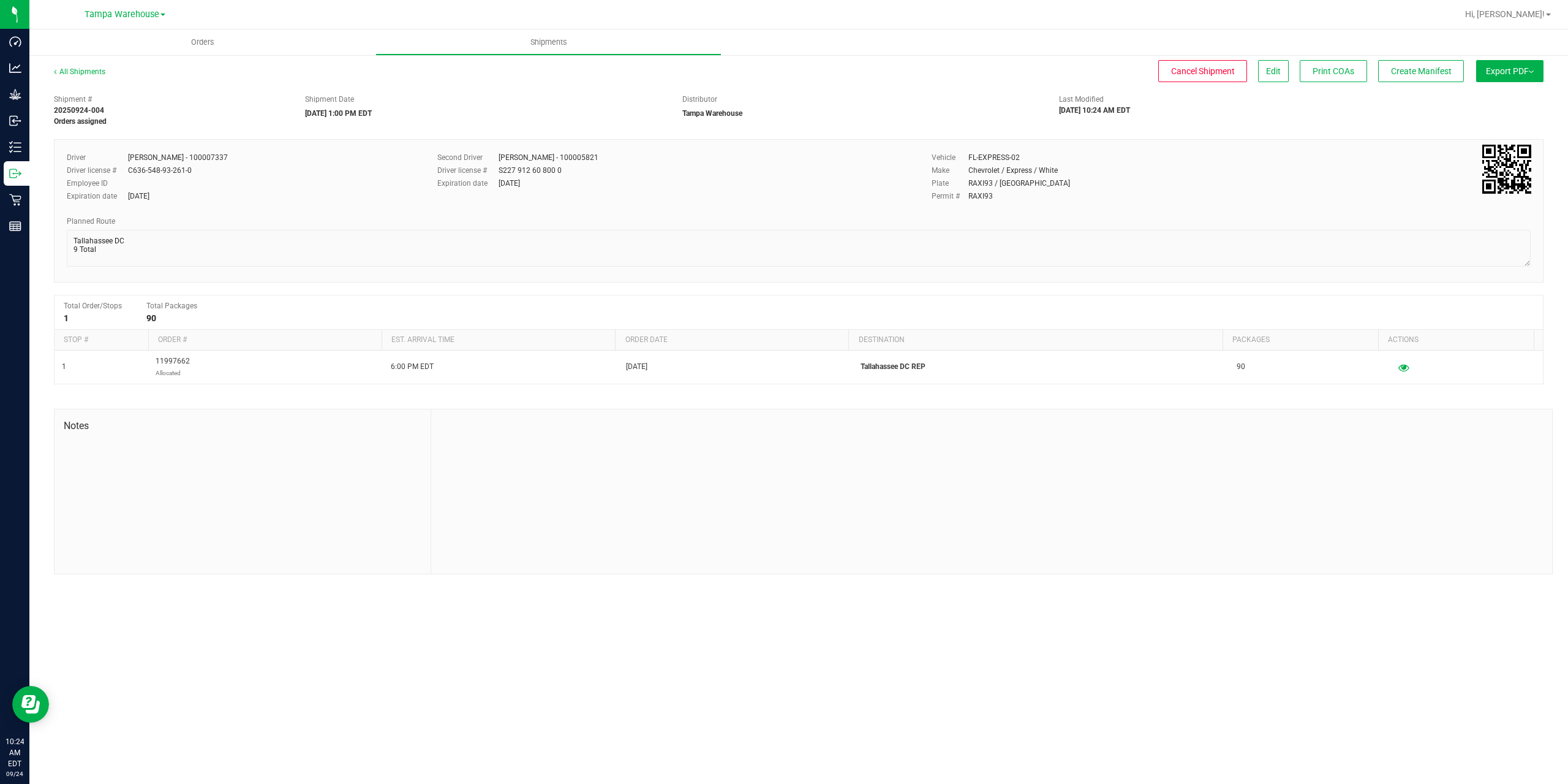
click at [1502, 66] on span "Export PDF" at bounding box center [1510, 71] width 48 height 10
click at [1498, 92] on li "Manifest by Package ID" at bounding box center [1506, 98] width 124 height 18
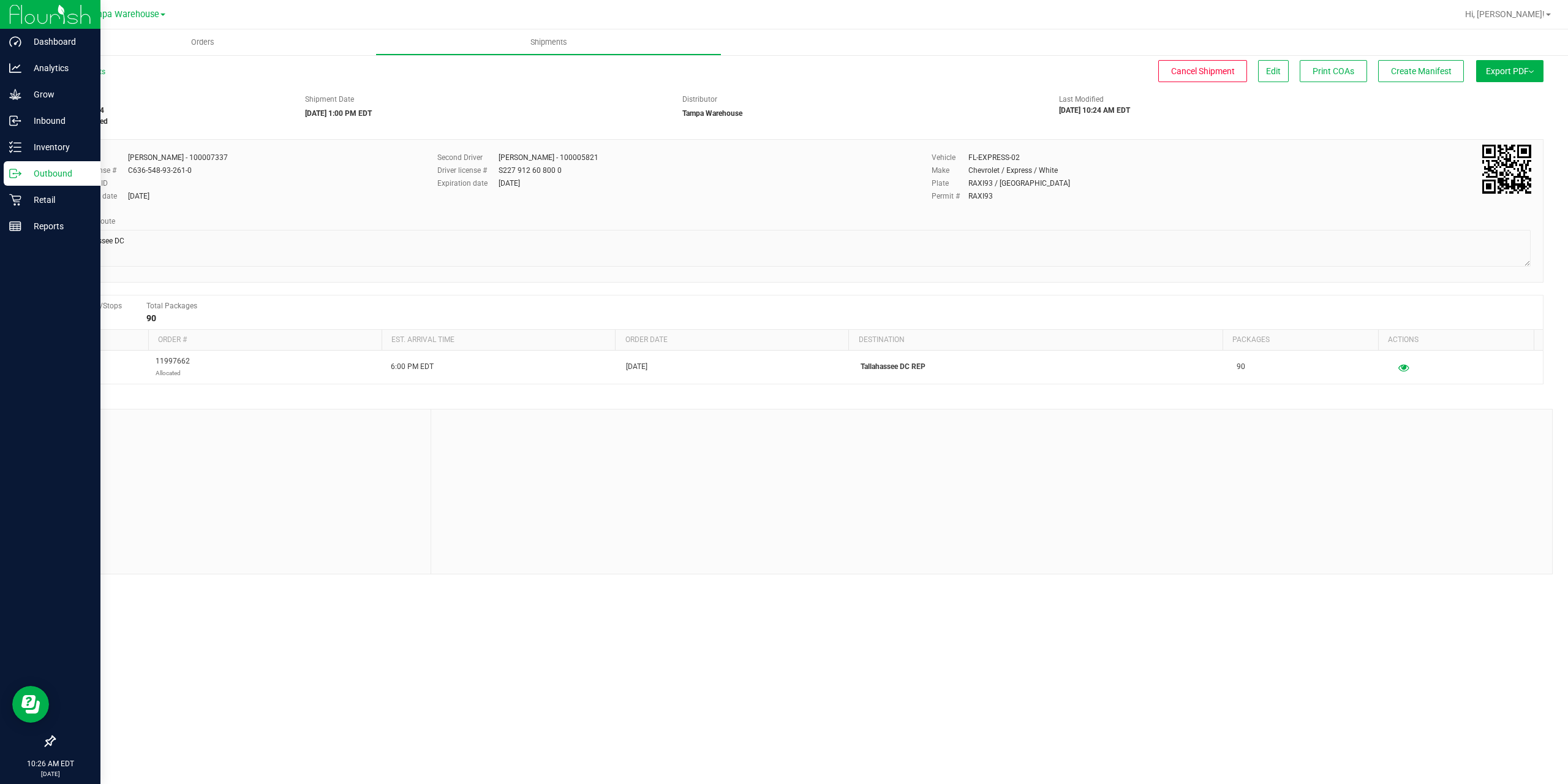
click at [24, 180] on p "Outbound" at bounding box center [58, 173] width 73 height 14
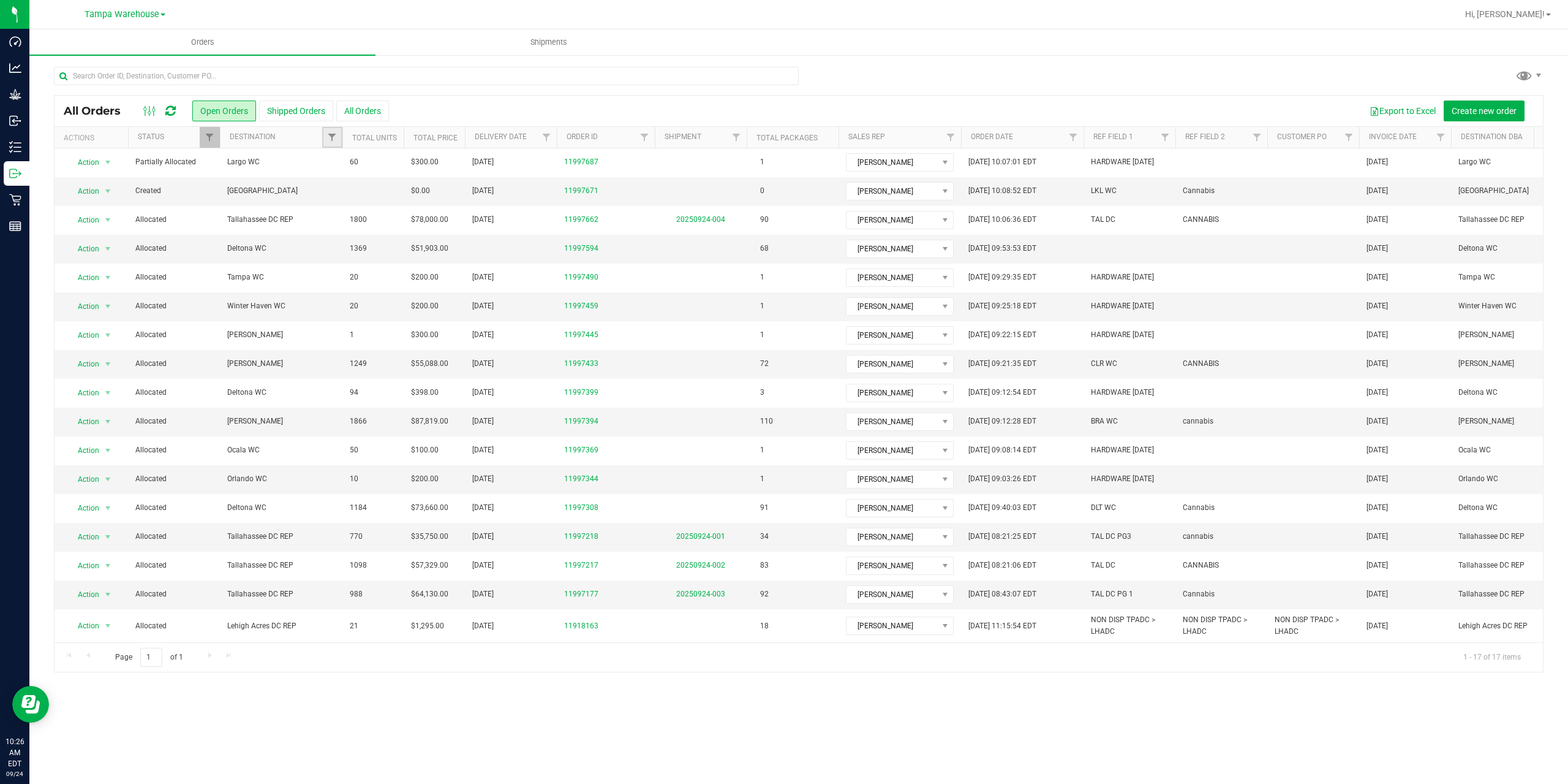
click at [338, 133] on link "Filter" at bounding box center [332, 137] width 20 height 21
type input "tal"
click at [374, 226] on span "Tallahassee DC REP" at bounding box center [380, 226] width 65 height 7
click at [342, 226] on input "Tallahassee DC REP" at bounding box center [338, 226] width 8 height 8
checkbox input "true"
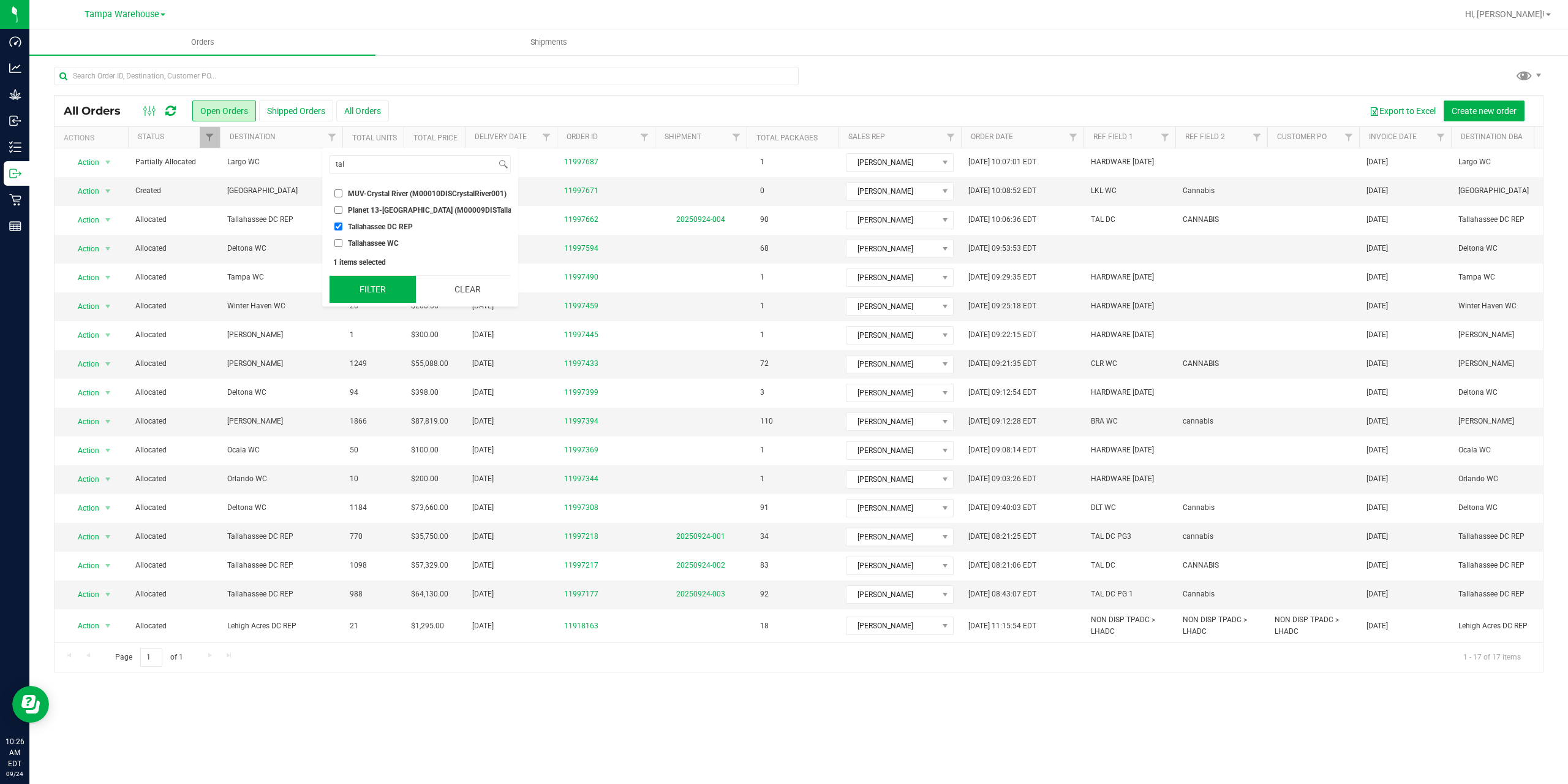
click at [376, 302] on button "Filter" at bounding box center [372, 289] width 87 height 27
